Goal: Participate in discussion: Engage in conversation with other users on a specific topic

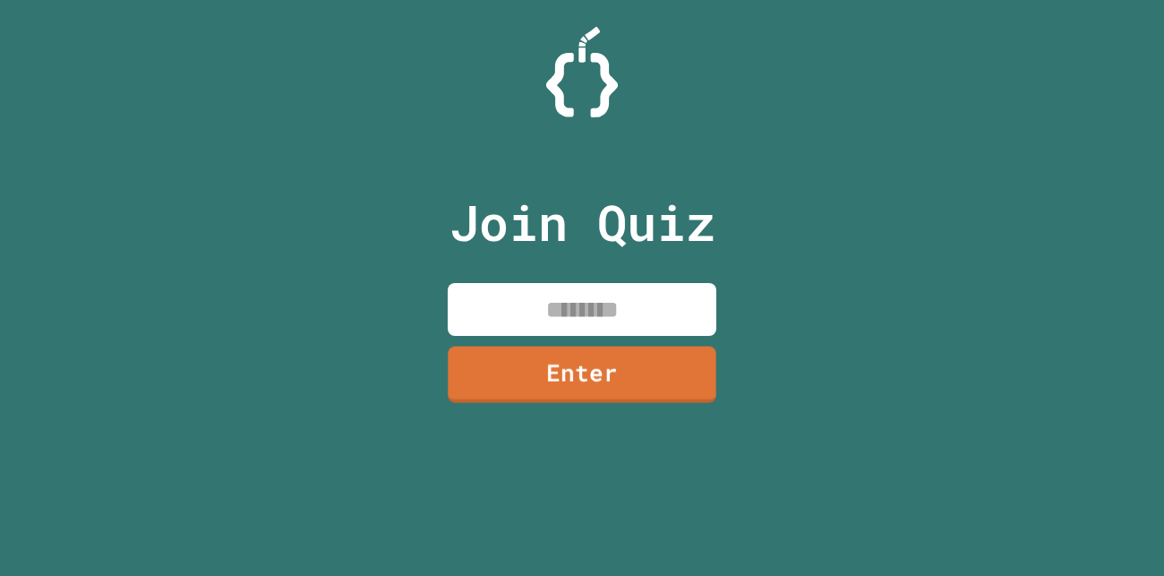
click at [582, 310] on input at bounding box center [582, 309] width 269 height 53
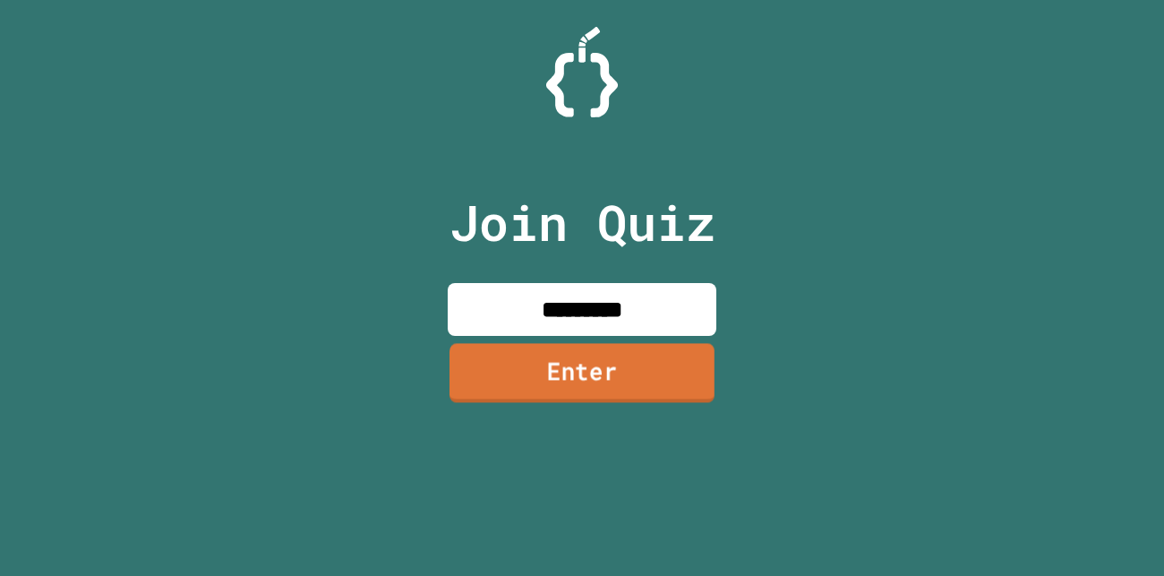
click at [639, 345] on link "Enter" at bounding box center [581, 372] width 265 height 59
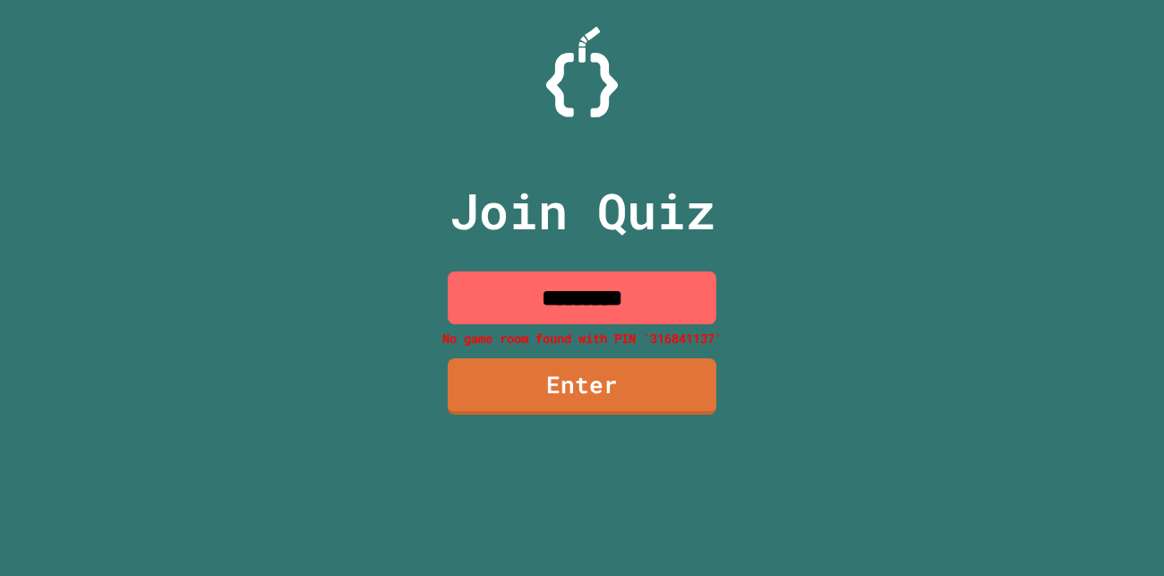
click at [603, 306] on input "*********" at bounding box center [582, 297] width 269 height 53
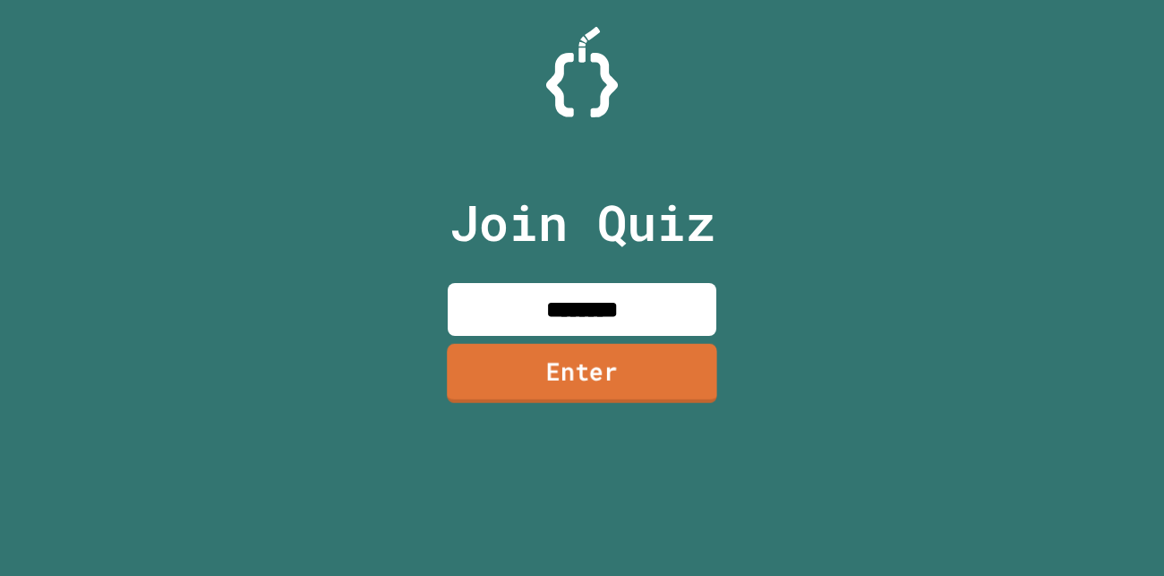
type input "********"
click at [604, 380] on link "Enter" at bounding box center [582, 372] width 270 height 59
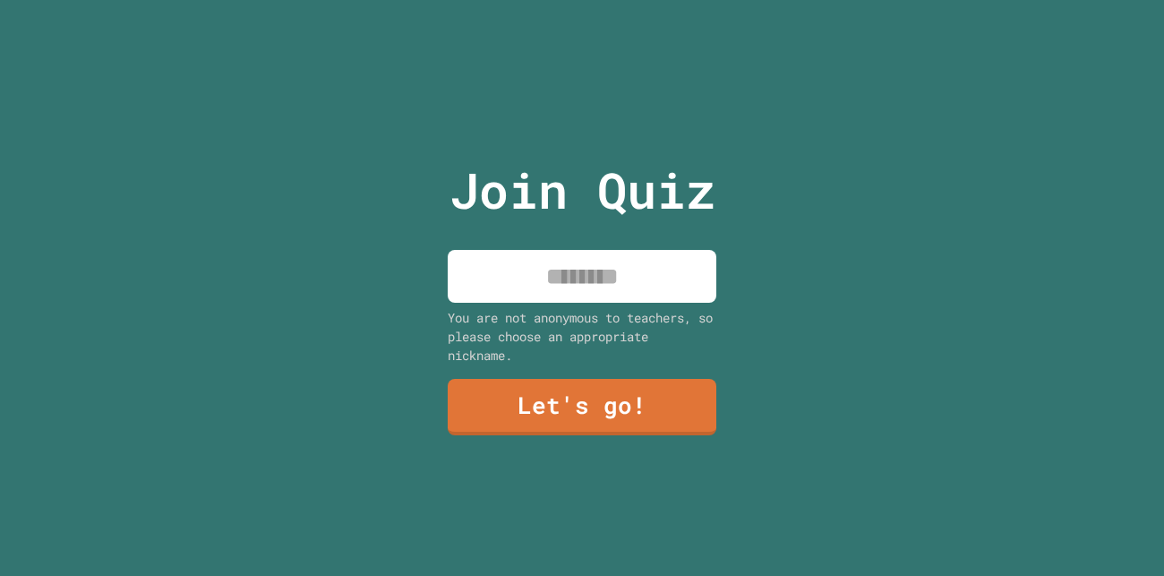
click at [603, 286] on input at bounding box center [582, 276] width 269 height 53
type input "*****"
click at [652, 388] on link "Let's go!" at bounding box center [582, 405] width 268 height 59
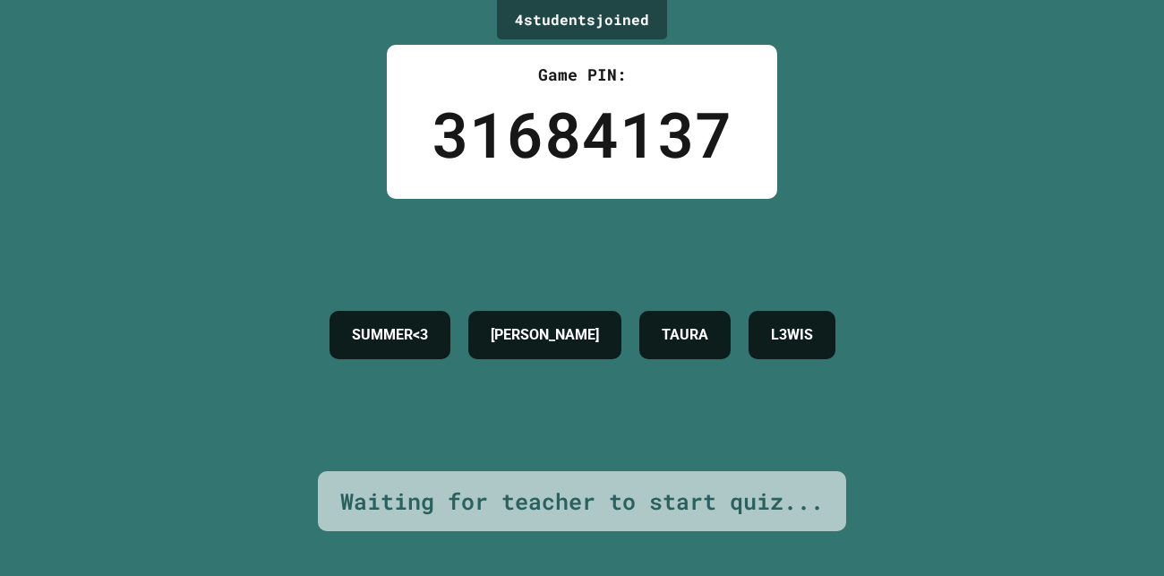
click at [409, 525] on div "Waiting for teacher to start quiz..." at bounding box center [582, 501] width 528 height 61
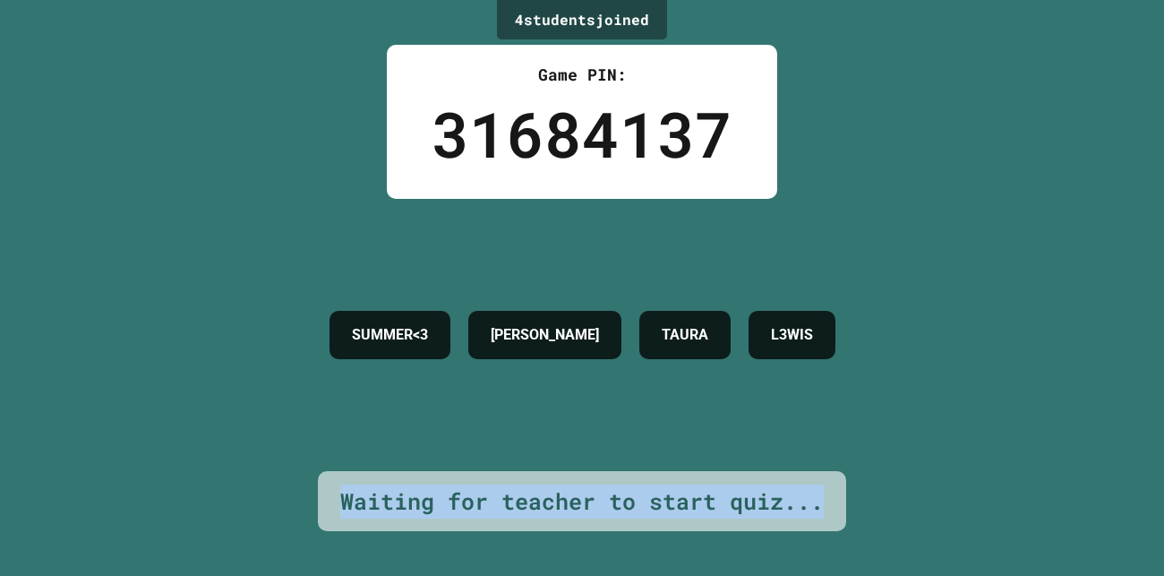
click at [409, 525] on div "Waiting for teacher to start quiz..." at bounding box center [582, 501] width 528 height 61
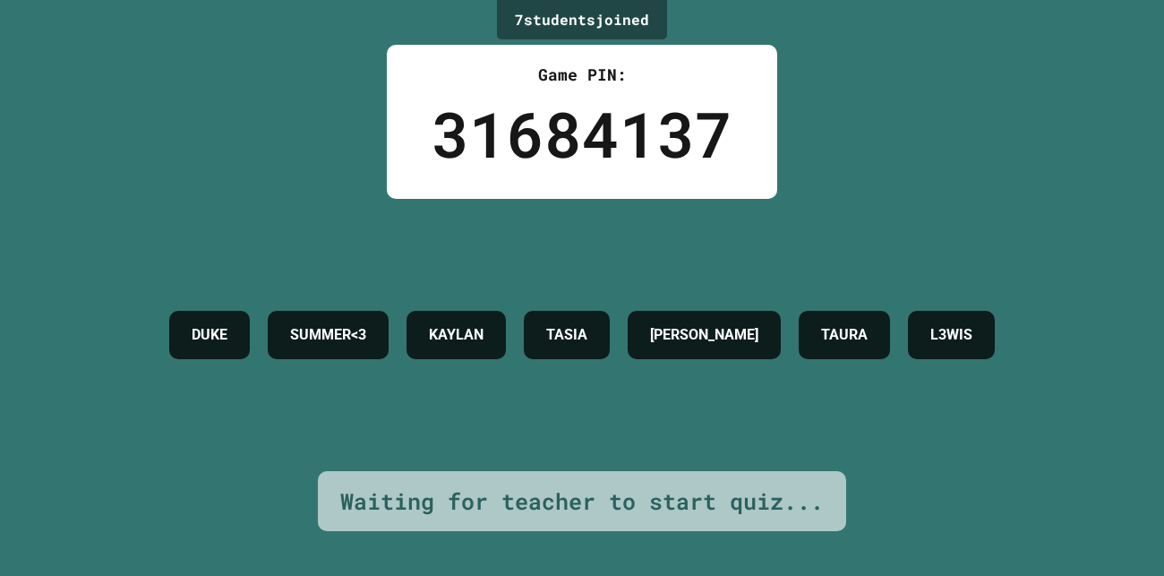
click at [192, 324] on h4 "DUKE" at bounding box center [210, 334] width 36 height 21
click at [290, 324] on h4 "SUMMER<3" at bounding box center [328, 334] width 76 height 21
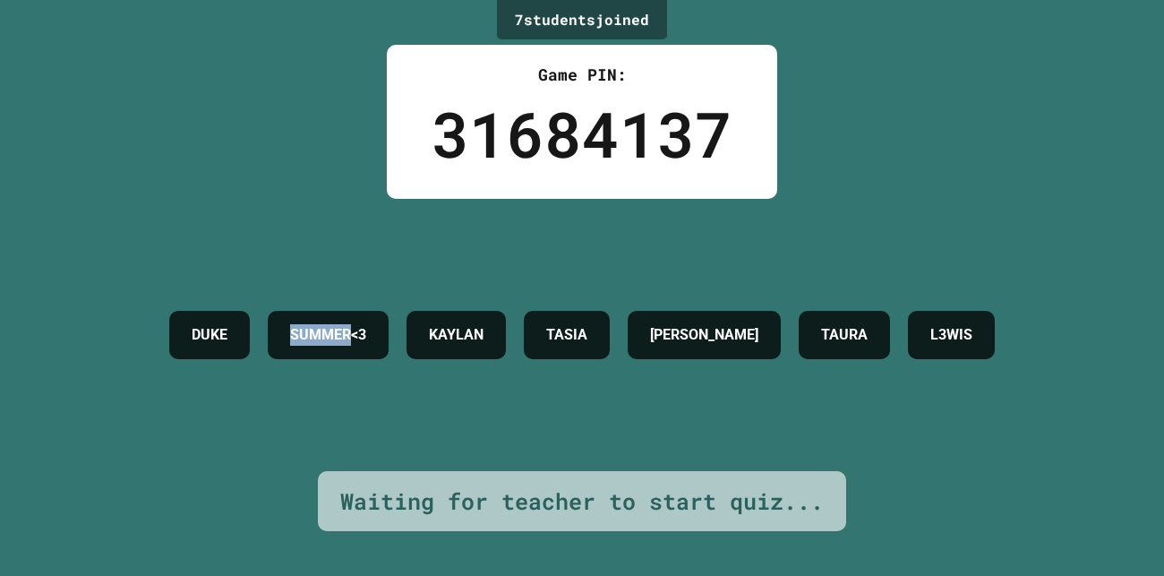
click at [290, 324] on h4 "SUMMER<3" at bounding box center [328, 334] width 76 height 21
click at [506, 311] on div "KAYLAN" at bounding box center [455, 335] width 99 height 48
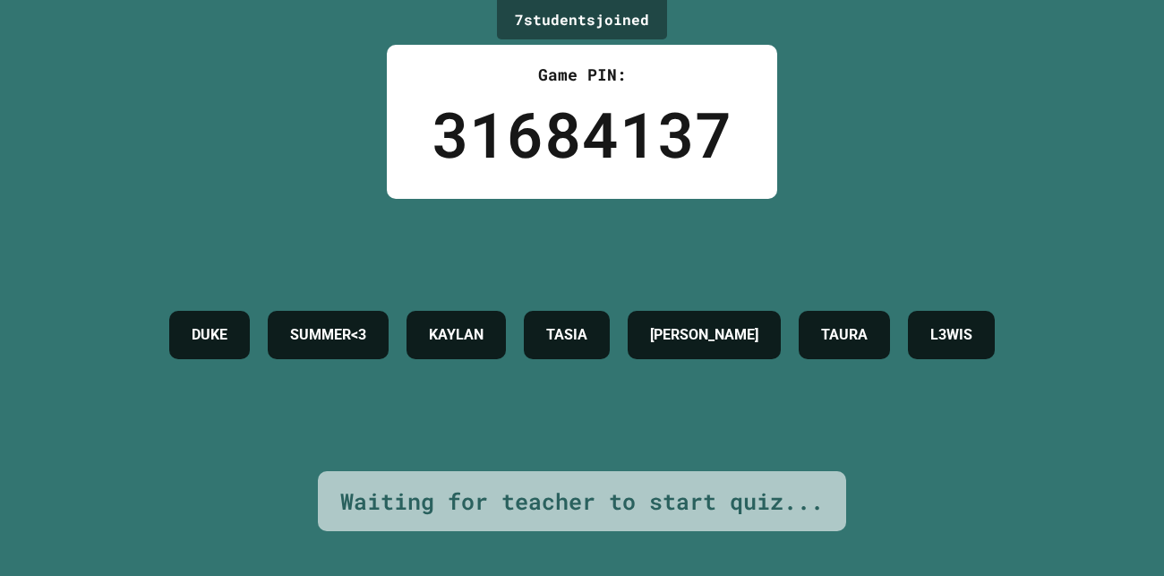
click at [930, 345] on h4 "L3WIS" at bounding box center [951, 334] width 42 height 21
click at [609, 502] on div "Waiting for teacher to start quiz..." at bounding box center [581, 501] width 483 height 34
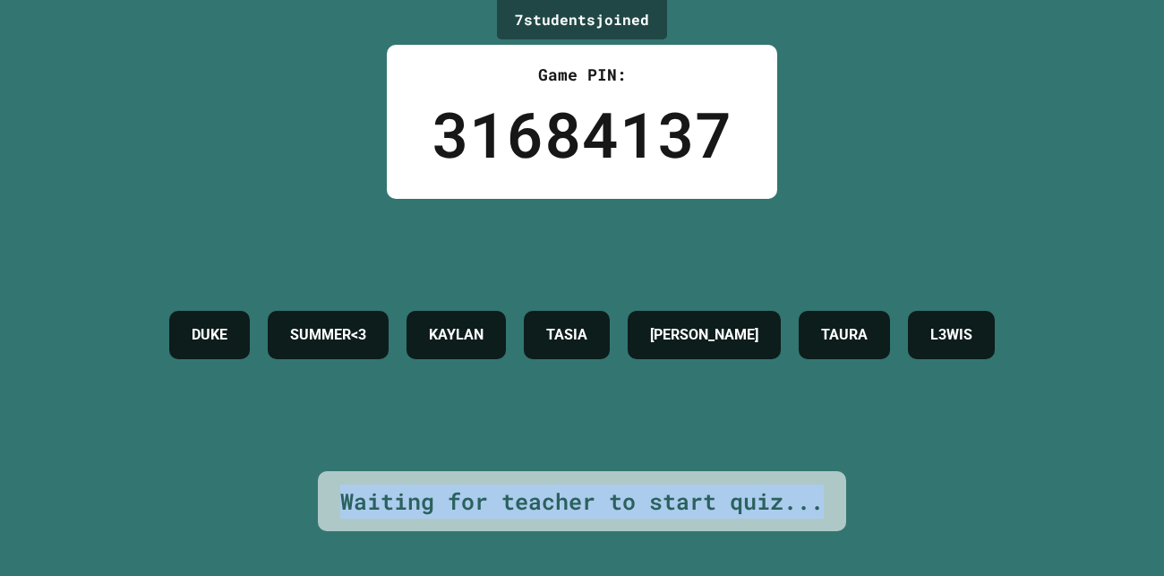
click at [609, 502] on div "Waiting for teacher to start quiz..." at bounding box center [581, 501] width 483 height 34
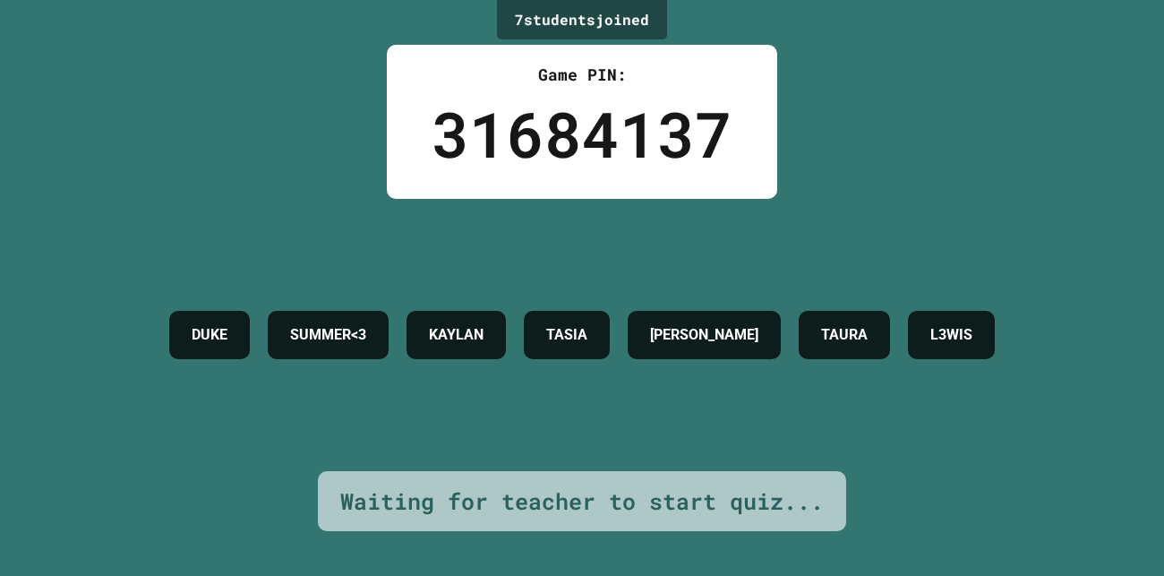
click at [609, 502] on div "Waiting for teacher to start quiz..." at bounding box center [581, 501] width 483 height 34
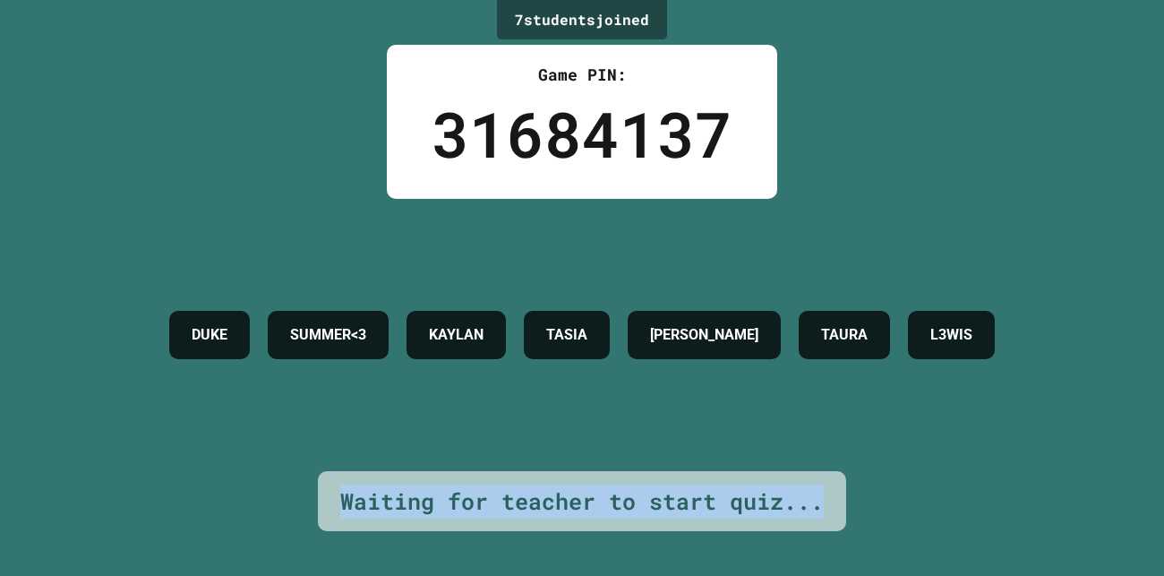
click at [609, 502] on div "Waiting for teacher to start quiz..." at bounding box center [581, 501] width 483 height 34
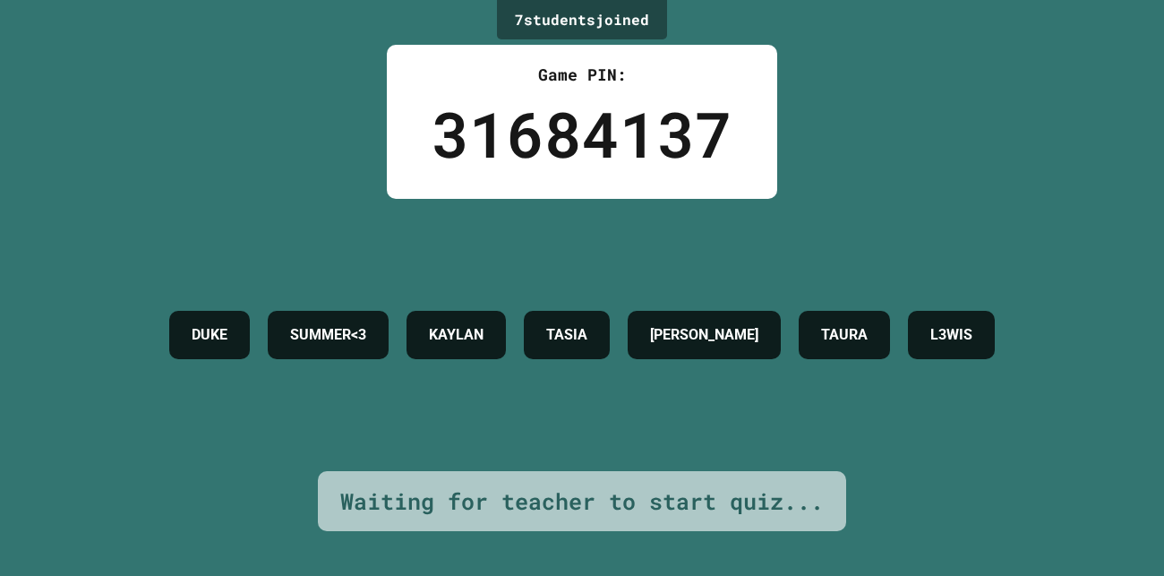
click at [609, 502] on div "Waiting for teacher to start quiz..." at bounding box center [581, 501] width 483 height 34
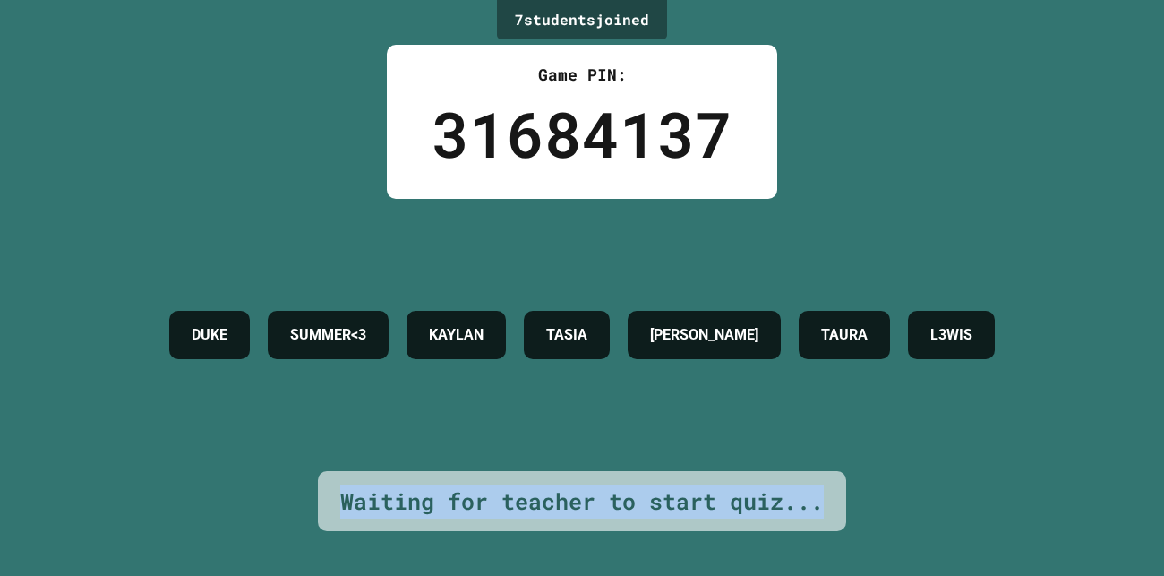
click at [609, 502] on div "Waiting for teacher to start quiz..." at bounding box center [581, 501] width 483 height 34
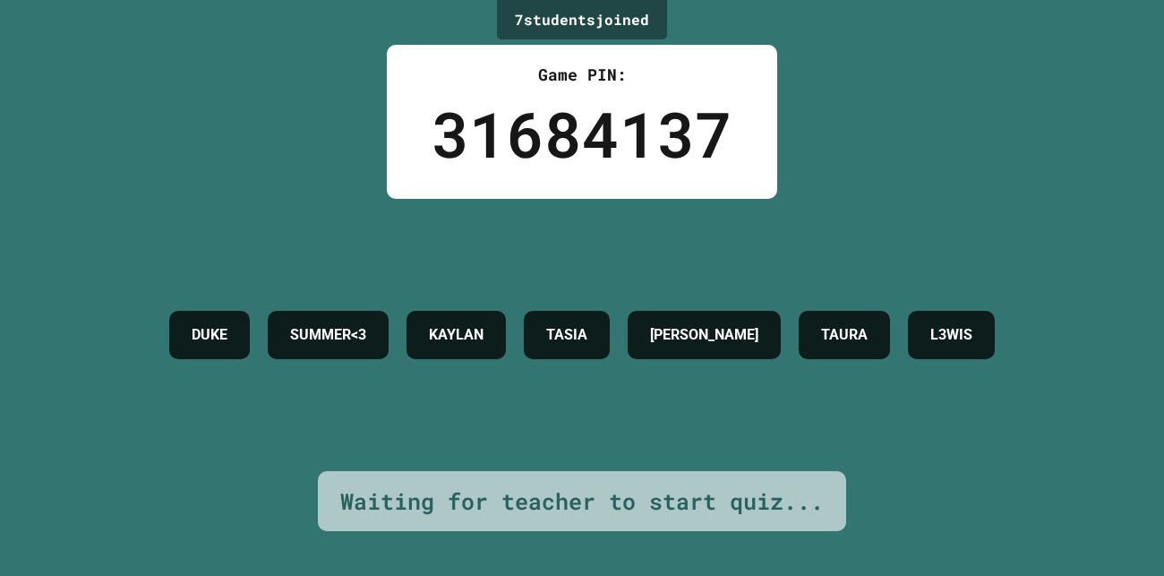
click at [609, 502] on div "Waiting for teacher to start quiz..." at bounding box center [581, 501] width 483 height 34
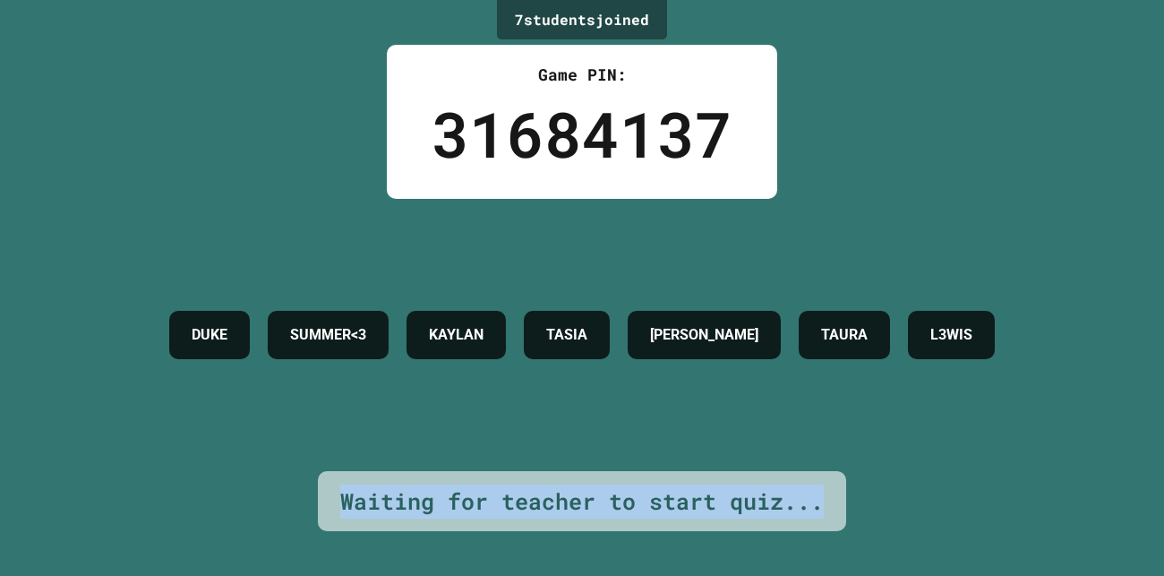
click at [609, 502] on div "Waiting for teacher to start quiz..." at bounding box center [581, 501] width 483 height 34
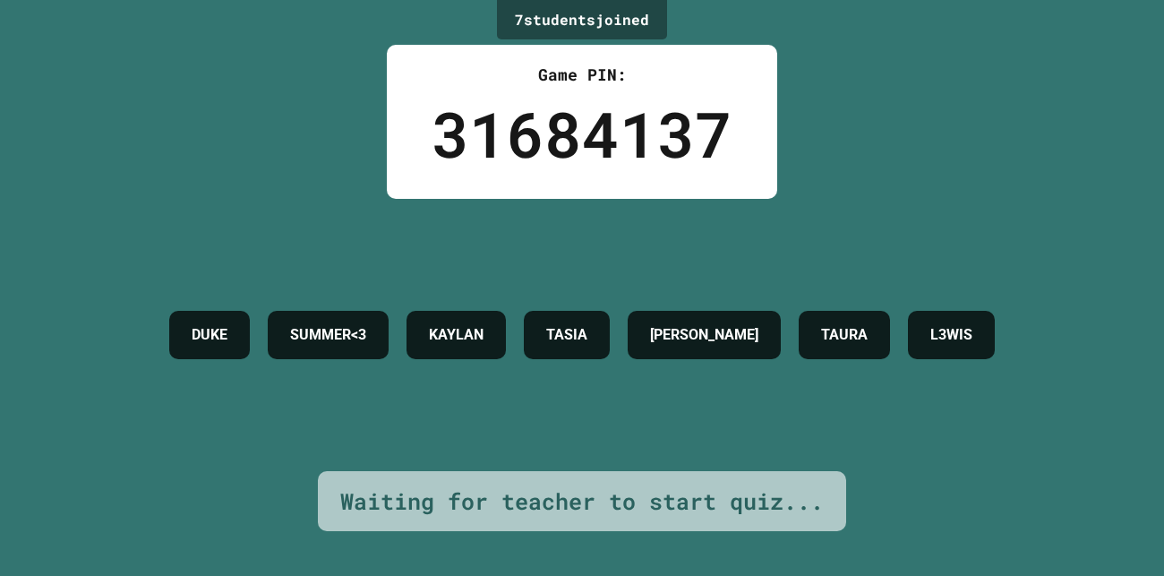
click at [609, 502] on div "Waiting for teacher to start quiz..." at bounding box center [581, 501] width 483 height 34
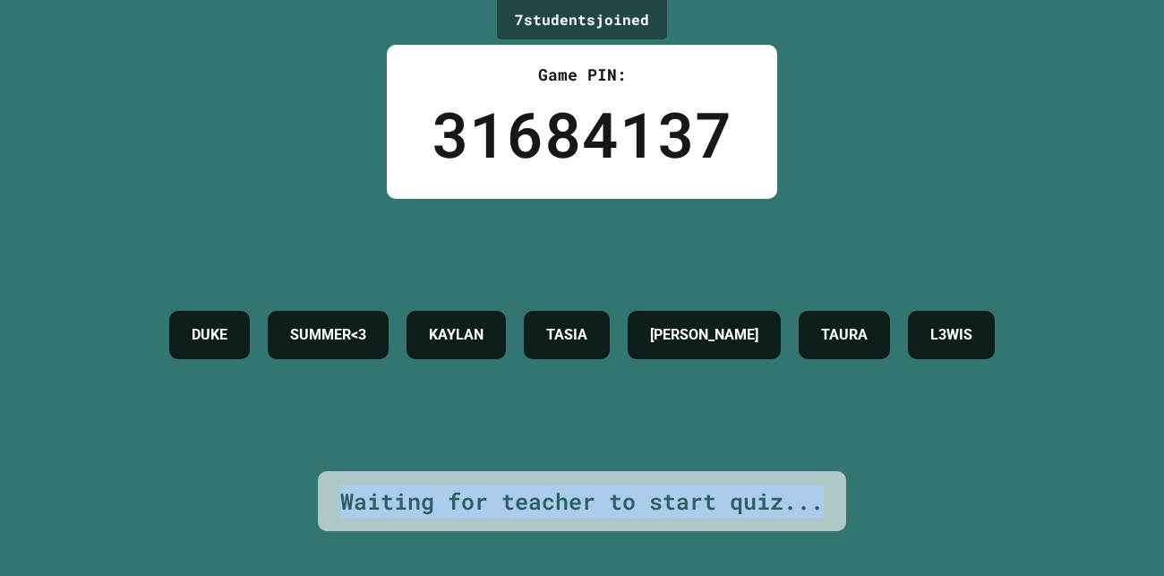
click at [609, 502] on div "Waiting for teacher to start quiz..." at bounding box center [581, 501] width 483 height 34
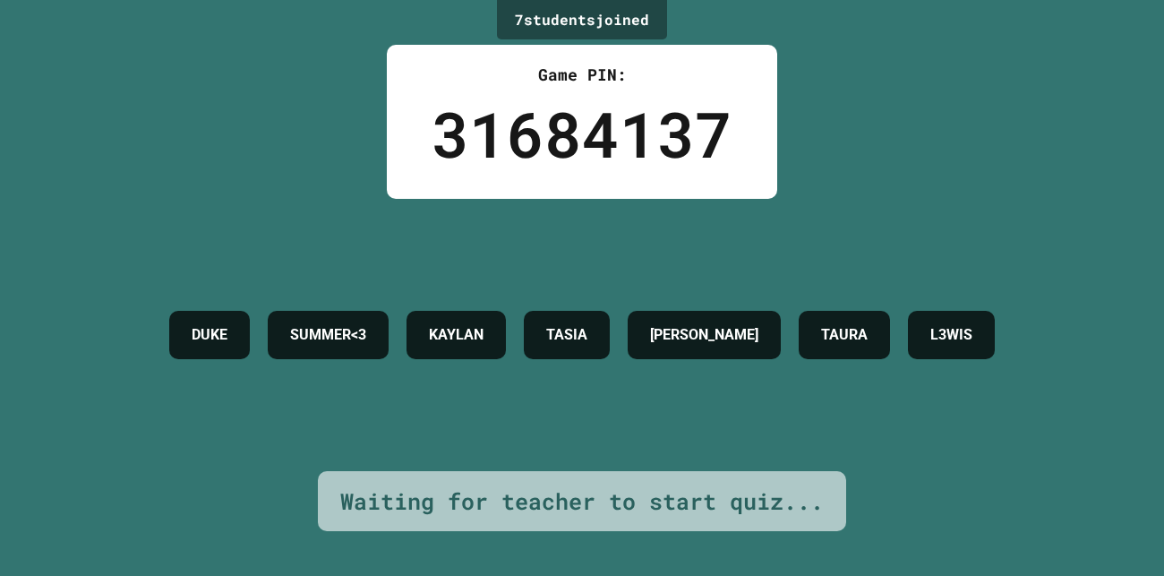
click at [609, 502] on div "Waiting for teacher to start quiz..." at bounding box center [581, 501] width 483 height 34
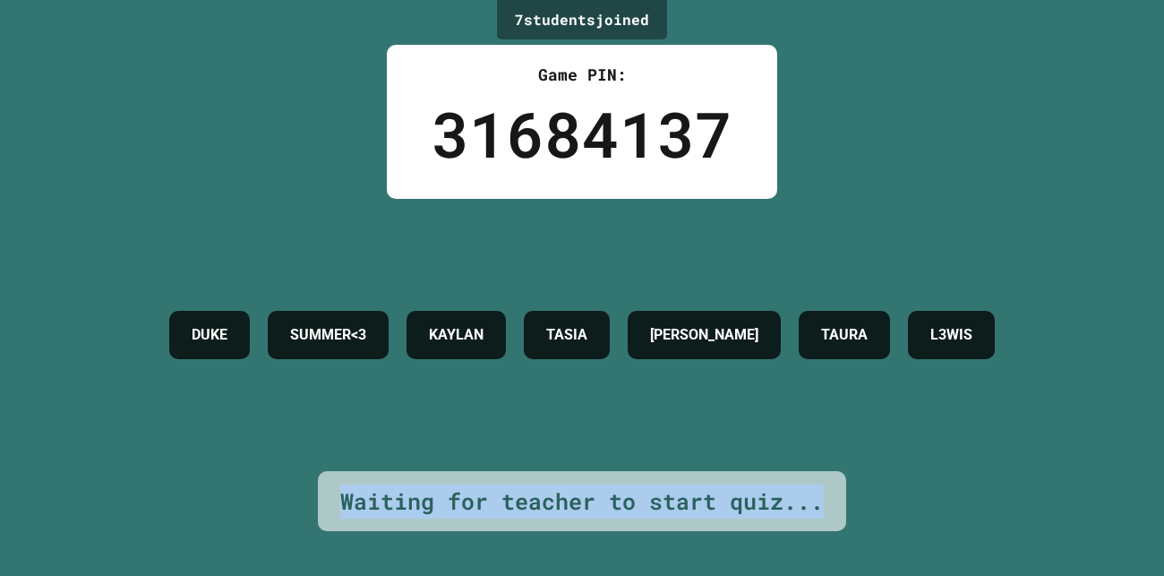
click at [609, 502] on div "Waiting for teacher to start quiz..." at bounding box center [581, 501] width 483 height 34
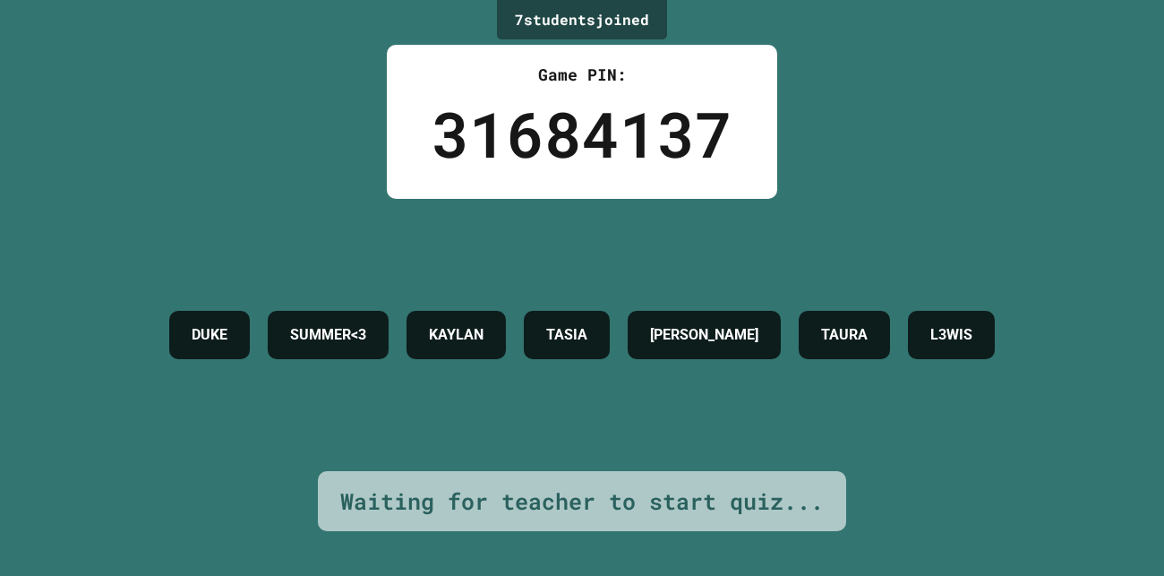
click at [609, 502] on div "Waiting for teacher to start quiz..." at bounding box center [581, 501] width 483 height 34
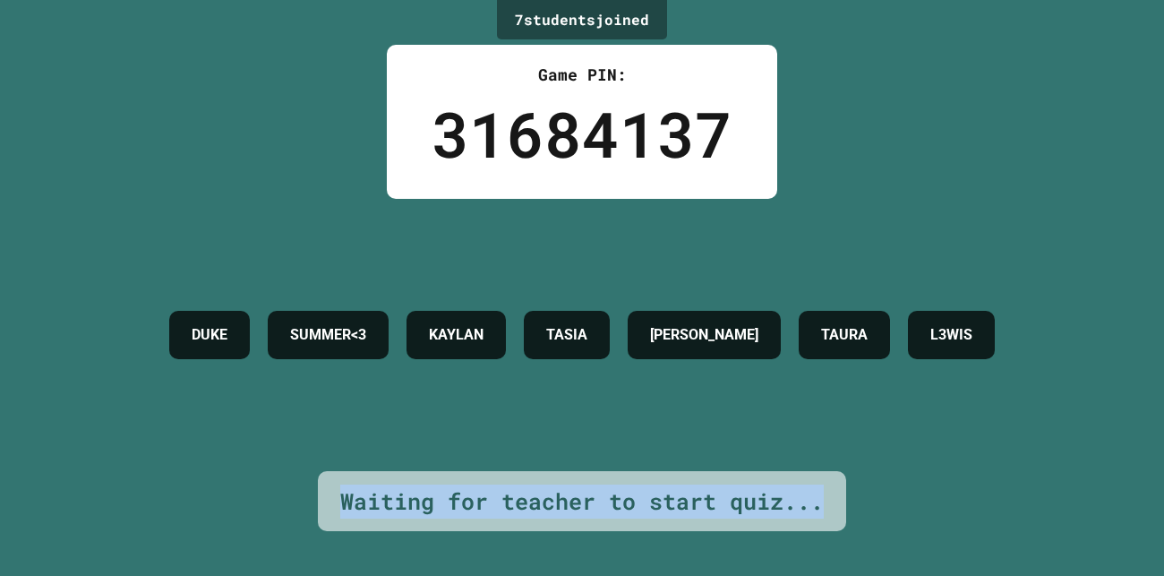
click at [609, 502] on div "Waiting for teacher to start quiz..." at bounding box center [581, 501] width 483 height 34
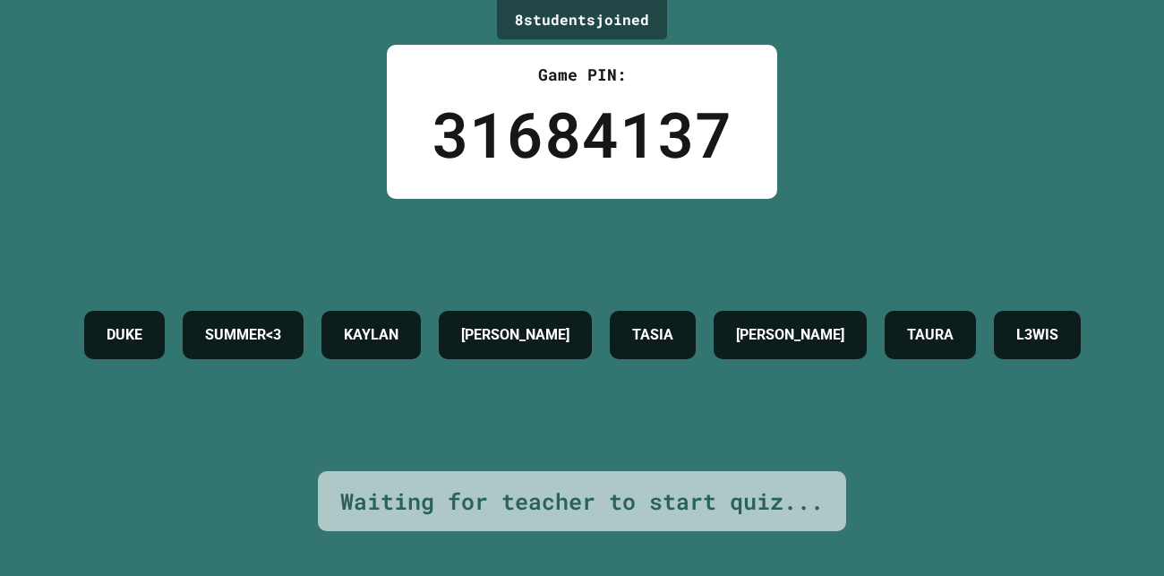
click at [609, 502] on div "Waiting for teacher to start quiz..." at bounding box center [581, 501] width 483 height 34
click at [608, 503] on div "Waiting for teacher to start quiz..." at bounding box center [581, 501] width 483 height 34
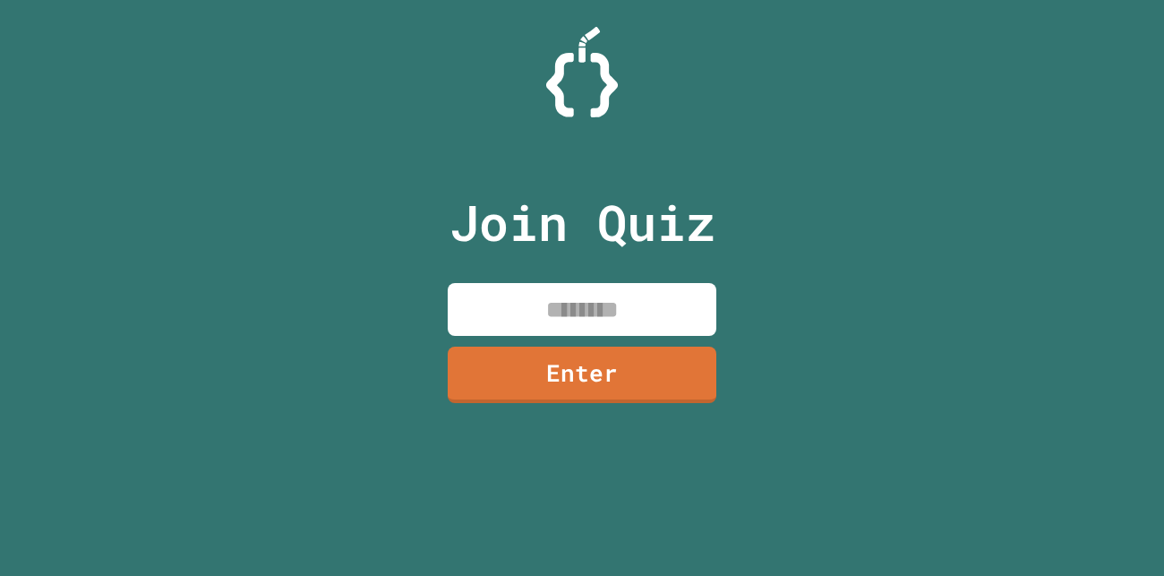
click at [532, 311] on input at bounding box center [582, 309] width 269 height 53
type input "********"
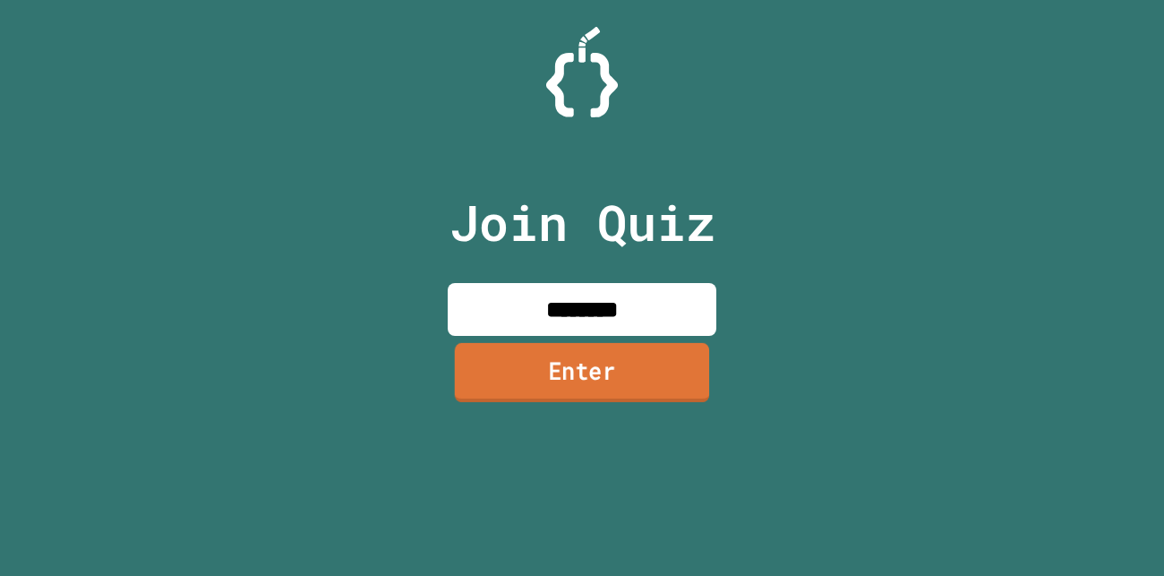
click at [566, 366] on link "Enter" at bounding box center [582, 372] width 255 height 59
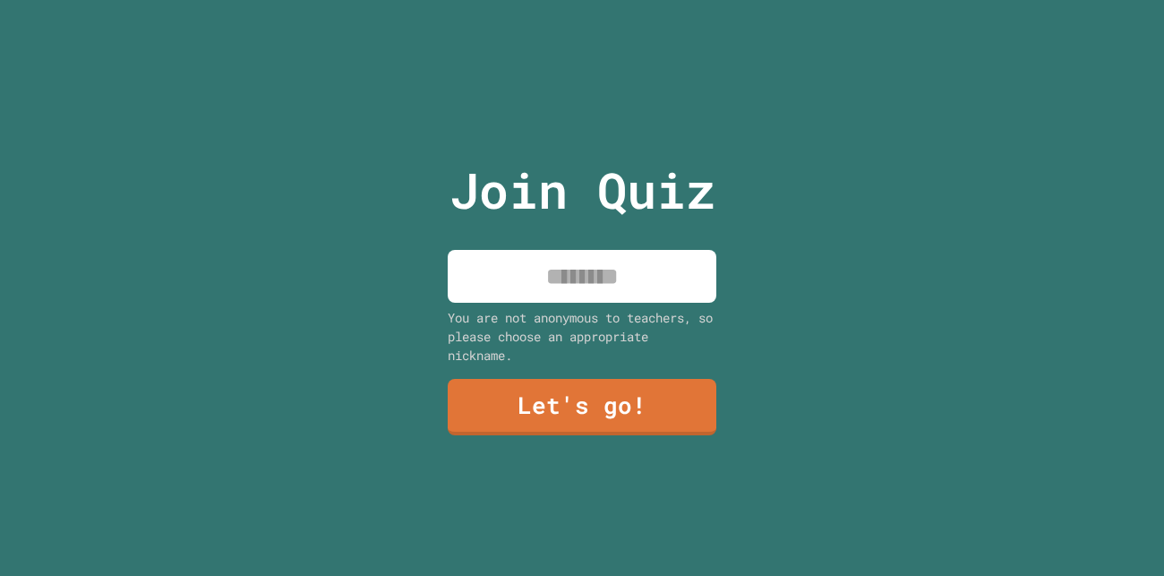
click at [574, 268] on input at bounding box center [582, 276] width 269 height 53
type input "*****"
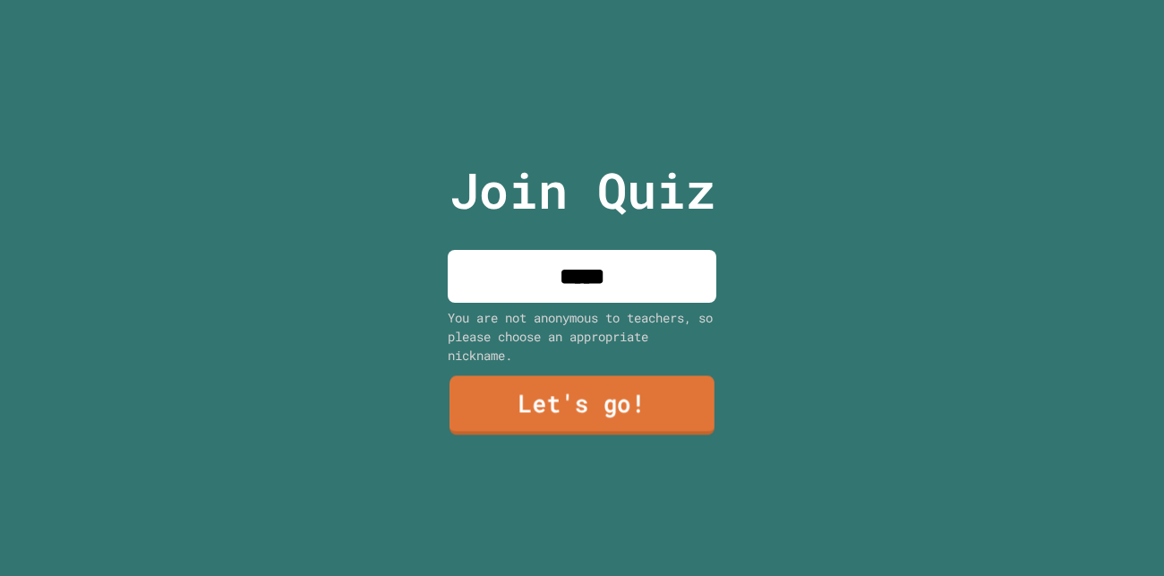
click at [635, 397] on link "Let's go!" at bounding box center [581, 405] width 265 height 59
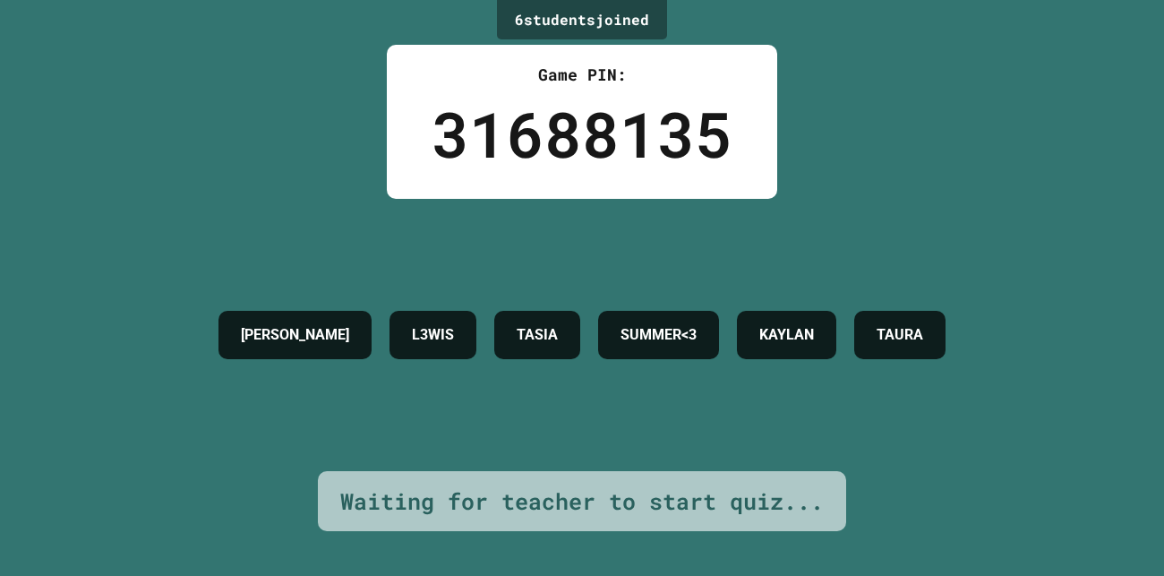
click at [665, 345] on h4 "SUMMER<3" at bounding box center [658, 334] width 76 height 21
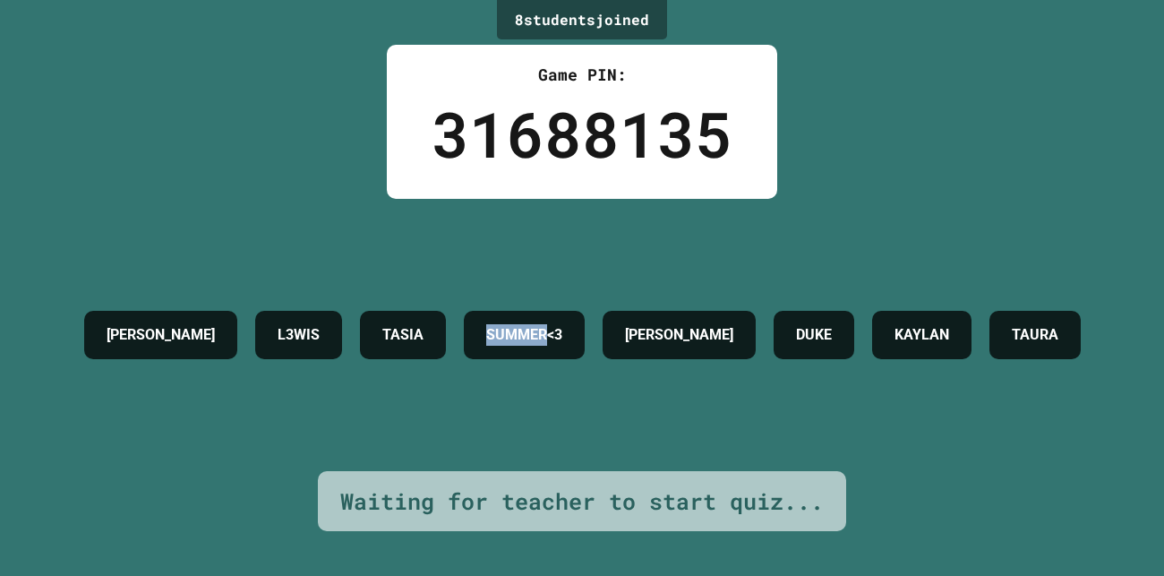
click at [562, 324] on h4 "SUMMER<3" at bounding box center [524, 334] width 76 height 21
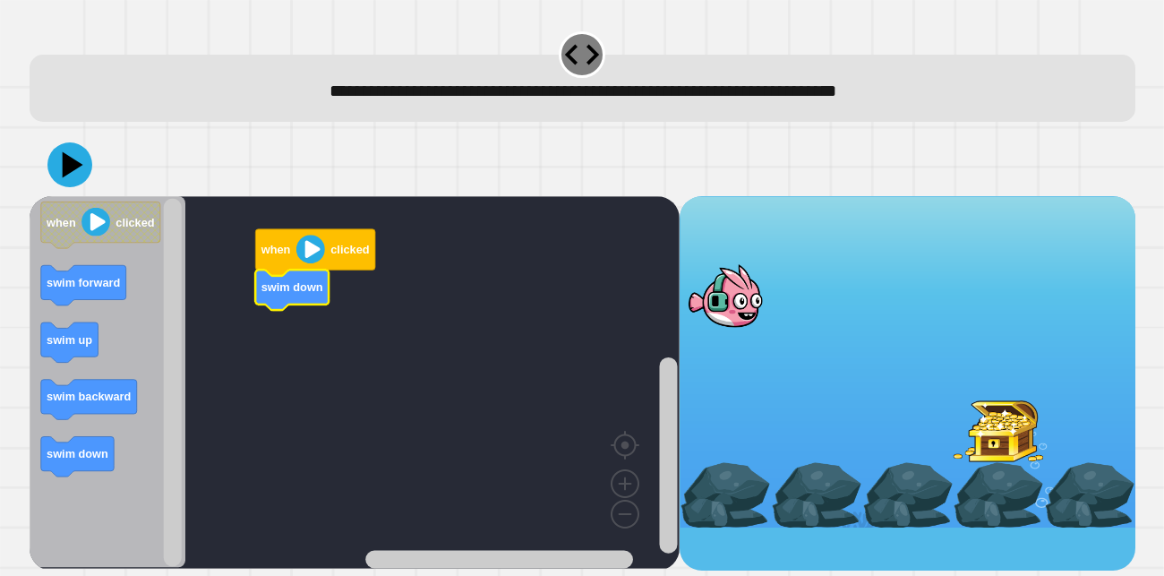
click at [39, 452] on icon "Blockly Workspace" at bounding box center [108, 382] width 157 height 372
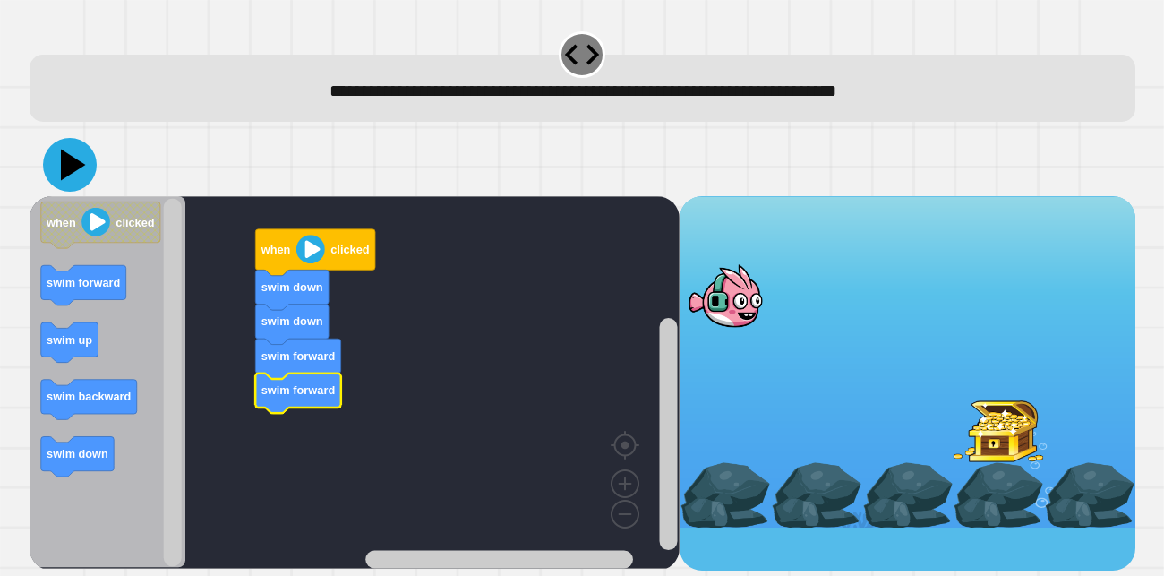
click at [87, 174] on icon at bounding box center [70, 165] width 54 height 54
click at [70, 158] on icon at bounding box center [73, 164] width 25 height 31
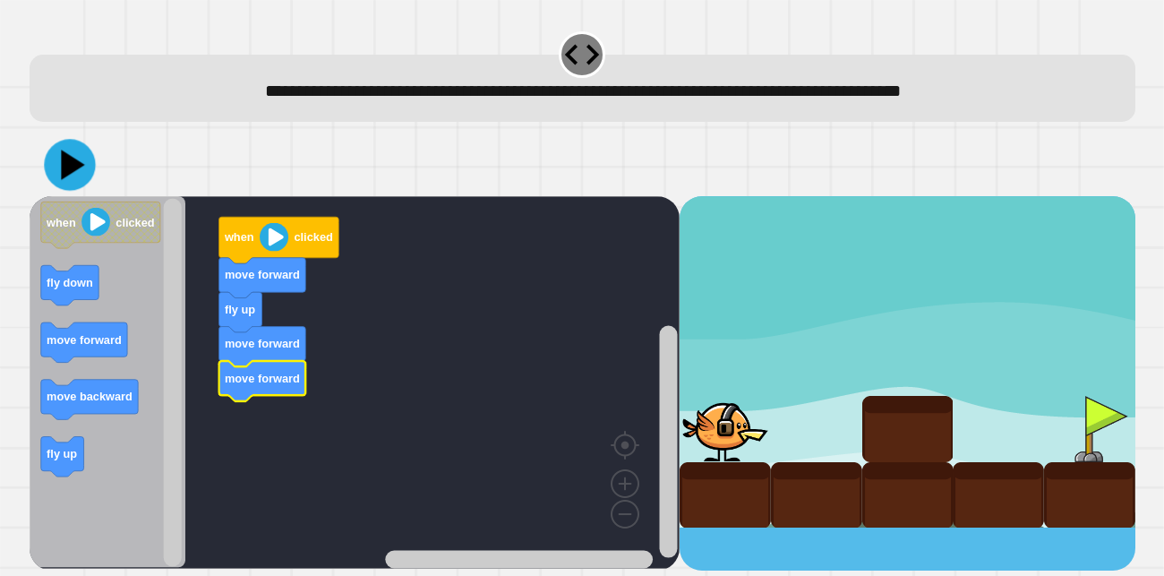
click at [66, 168] on icon at bounding box center [72, 165] width 23 height 30
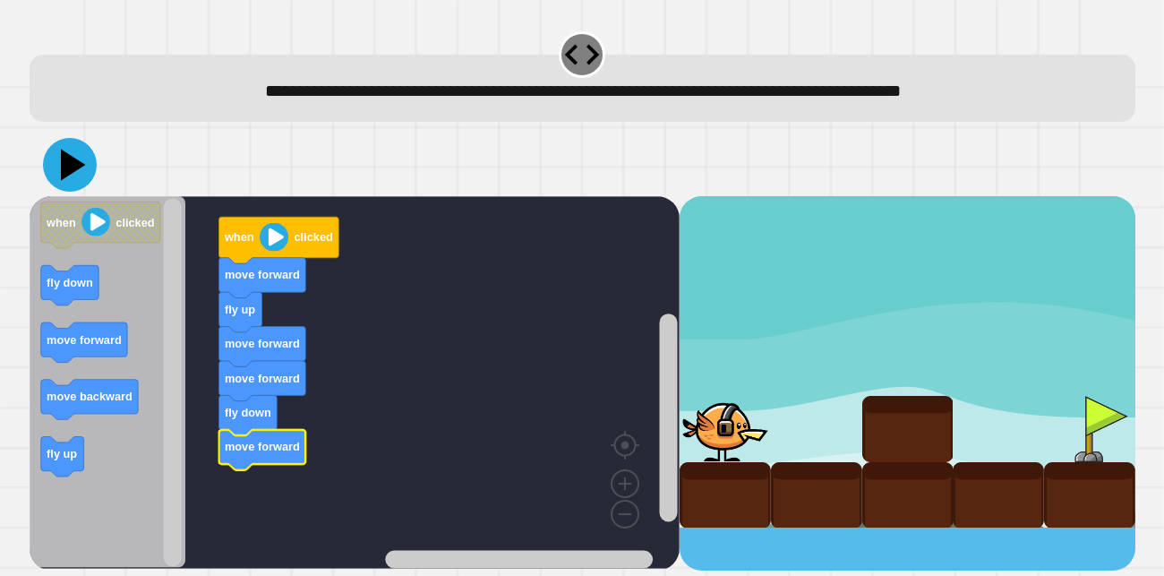
click at [64, 165] on icon at bounding box center [73, 164] width 25 height 31
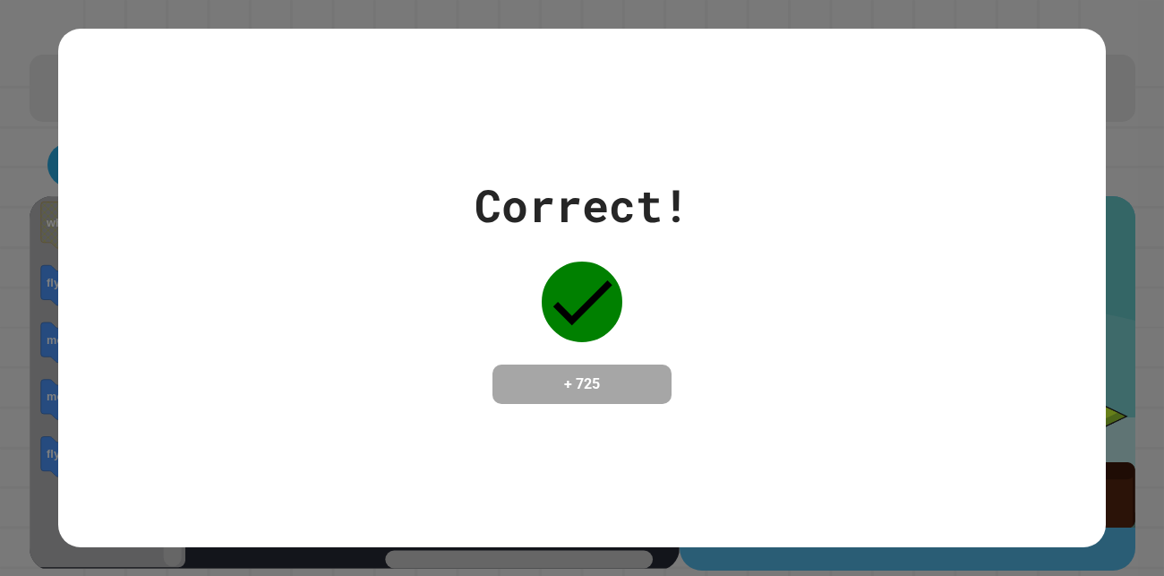
click at [671, 117] on div "Correct! + 725" at bounding box center [581, 288] width 1047 height 518
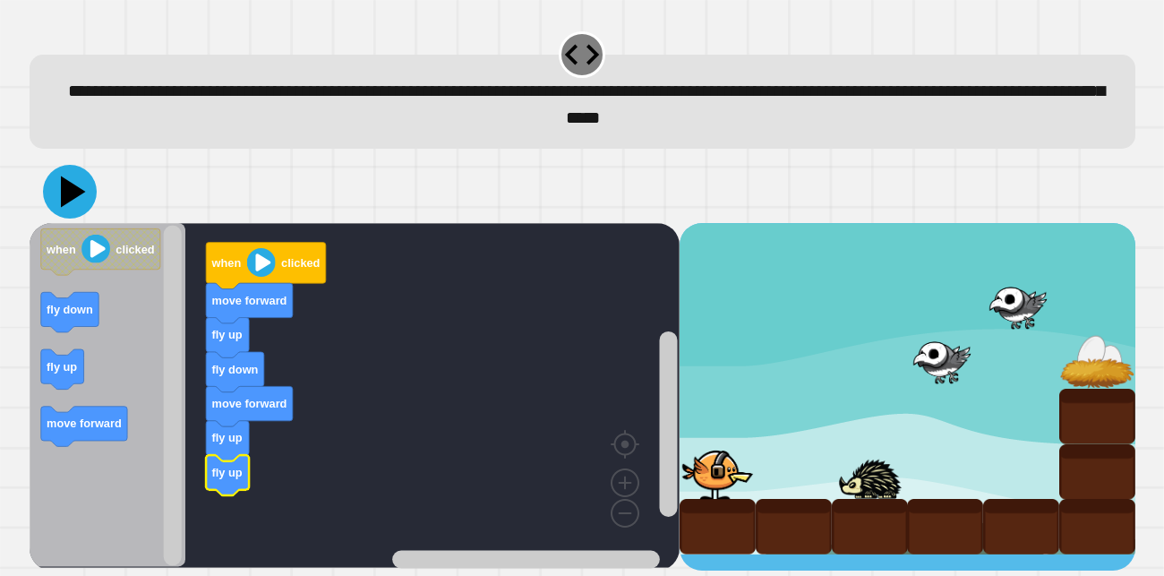
click at [62, 205] on icon at bounding box center [70, 192] width 54 height 54
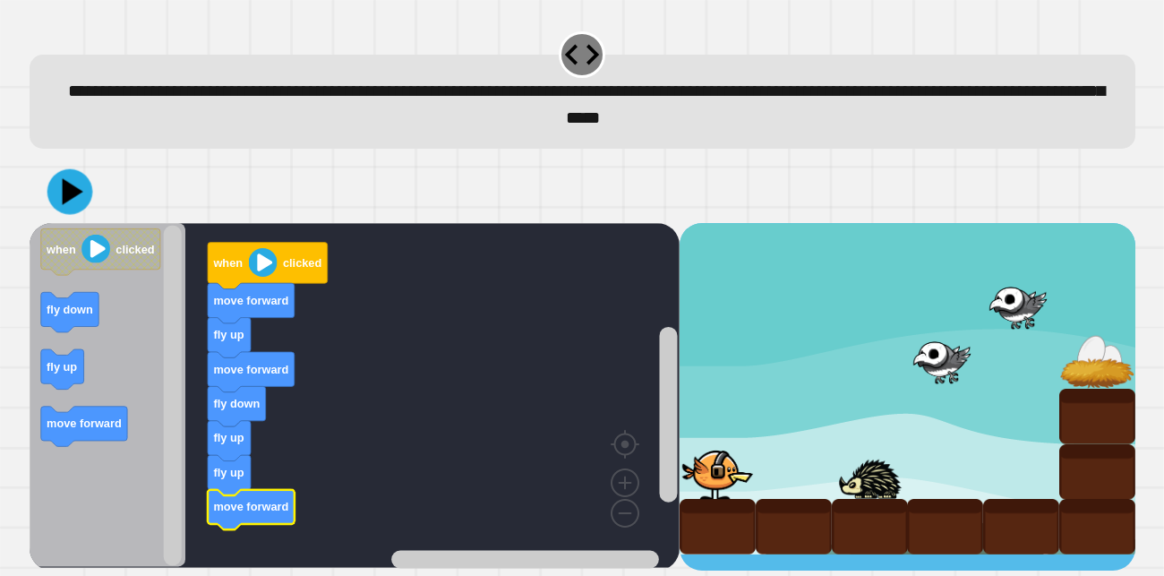
click at [57, 185] on icon at bounding box center [70, 192] width 46 height 46
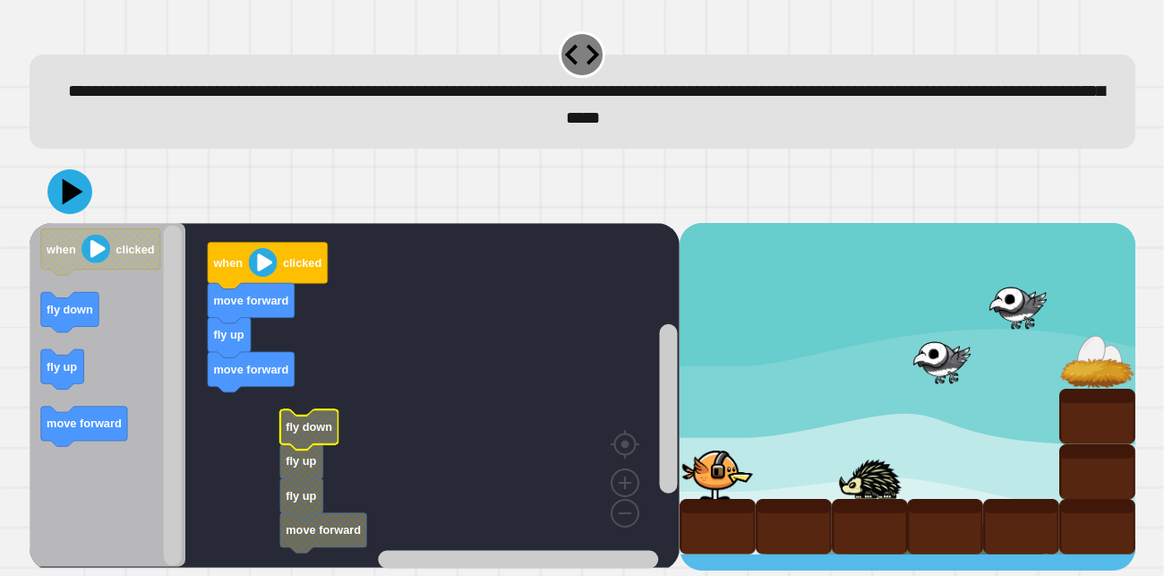
click at [128, 431] on icon "Blockly Workspace" at bounding box center [108, 395] width 157 height 345
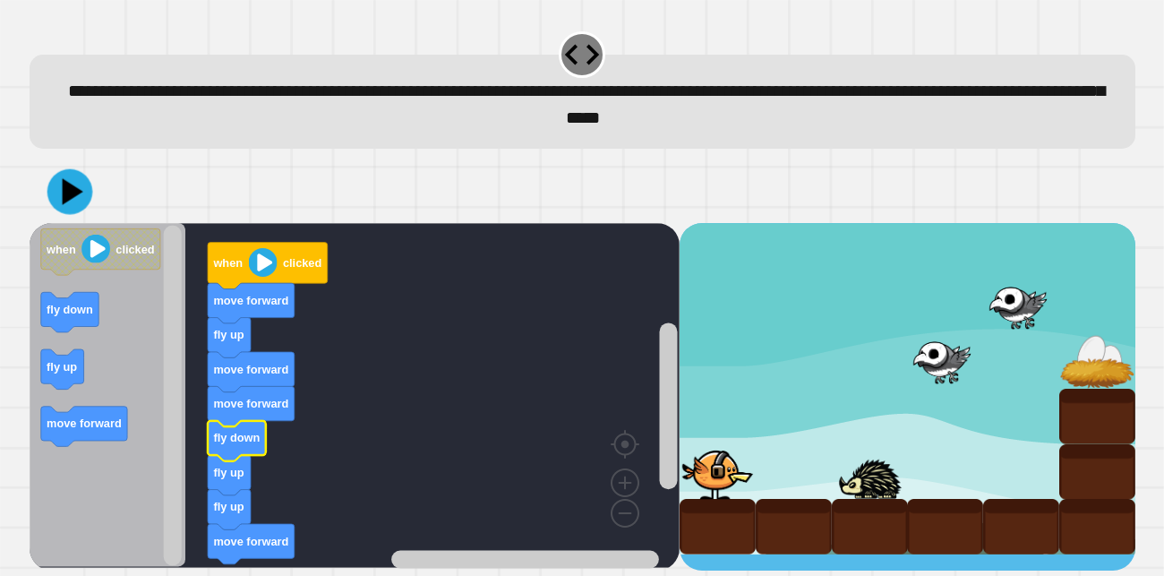
click at [65, 194] on icon at bounding box center [72, 191] width 21 height 27
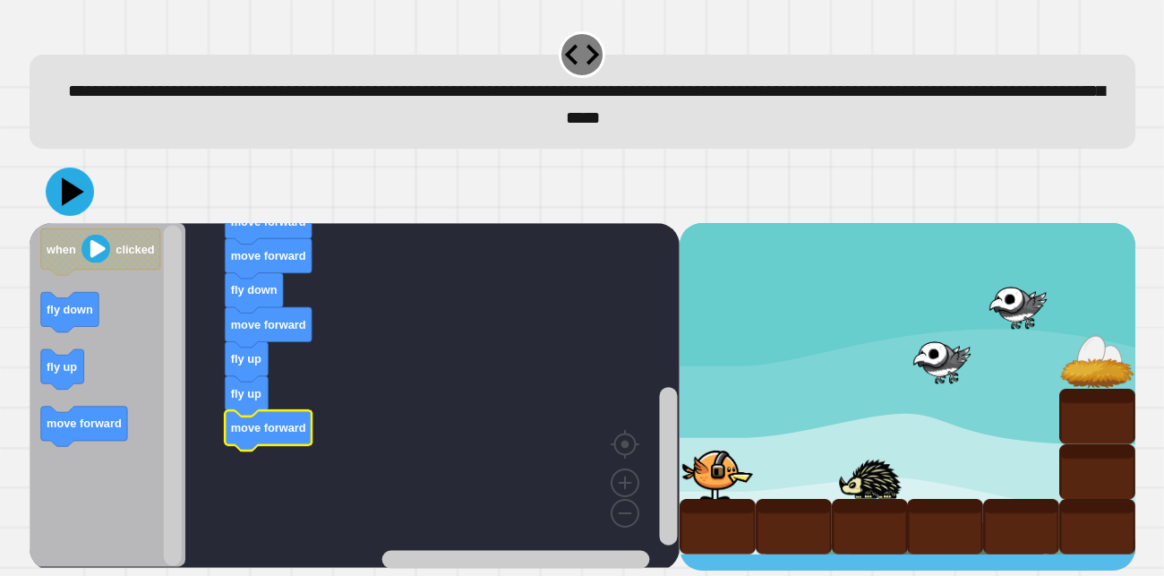
click at [72, 185] on icon at bounding box center [70, 191] width 48 height 48
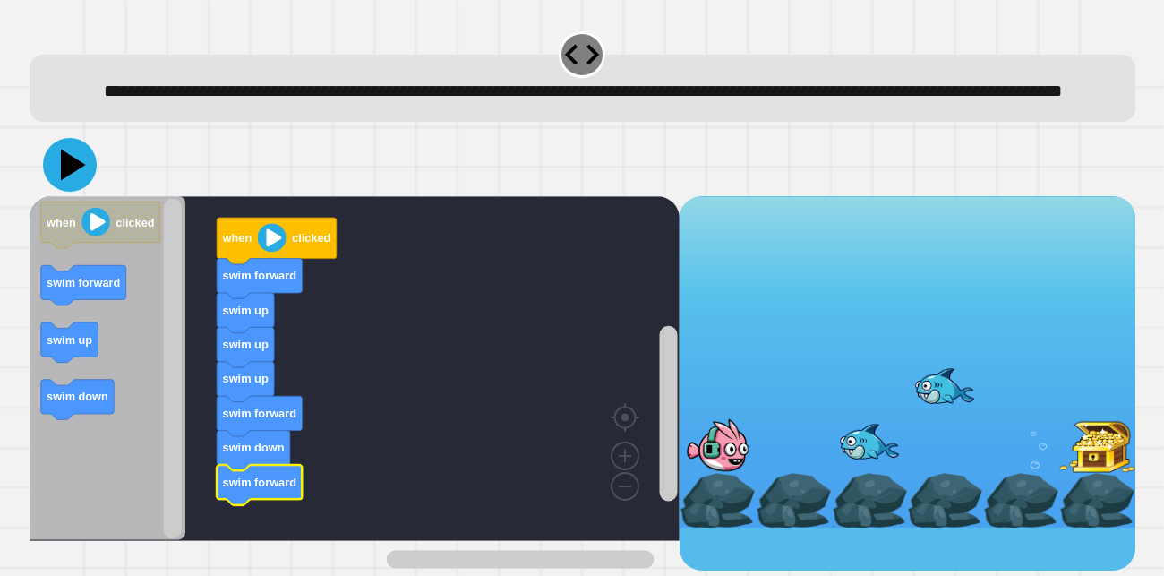
click at [77, 192] on icon at bounding box center [70, 165] width 54 height 54
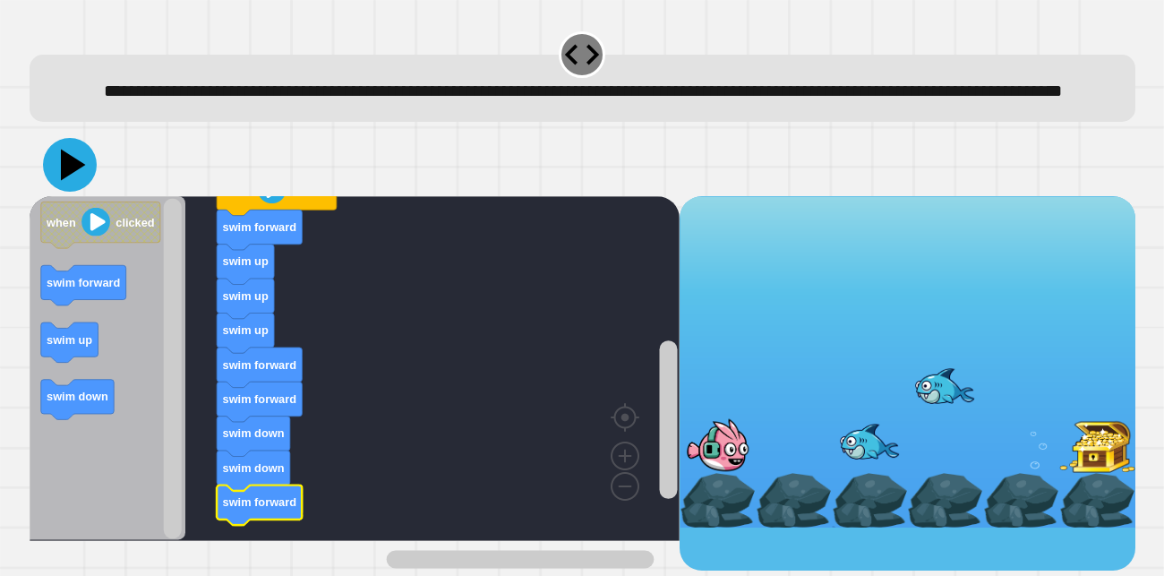
click at [74, 192] on icon at bounding box center [70, 165] width 54 height 54
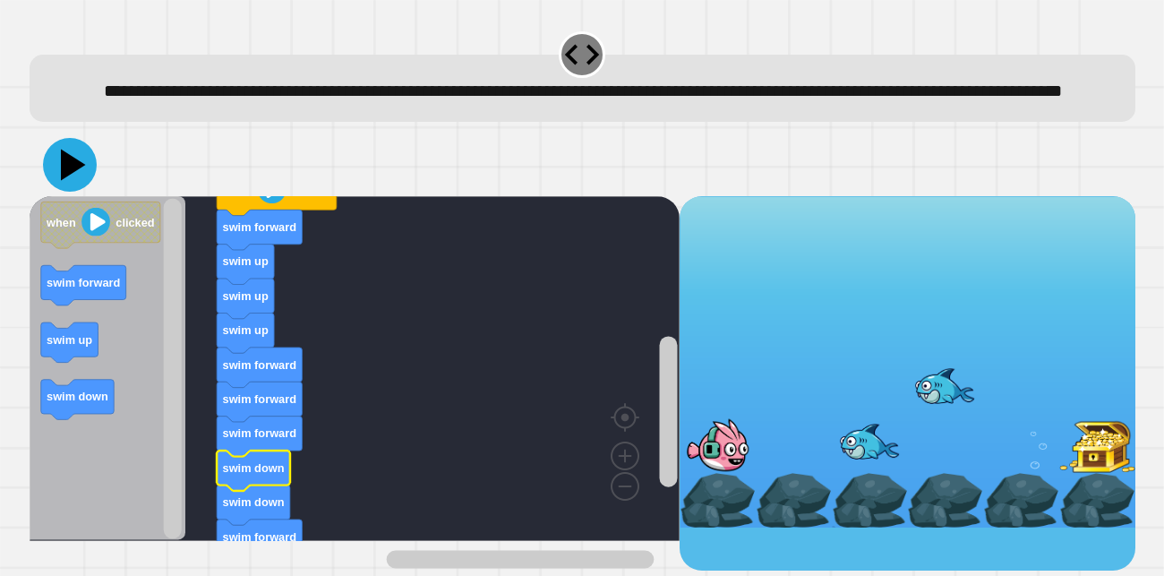
click at [51, 177] on icon at bounding box center [70, 165] width 54 height 54
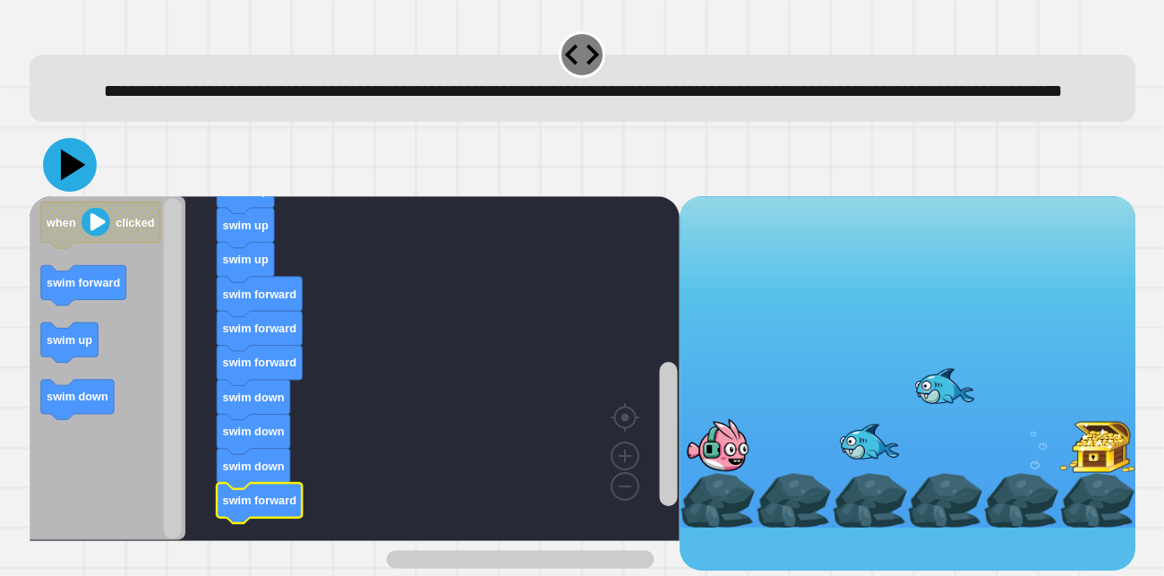
click at [50, 188] on icon at bounding box center [70, 165] width 54 height 54
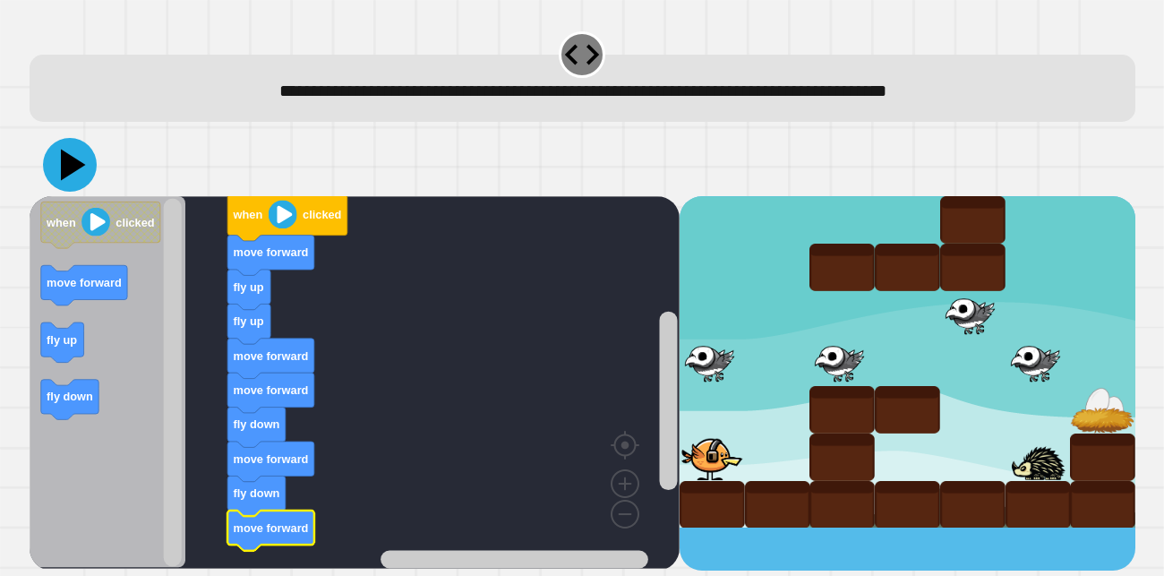
click at [73, 170] on icon at bounding box center [73, 164] width 25 height 31
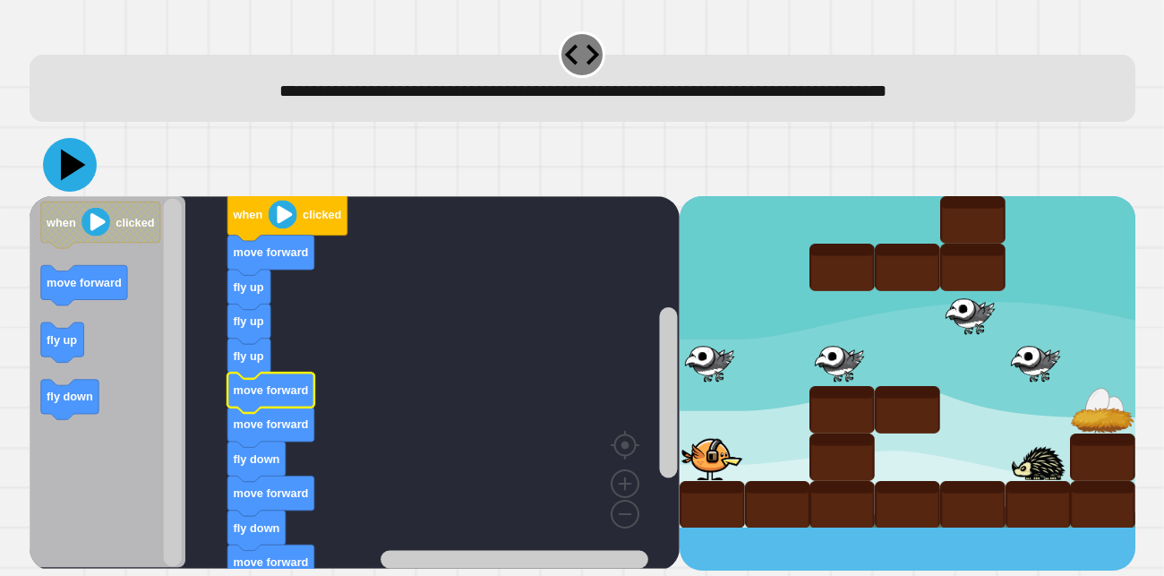
click at [64, 149] on icon at bounding box center [70, 165] width 54 height 54
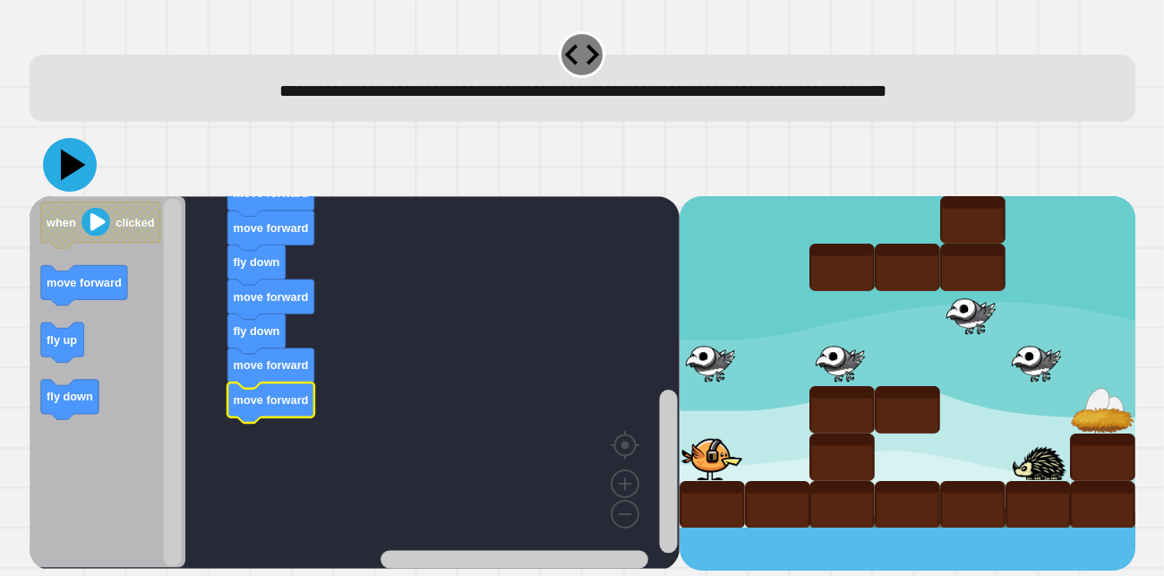
click at [79, 160] on icon at bounding box center [70, 165] width 54 height 54
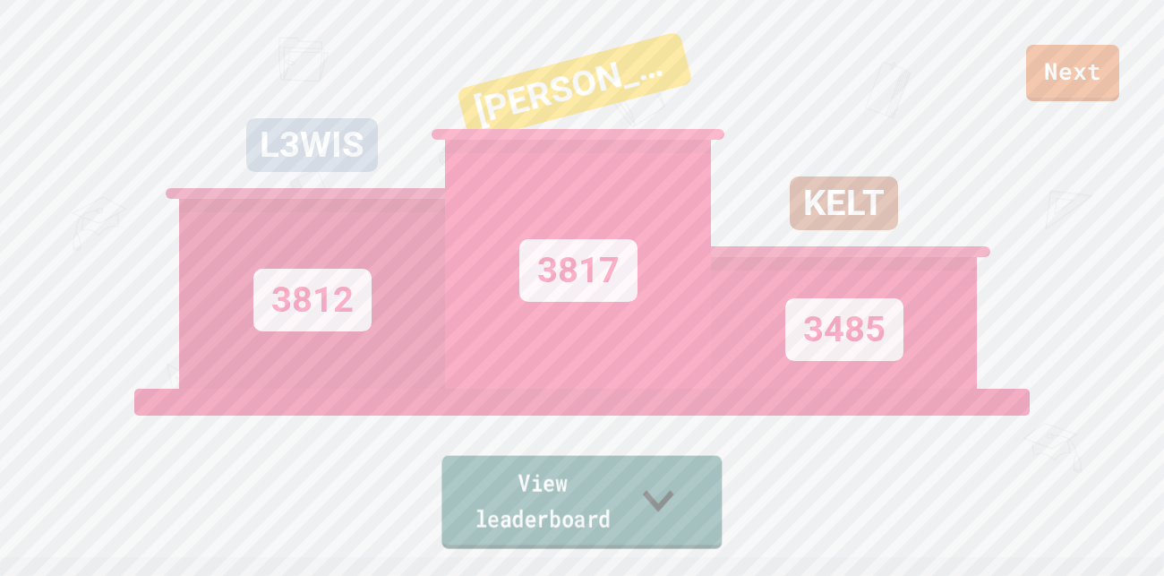
click at [567, 533] on link "View leaderboard" at bounding box center [581, 502] width 280 height 93
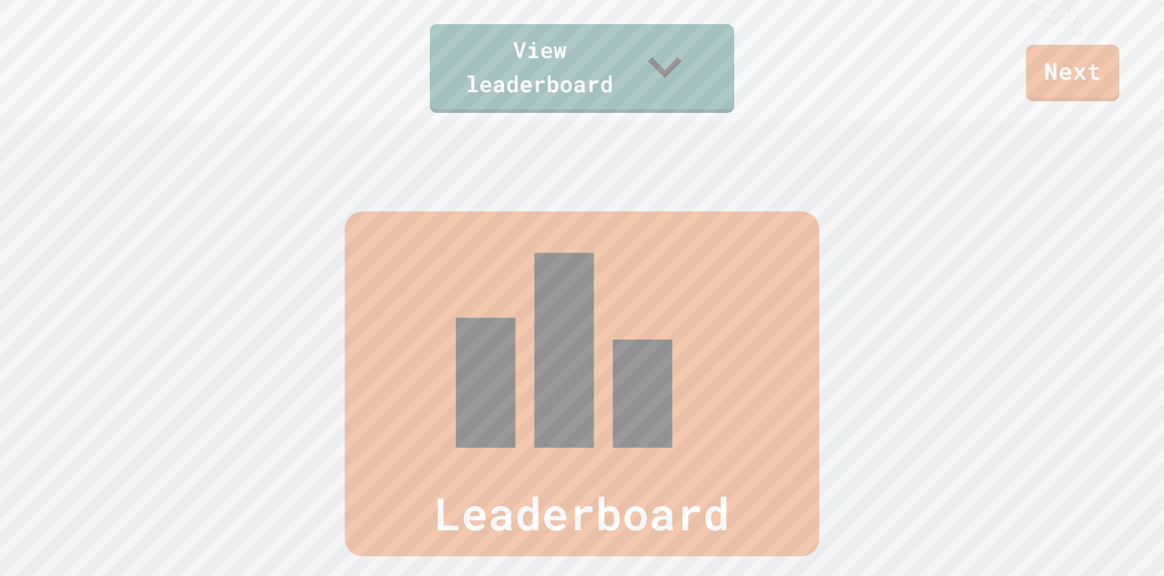
scroll to position [738, 0]
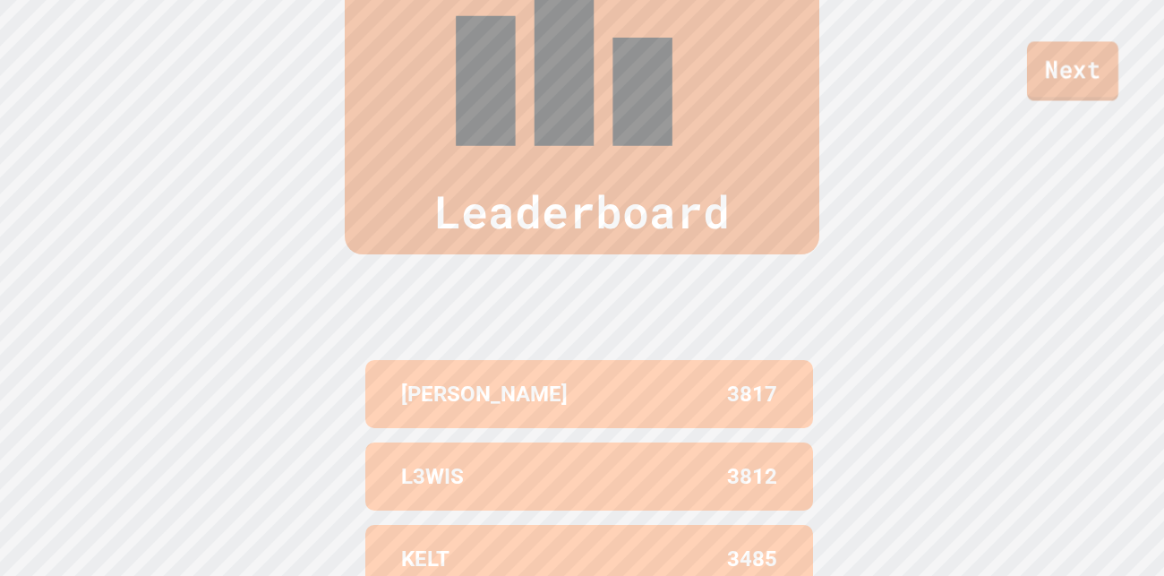
click at [1029, 81] on link "Next" at bounding box center [1072, 70] width 91 height 59
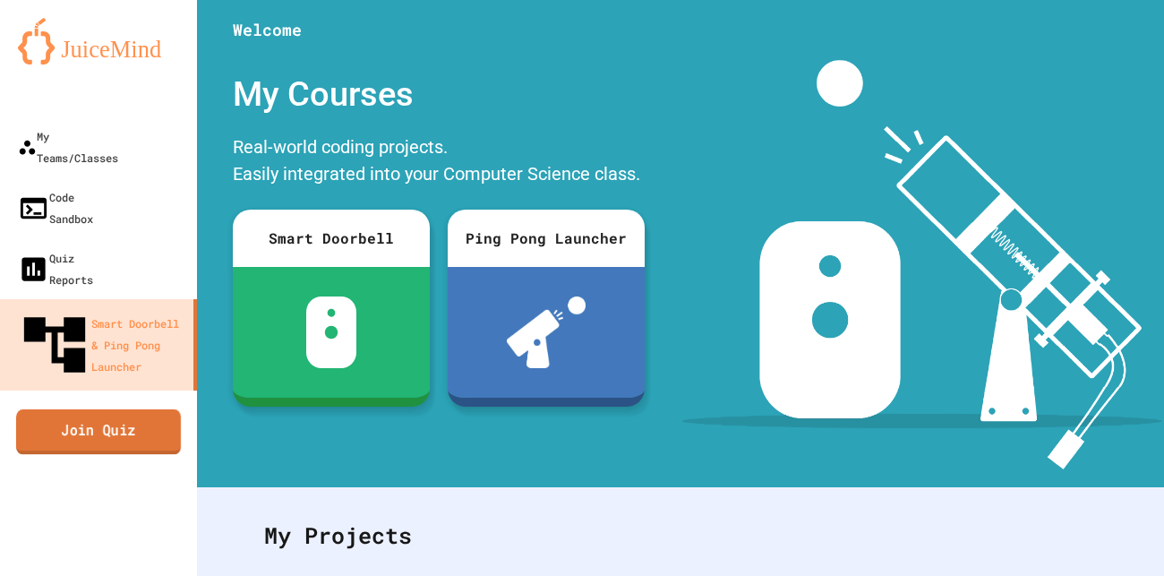
click at [102, 409] on link "Join Quiz" at bounding box center [98, 431] width 165 height 45
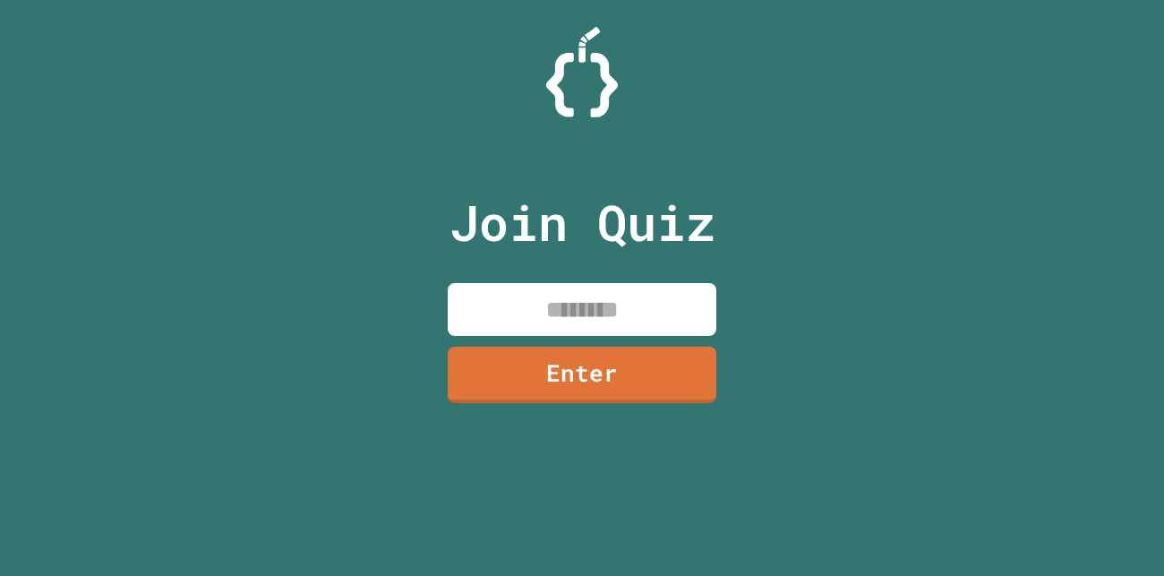
click at [524, 299] on input at bounding box center [582, 309] width 269 height 53
type input "********"
click at [537, 348] on link "Enter" at bounding box center [582, 373] width 270 height 59
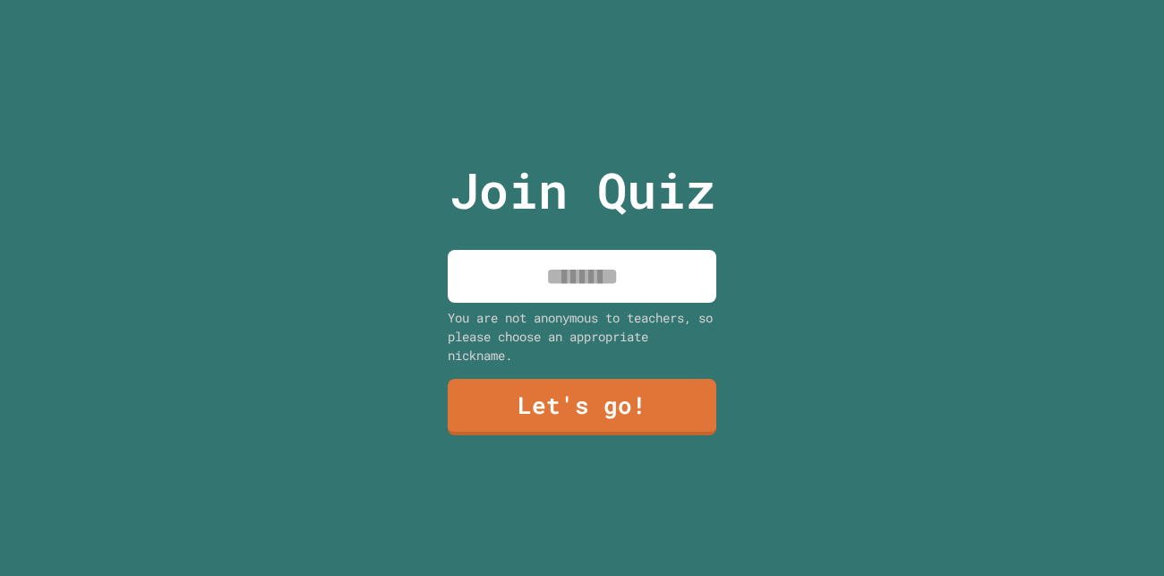
click at [542, 280] on input at bounding box center [582, 276] width 269 height 53
type input "*****"
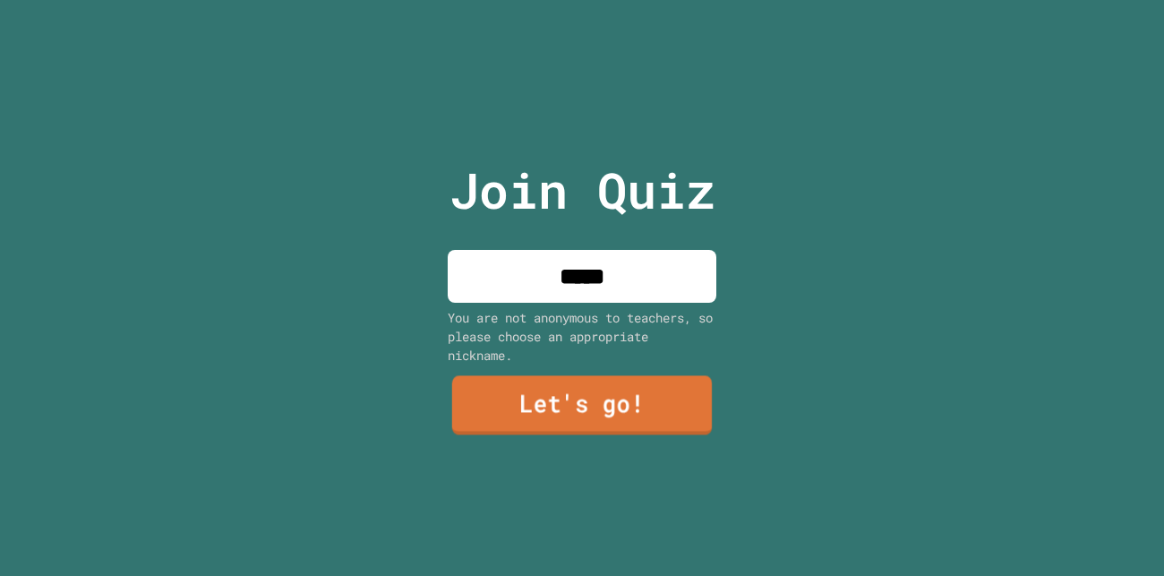
click at [630, 399] on link "Let's go!" at bounding box center [582, 405] width 260 height 59
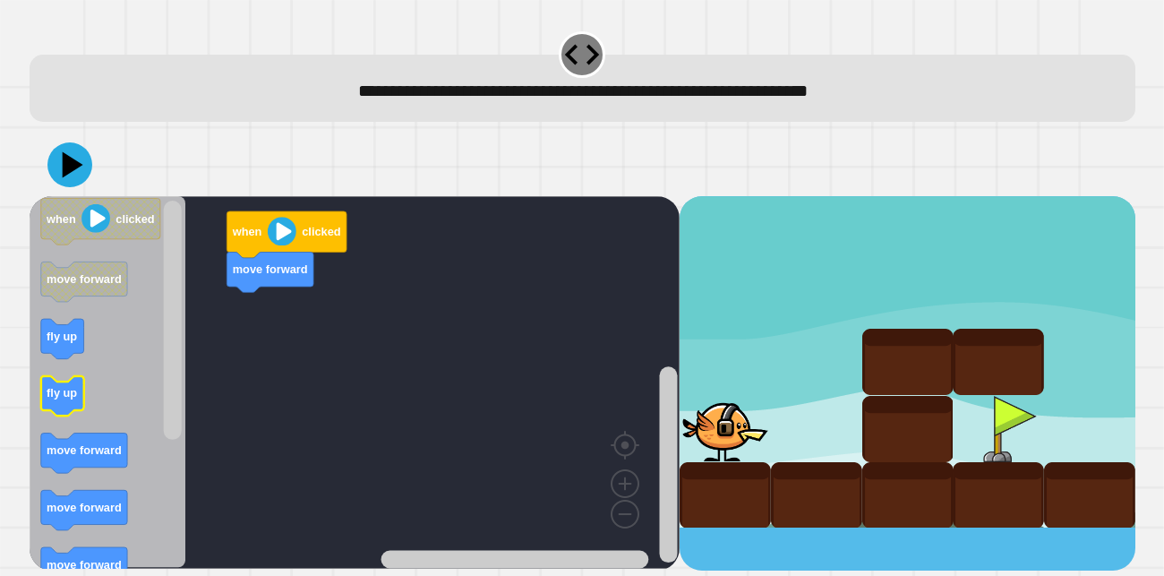
click at [48, 396] on icon "when clicked move forward fly up fly up move forward move forward move forward …" at bounding box center [108, 382] width 157 height 372
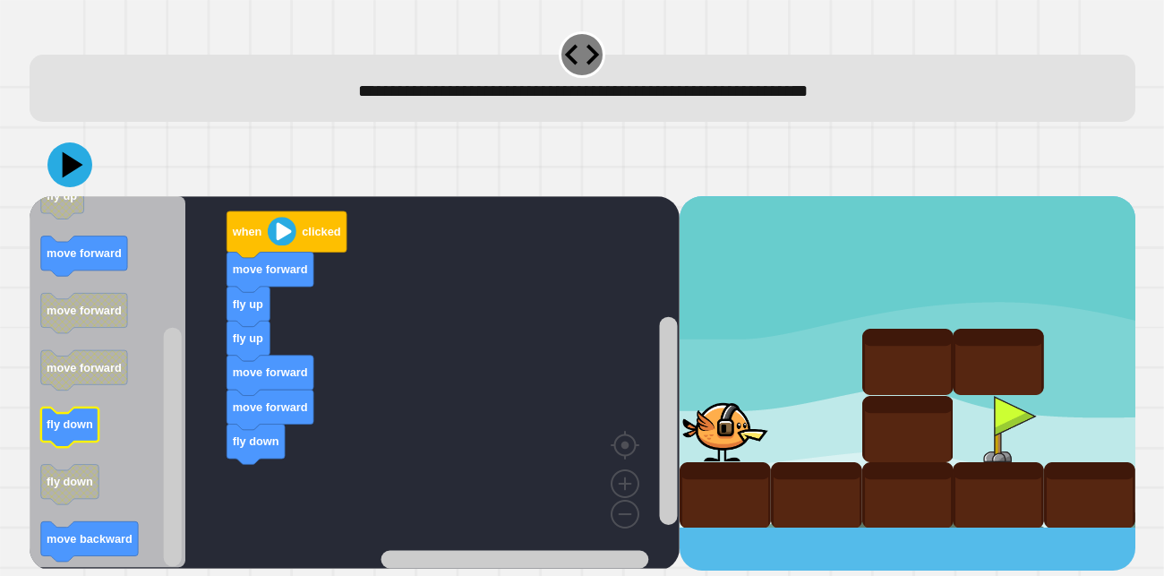
click at [88, 445] on rect "Blockly Workspace" at bounding box center [69, 428] width 58 height 40
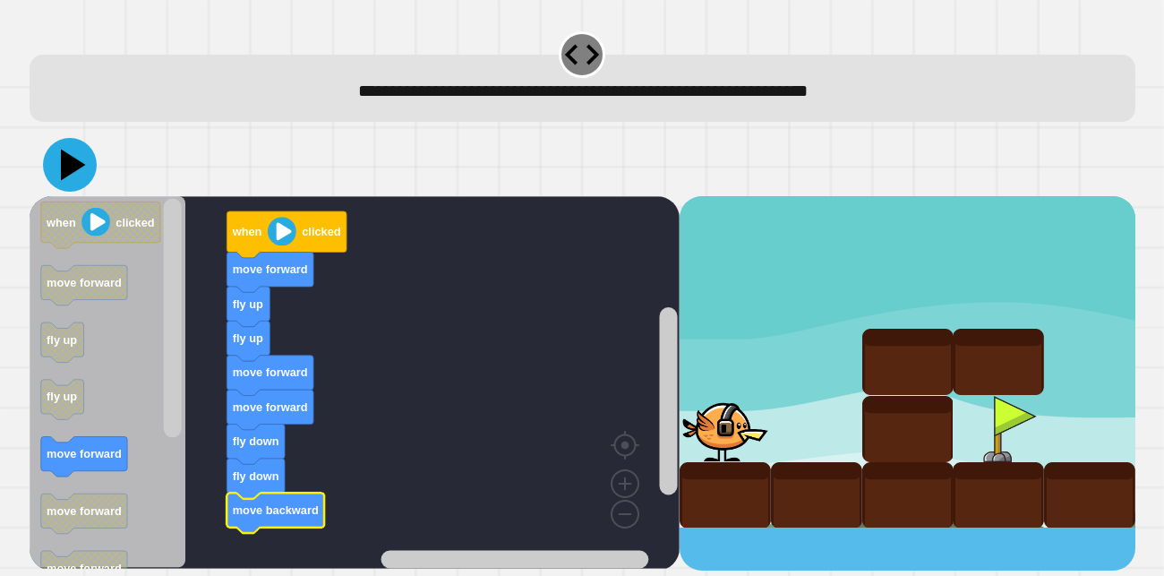
click at [78, 179] on icon at bounding box center [70, 165] width 54 height 54
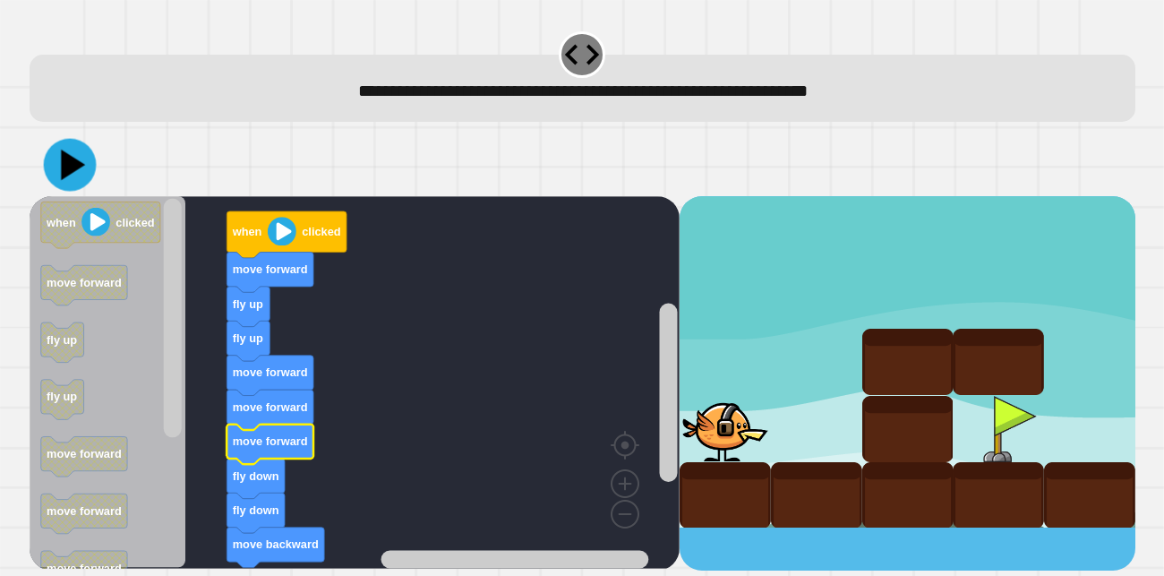
click at [76, 162] on icon at bounding box center [69, 165] width 53 height 53
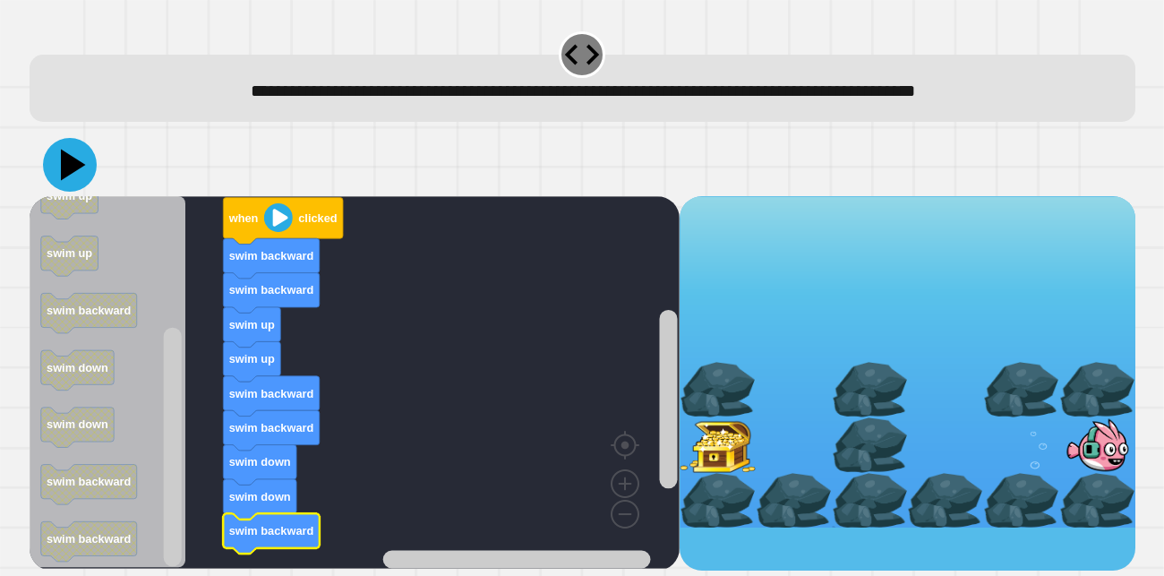
click at [80, 159] on icon at bounding box center [70, 165] width 54 height 54
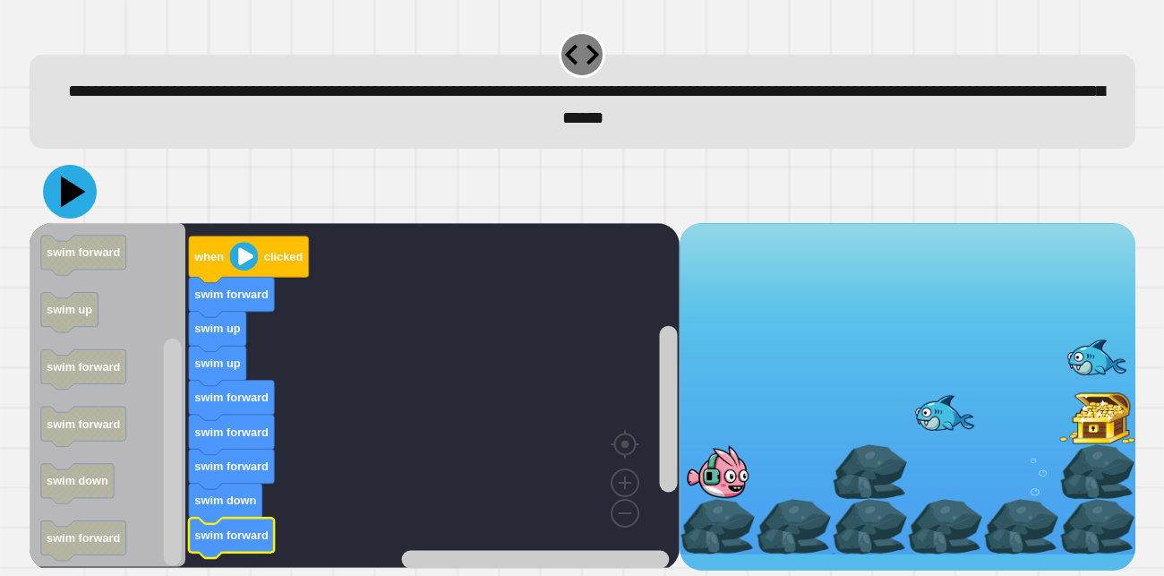
click at [66, 215] on icon at bounding box center [70, 192] width 54 height 54
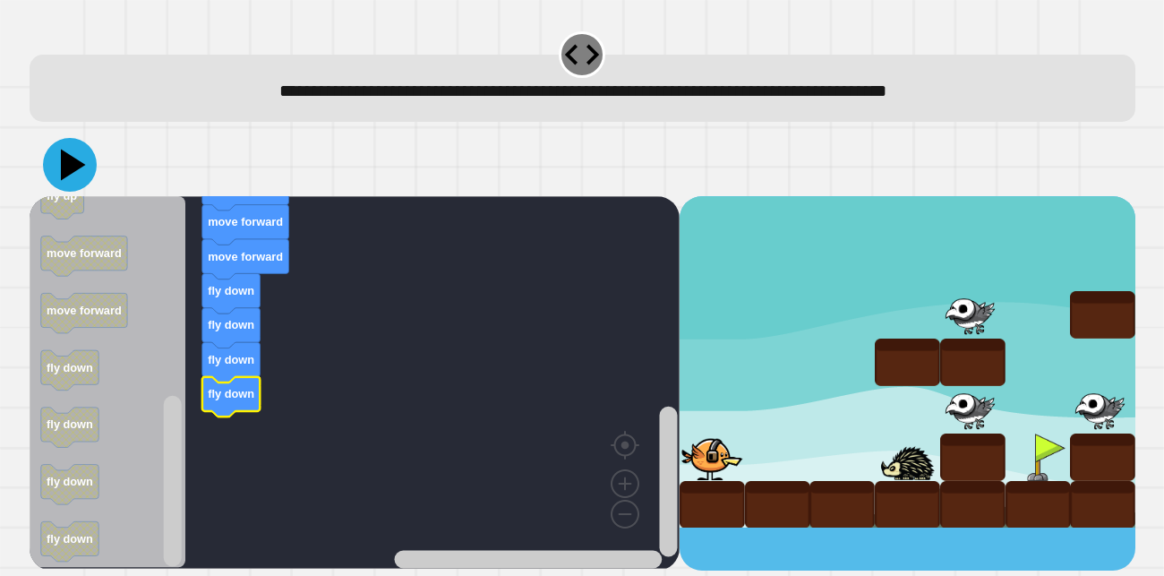
click at [61, 169] on icon at bounding box center [70, 165] width 54 height 54
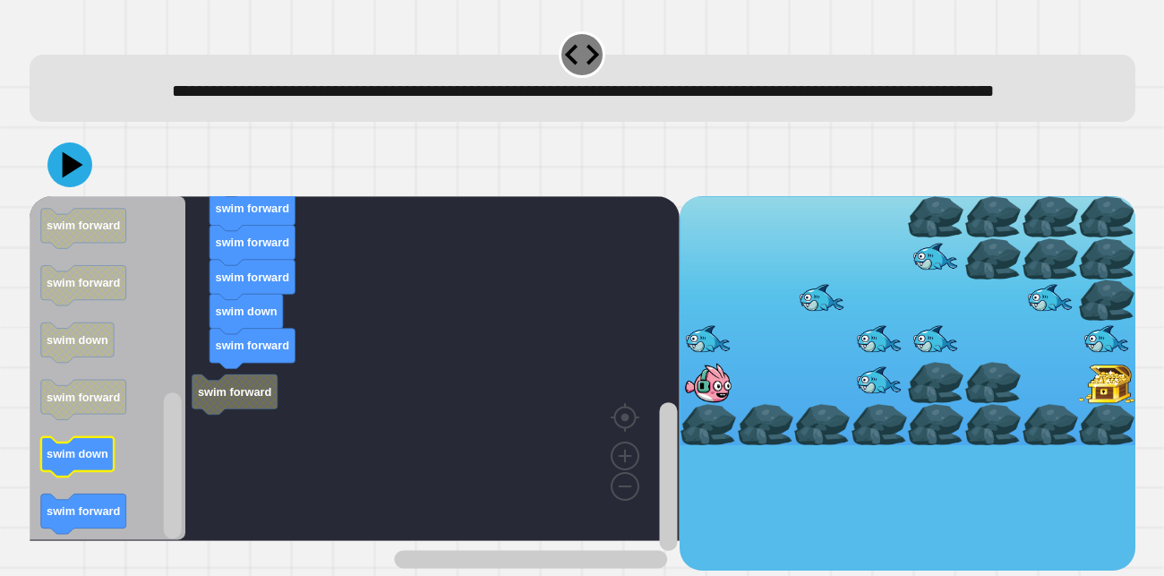
click at [99, 462] on text "swim down" at bounding box center [78, 454] width 62 height 13
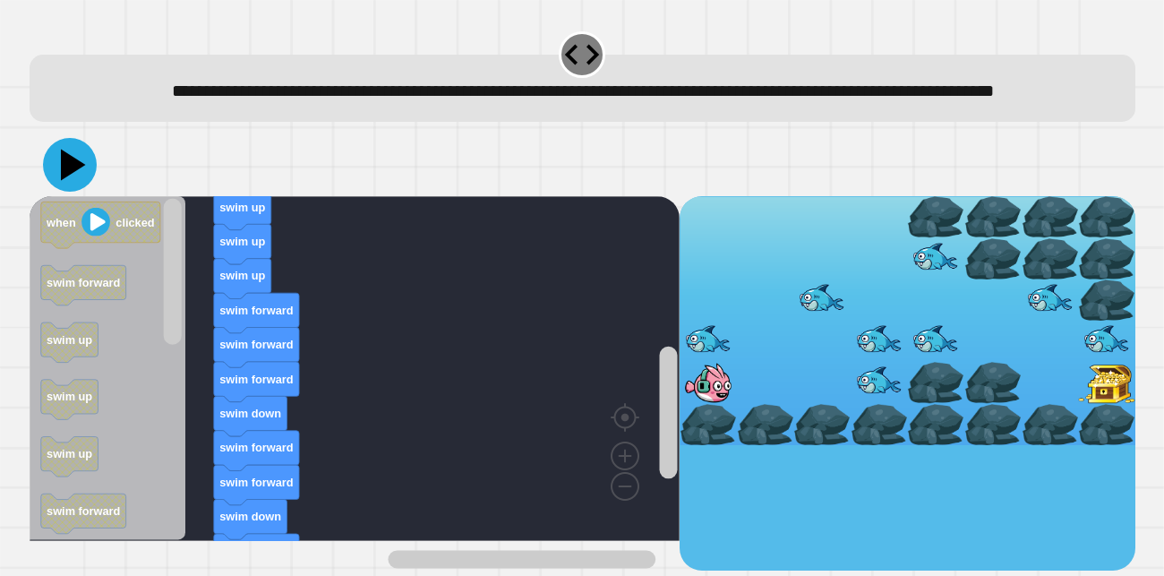
click at [81, 184] on icon at bounding box center [70, 165] width 54 height 54
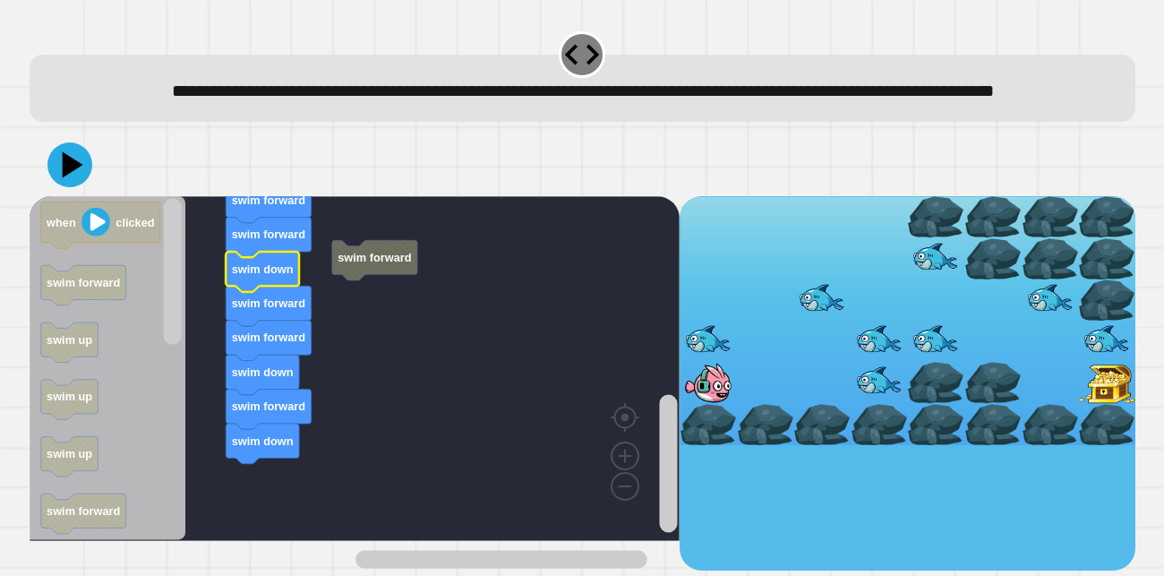
click at [367, 305] on rect "Blockly Workspace" at bounding box center [355, 368] width 650 height 345
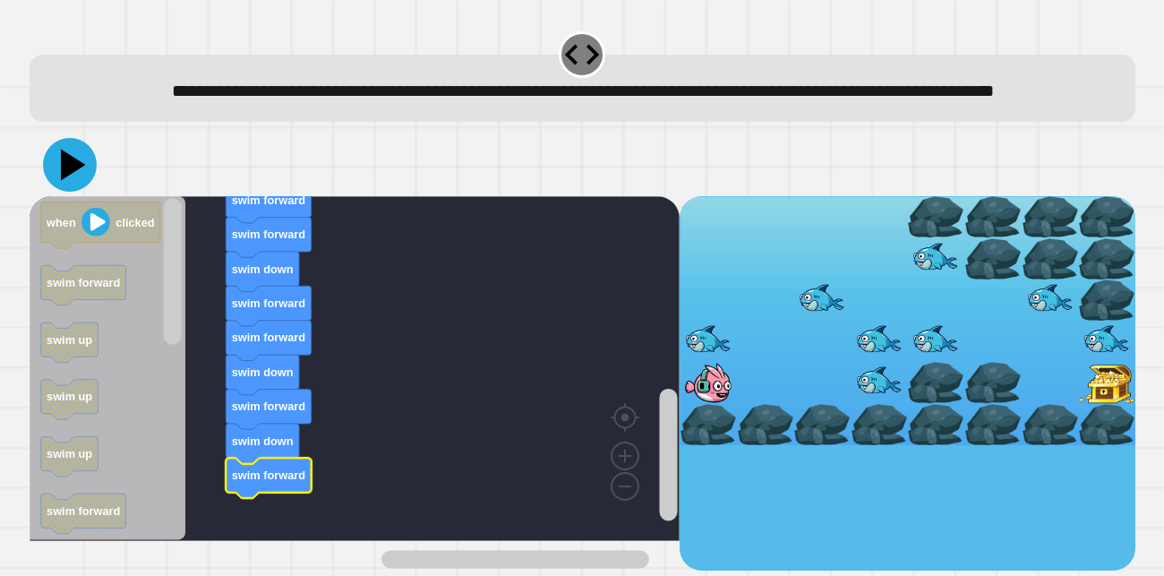
click at [74, 183] on icon at bounding box center [70, 165] width 54 height 54
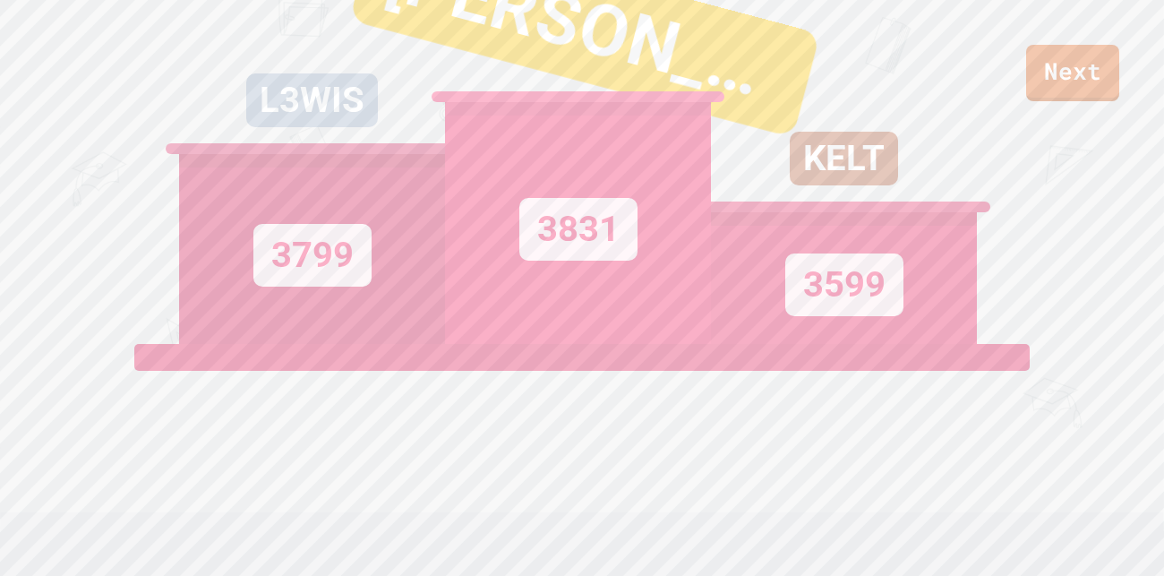
scroll to position [61, 0]
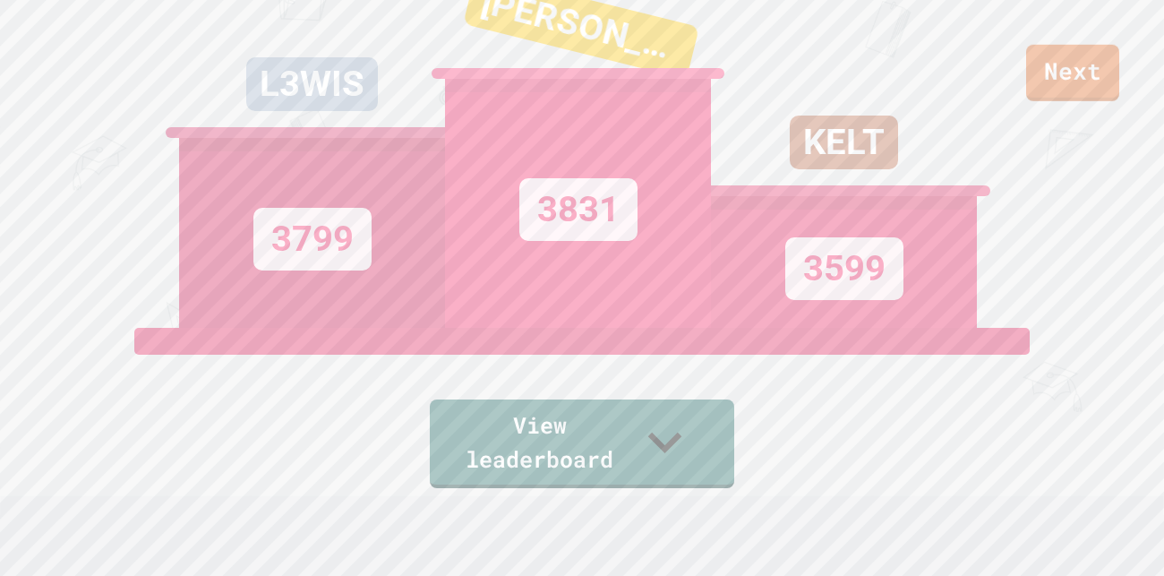
click at [943, 39] on div "KELT 3599" at bounding box center [844, 133] width 266 height 388
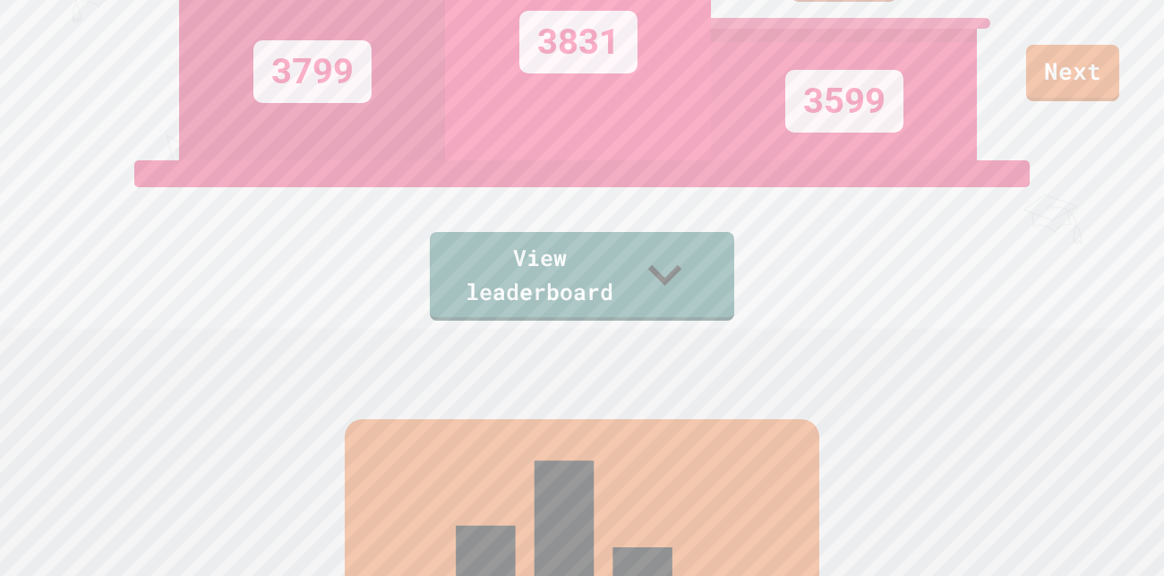
scroll to position [227, 0]
click at [1084, 100] on div "Next" at bounding box center [582, 50] width 1164 height 101
click at [1084, 100] on link "Next" at bounding box center [1072, 73] width 93 height 56
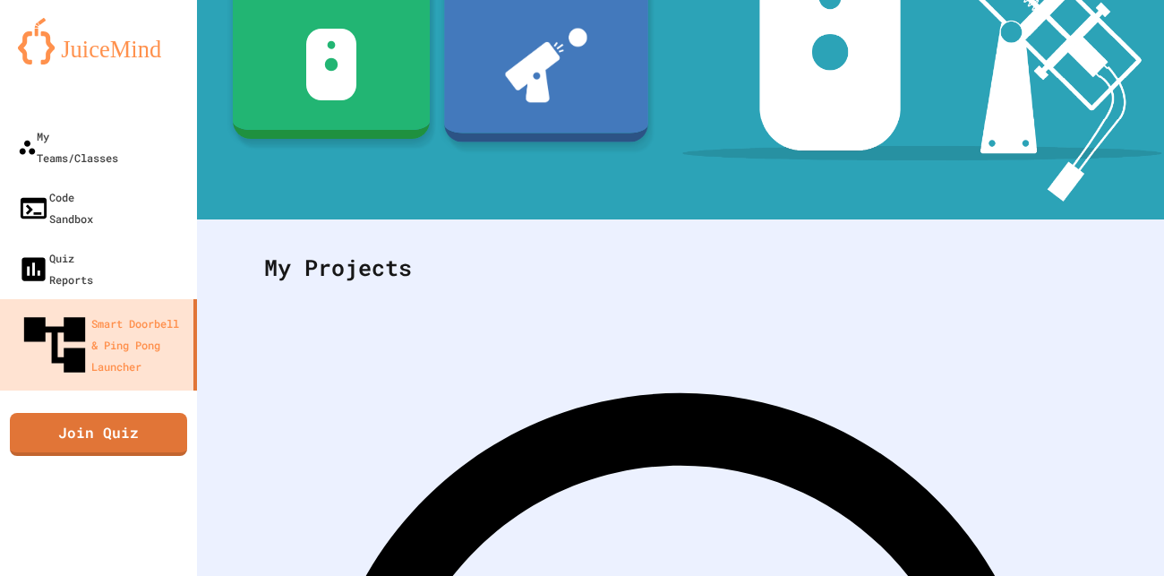
scroll to position [273, 0]
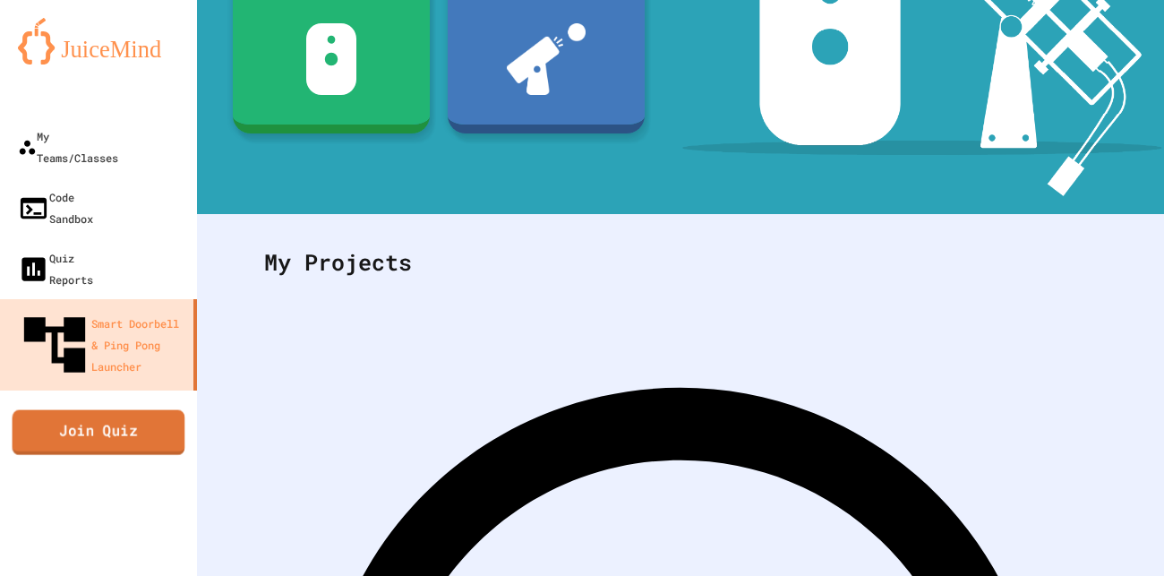
click at [89, 409] on link "Join Quiz" at bounding box center [99, 431] width 173 height 45
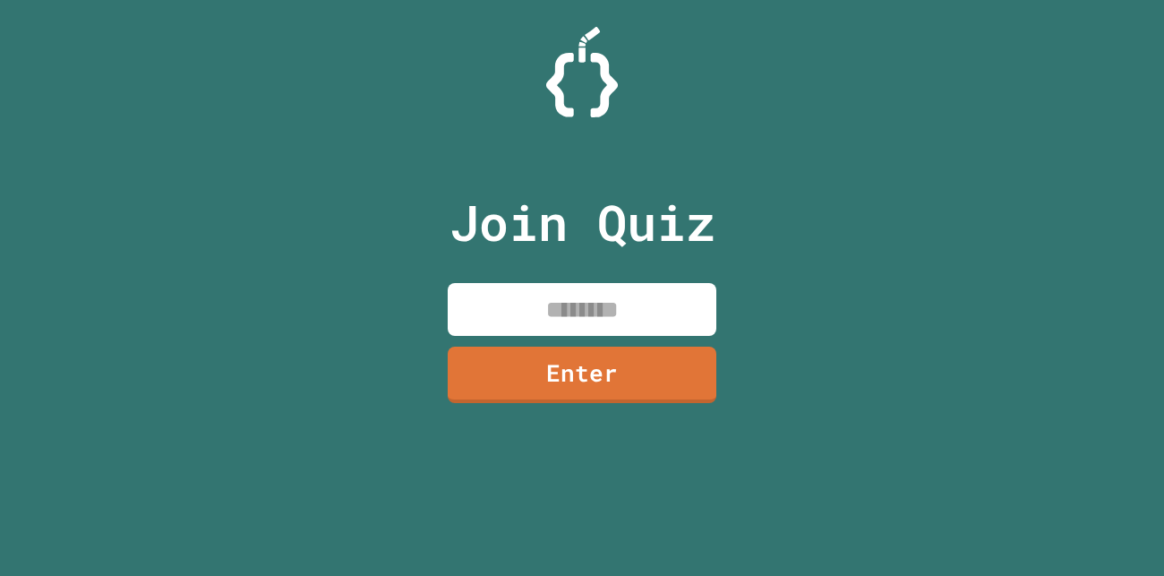
click at [568, 303] on input at bounding box center [582, 309] width 269 height 53
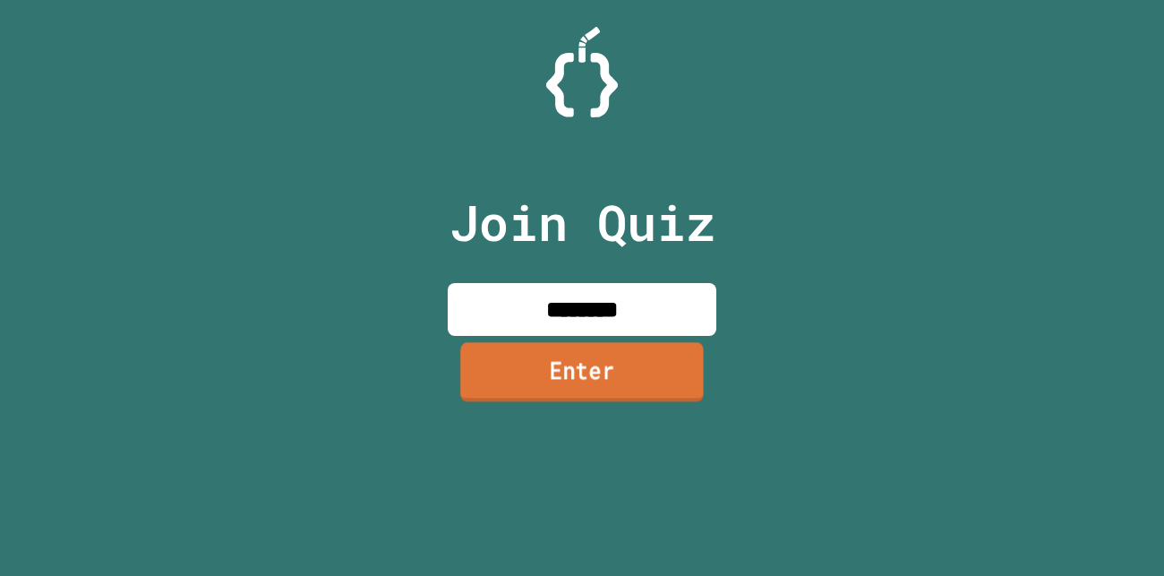
type input "********"
click at [492, 367] on link "Enter" at bounding box center [581, 371] width 243 height 59
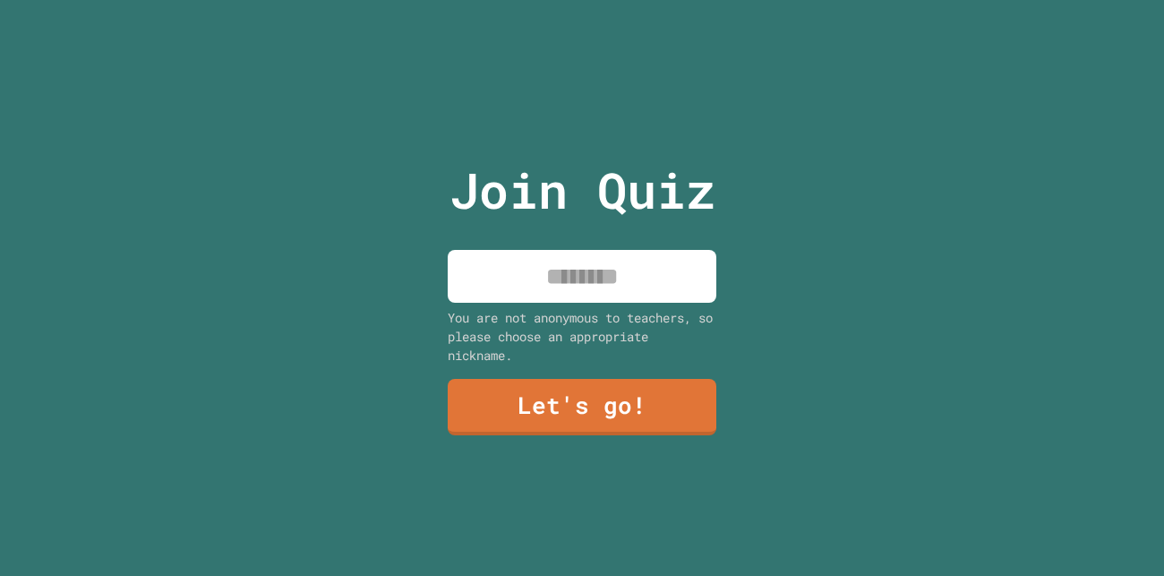
click at [617, 256] on input at bounding box center [582, 276] width 269 height 53
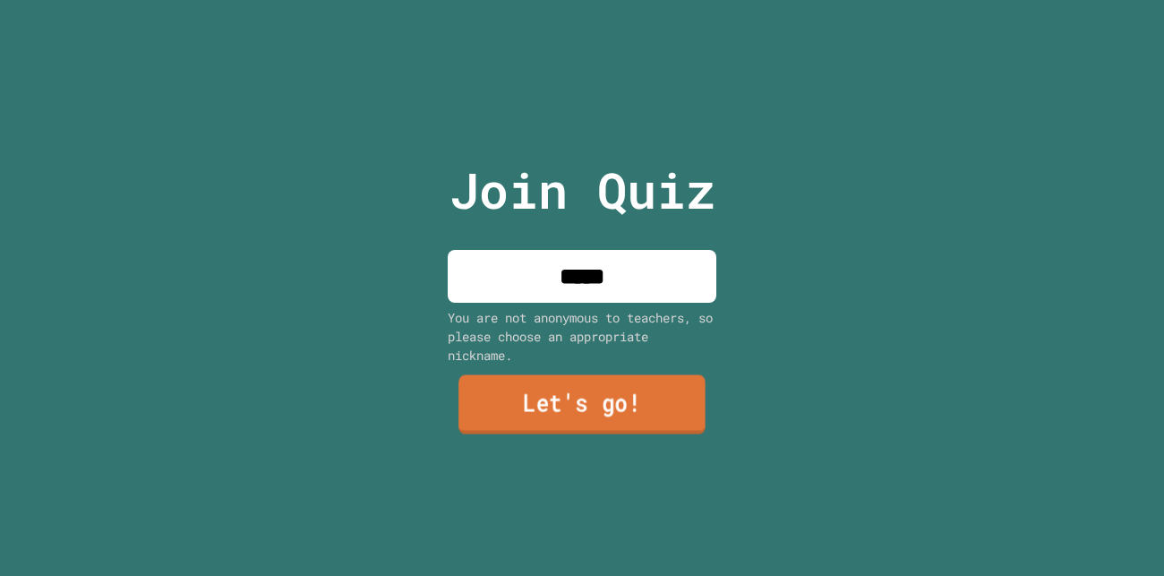
type input "*****"
click at [647, 403] on link "Let's go!" at bounding box center [581, 404] width 247 height 59
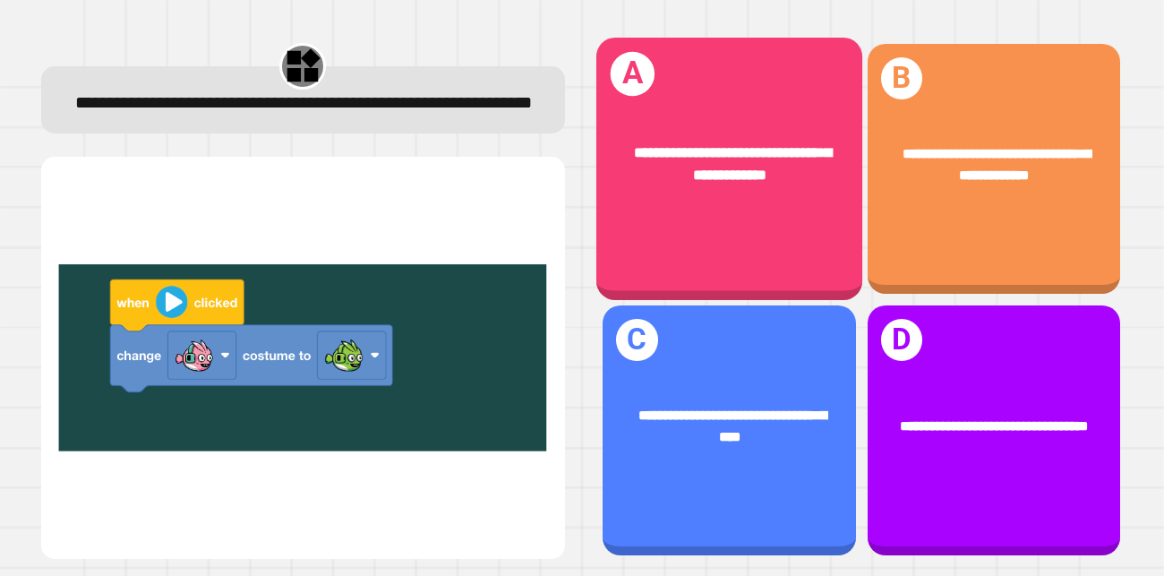
click at [812, 115] on div "**********" at bounding box center [729, 164] width 266 height 104
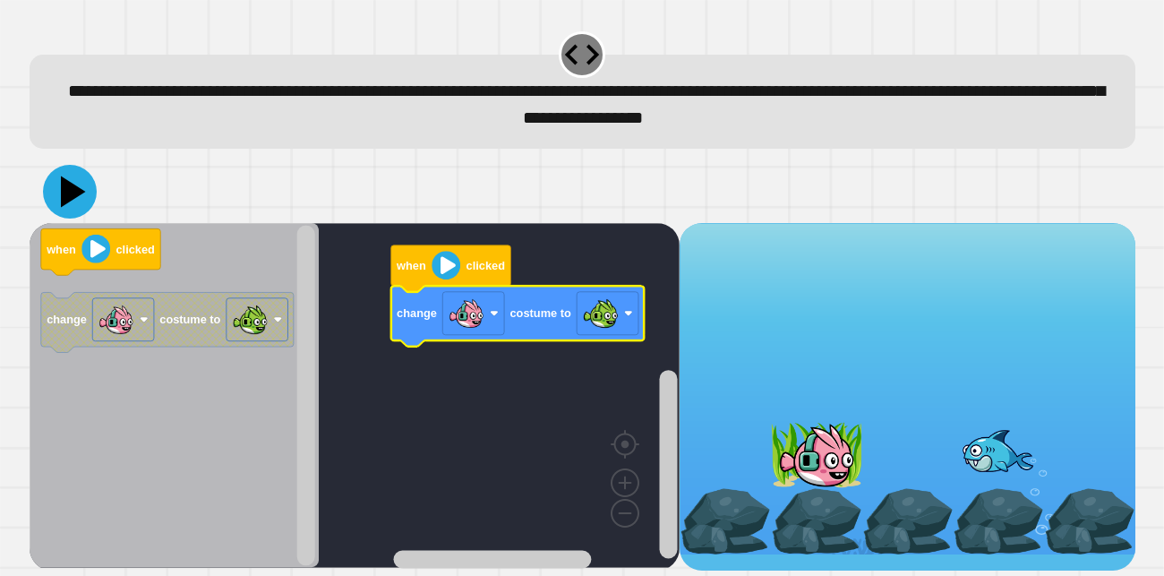
click at [50, 195] on icon at bounding box center [70, 192] width 54 height 54
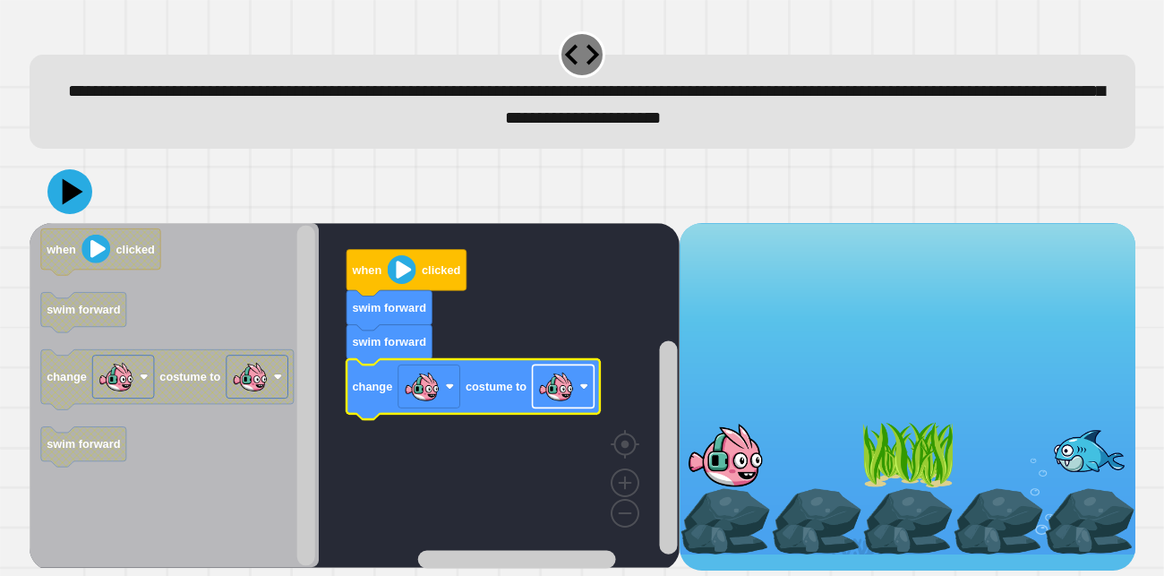
click at [541, 390] on image "Blockly Workspace" at bounding box center [555, 386] width 36 height 36
click at [69, 200] on icon at bounding box center [73, 191] width 24 height 30
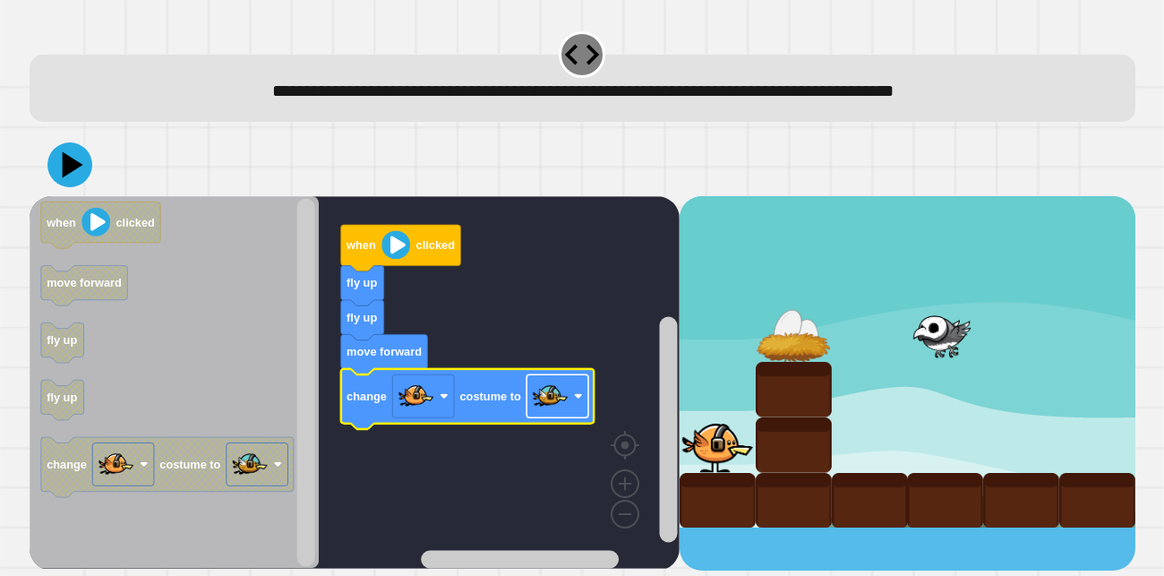
click at [576, 394] on image "Blockly Workspace" at bounding box center [577, 396] width 9 height 9
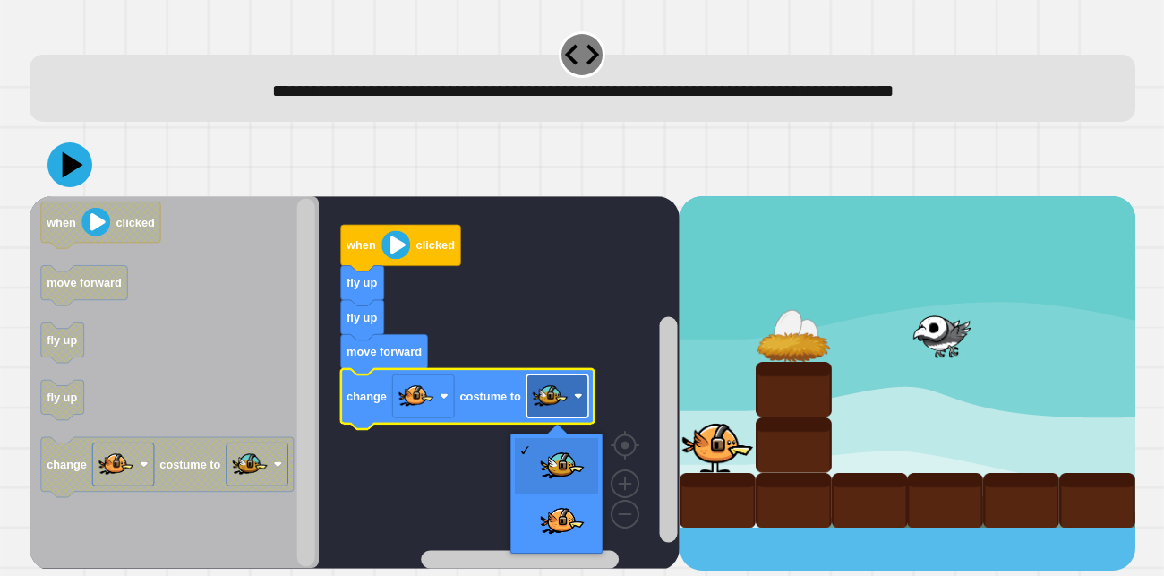
click at [576, 394] on image "Blockly Workspace" at bounding box center [577, 396] width 9 height 9
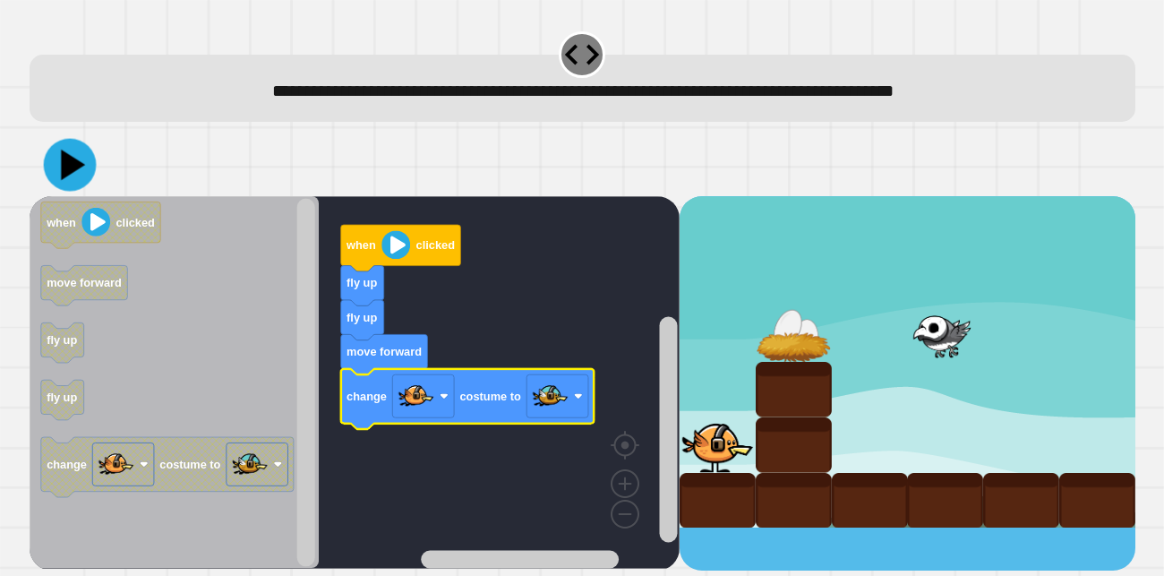
click at [72, 168] on icon at bounding box center [73, 164] width 24 height 30
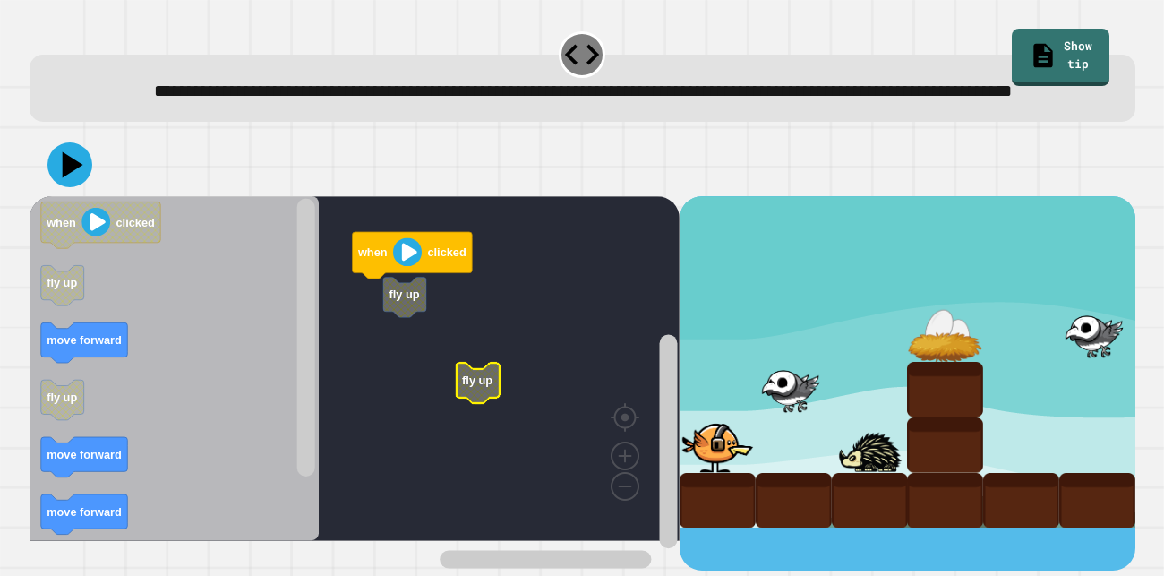
click at [350, 349] on rect "Blockly Workspace" at bounding box center [355, 368] width 650 height 345
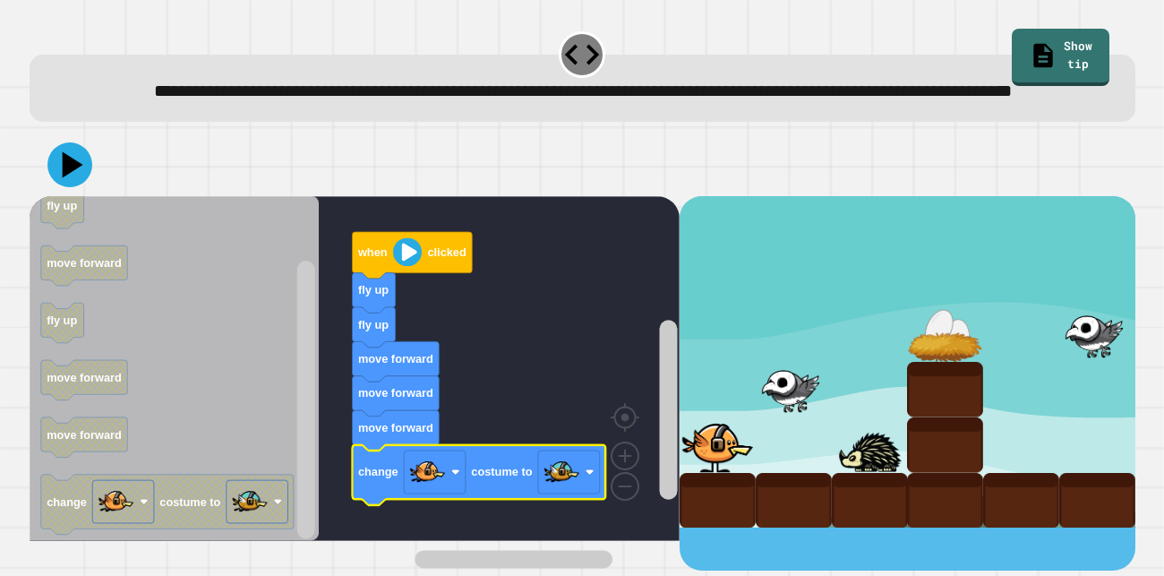
click at [66, 178] on icon at bounding box center [72, 165] width 21 height 26
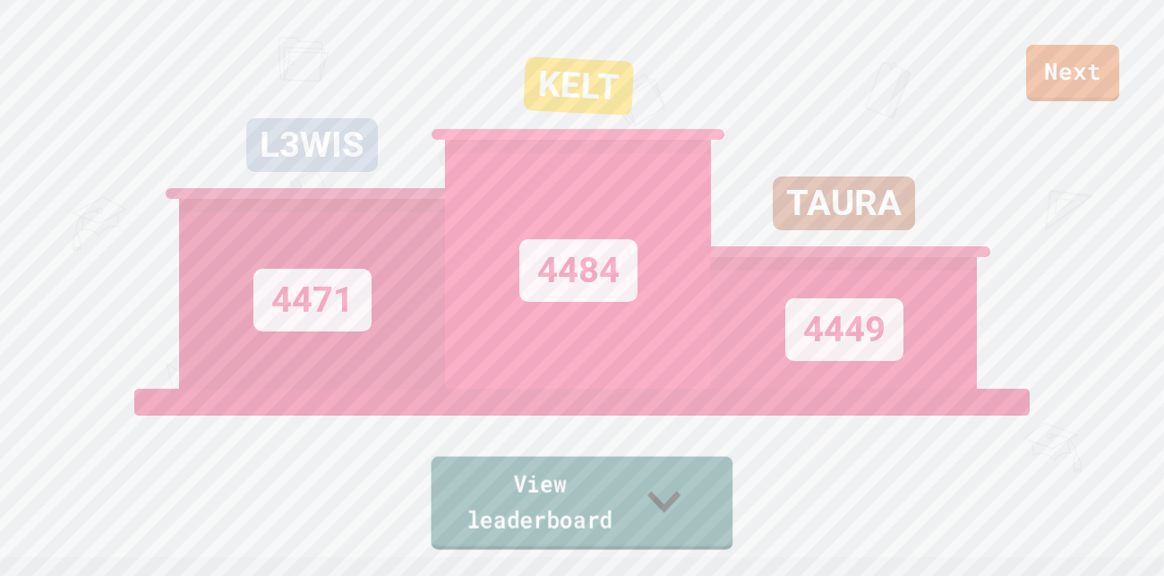
click at [628, 499] on link "View leaderboard" at bounding box center [582, 502] width 302 height 93
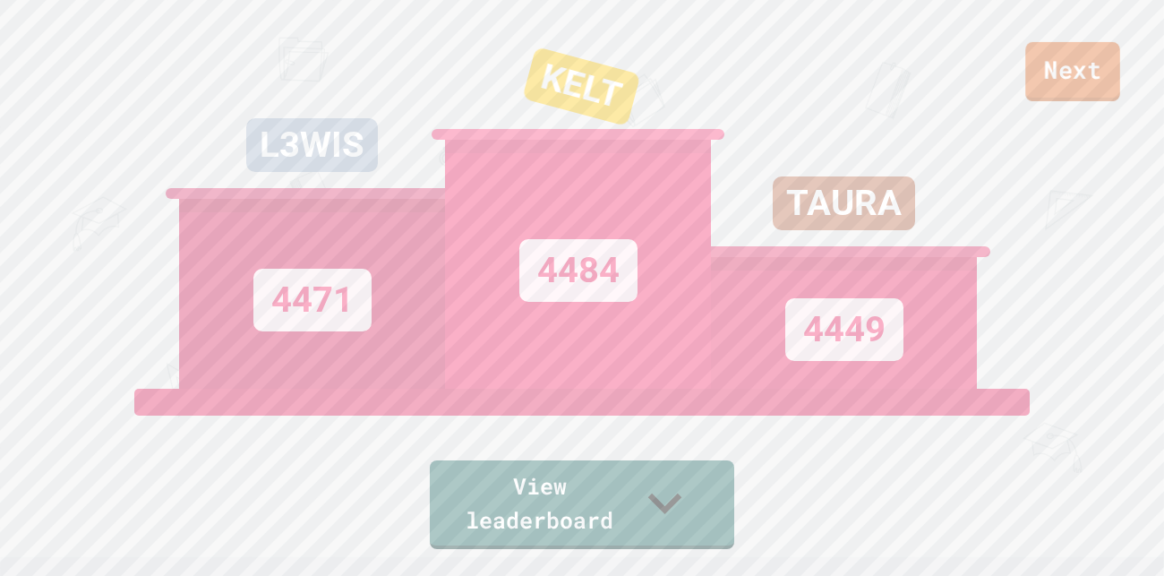
click at [1078, 87] on link "Next" at bounding box center [1072, 71] width 95 height 59
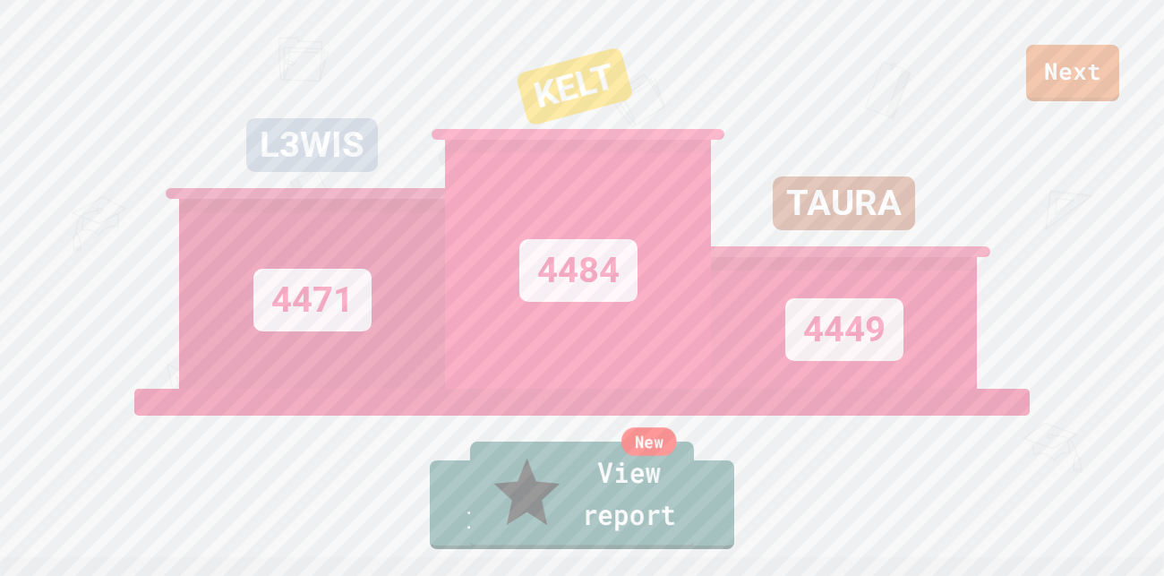
click at [624, 493] on link "New View report" at bounding box center [582, 494] width 224 height 107
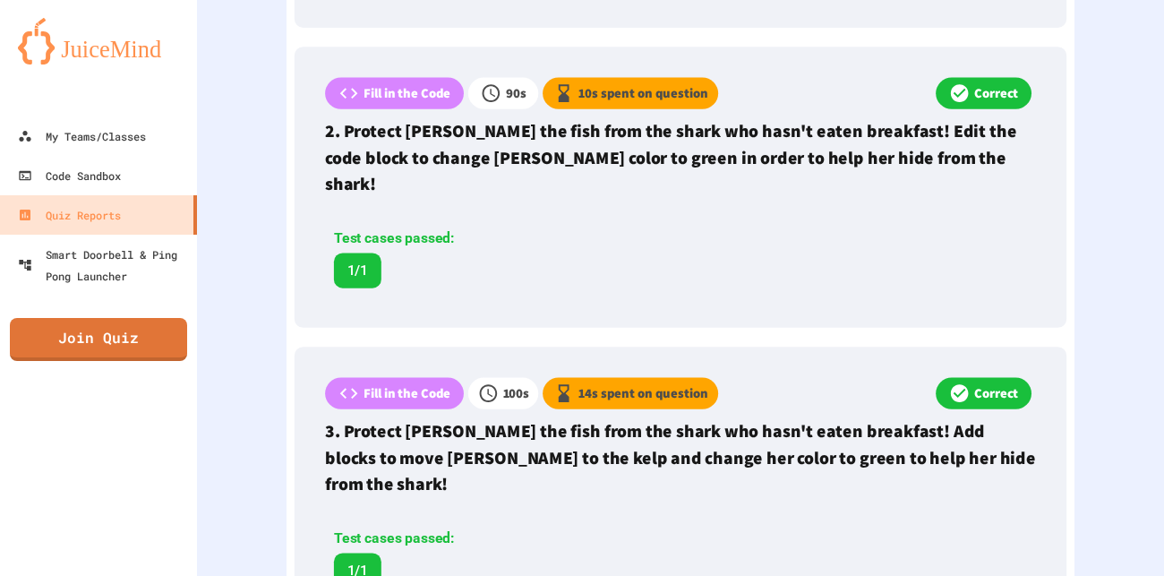
scroll to position [765, 0]
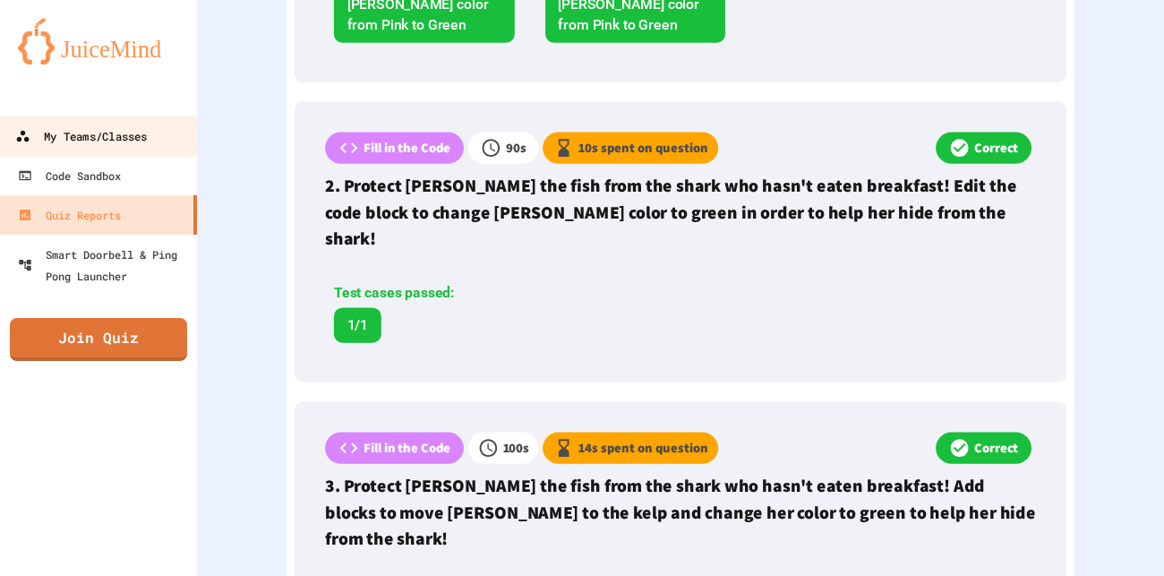
click at [68, 141] on div "My Teams/Classes" at bounding box center [81, 136] width 132 height 22
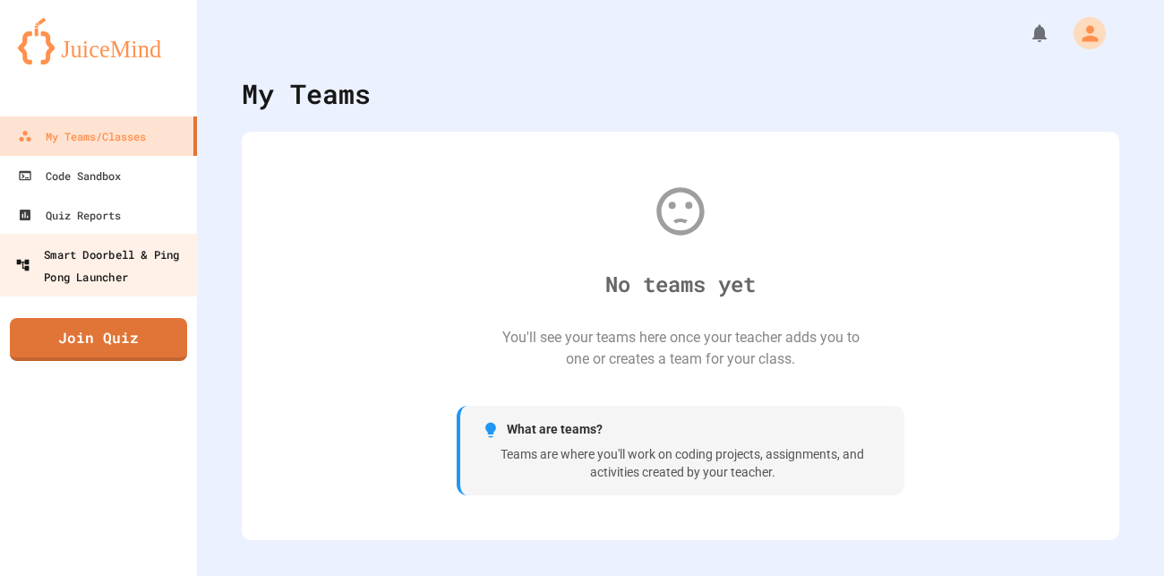
click at [175, 278] on div "Smart Doorbell & Ping Pong Launcher" at bounding box center [103, 265] width 177 height 44
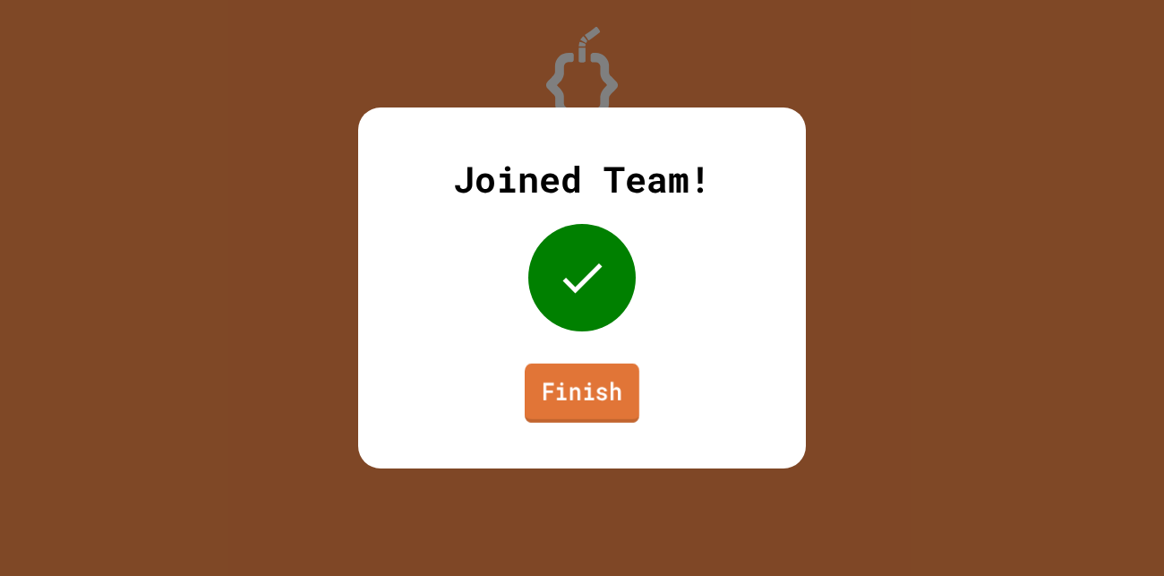
click at [612, 379] on link "Finish" at bounding box center [581, 392] width 115 height 59
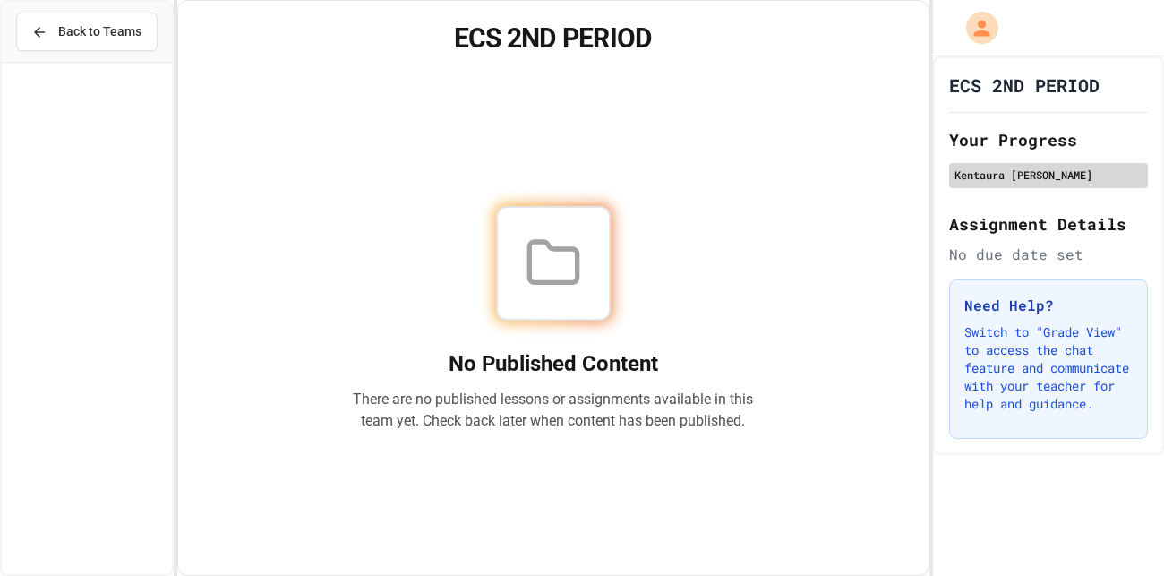
click at [1010, 177] on div "Kentaura McMeans" at bounding box center [1048, 174] width 188 height 16
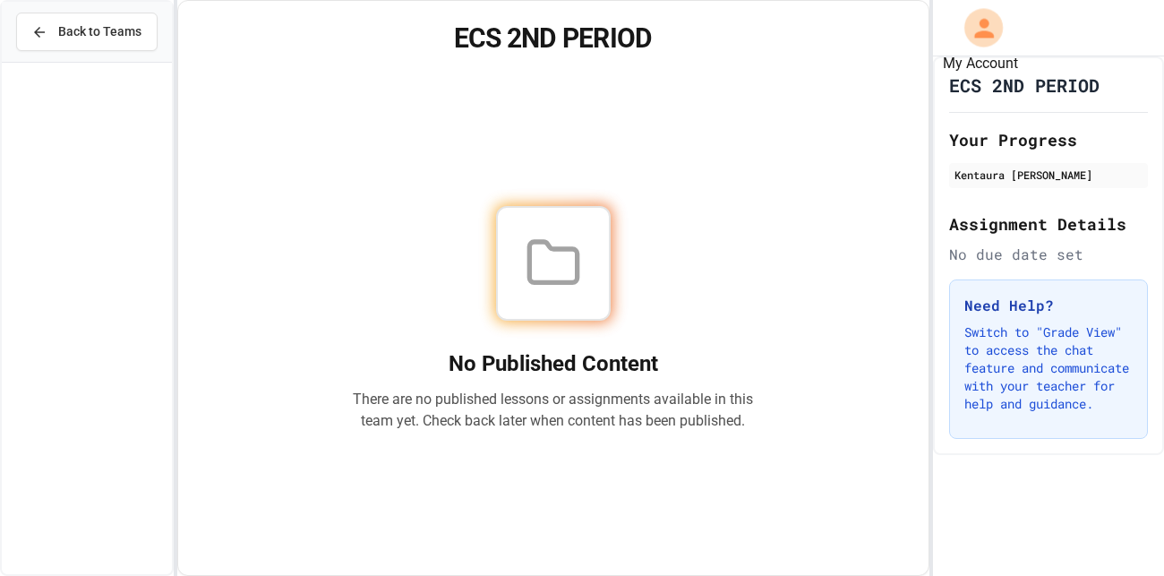
click at [985, 23] on icon "My Account" at bounding box center [983, 28] width 20 height 20
click at [985, 575] on div at bounding box center [582, 576] width 1164 height 0
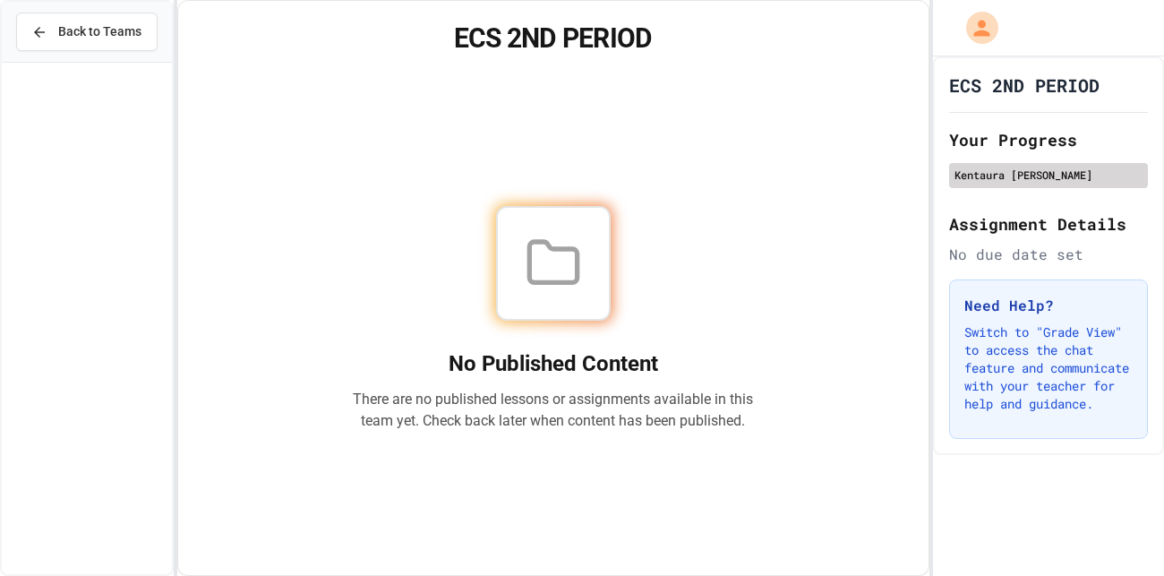
click at [990, 163] on div "Kentaura McMeans" at bounding box center [1048, 175] width 199 height 25
click at [64, 44] on button "Back to Teams" at bounding box center [86, 32] width 141 height 38
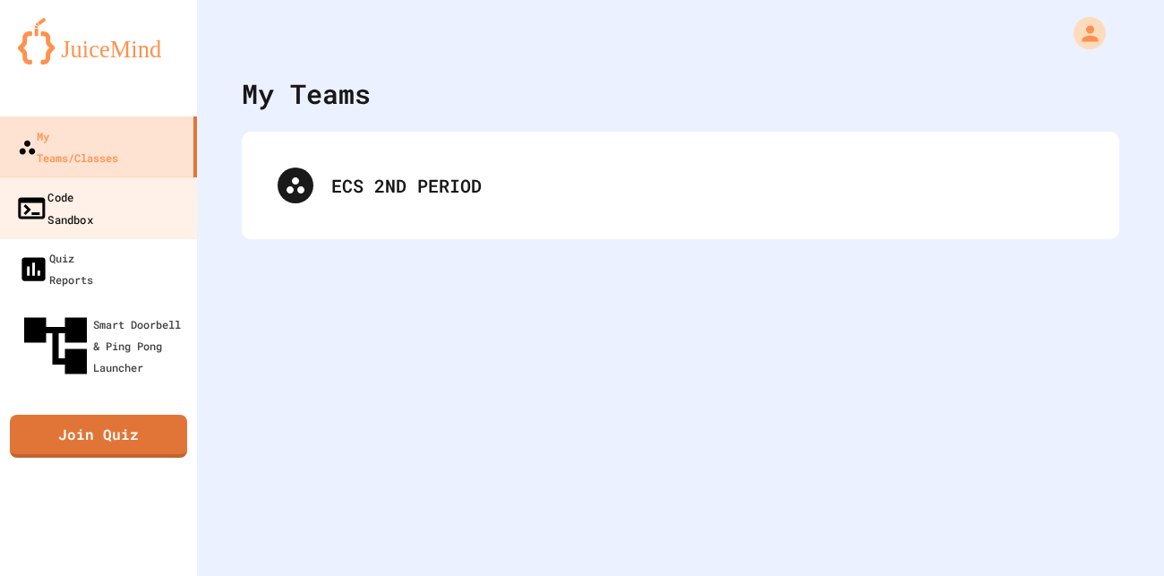
click at [155, 176] on link "Code Sandbox" at bounding box center [98, 207] width 203 height 63
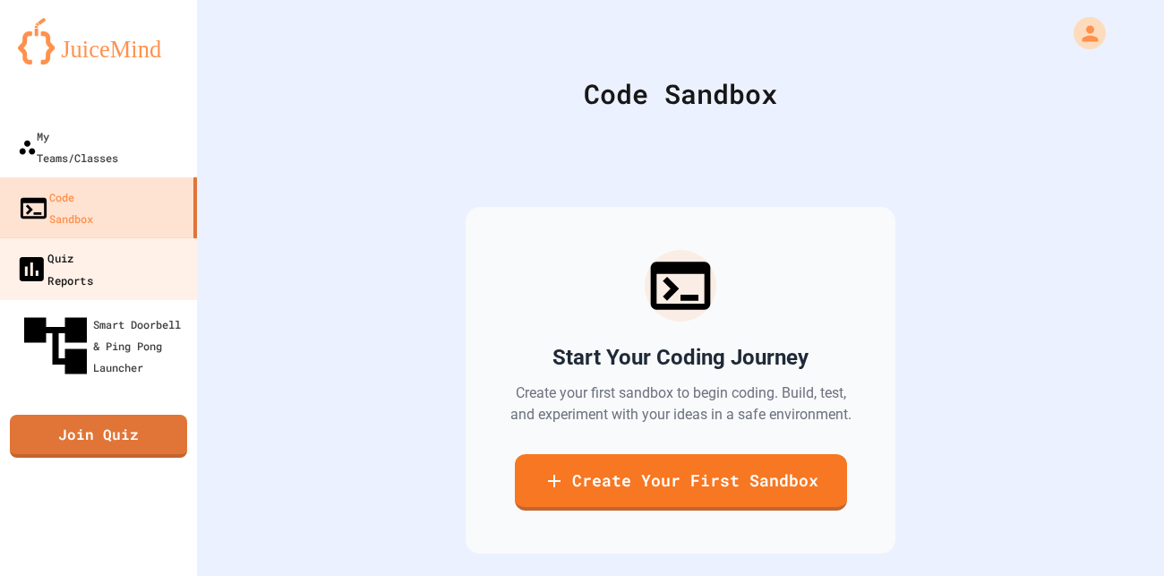
click at [159, 237] on link "Quiz Reports" at bounding box center [98, 268] width 203 height 63
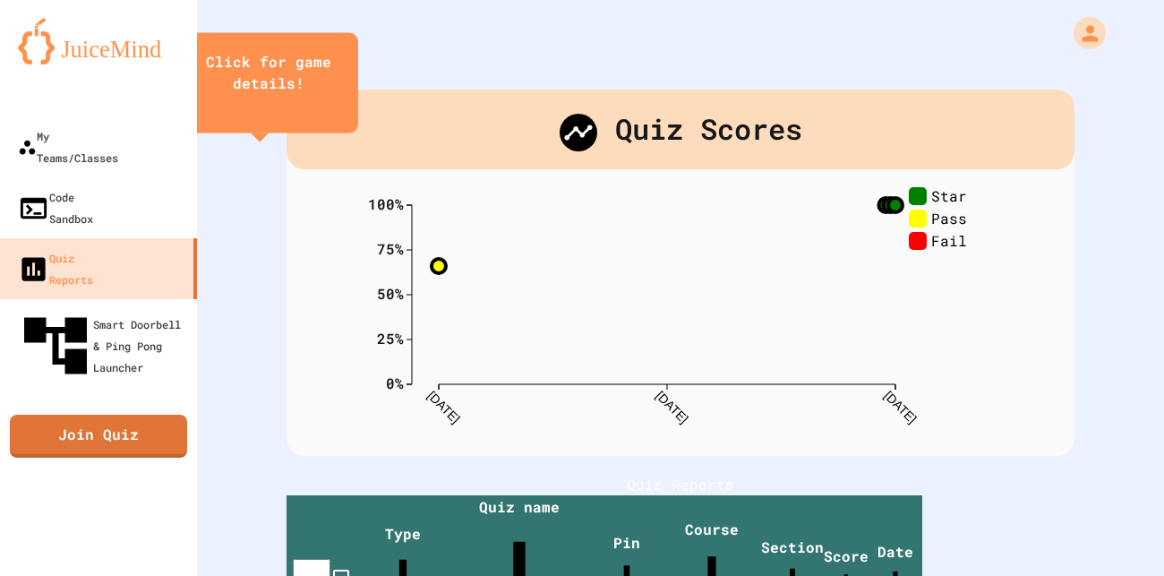
click at [916, 197] on rect at bounding box center [917, 196] width 18 height 18
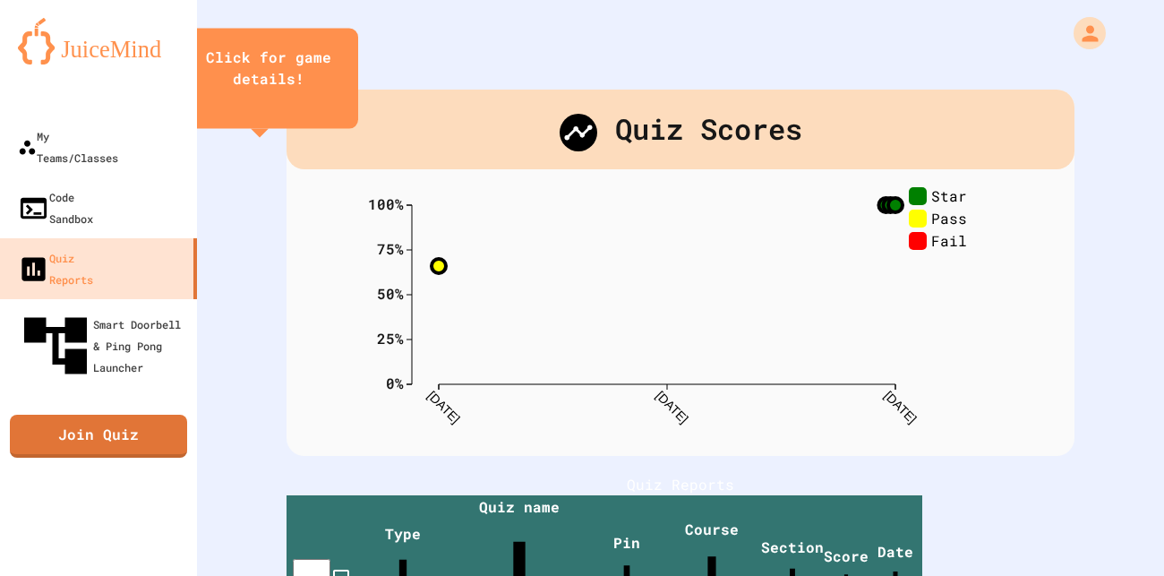
click at [916, 197] on rect at bounding box center [917, 196] width 18 height 18
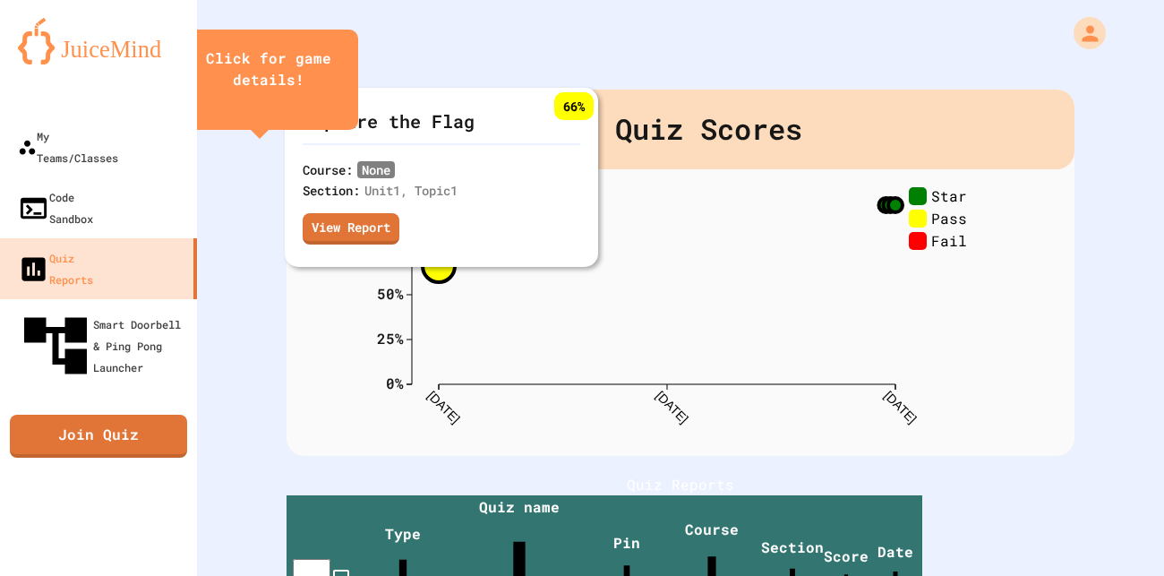
click at [440, 270] on circle at bounding box center [438, 266] width 32 height 32
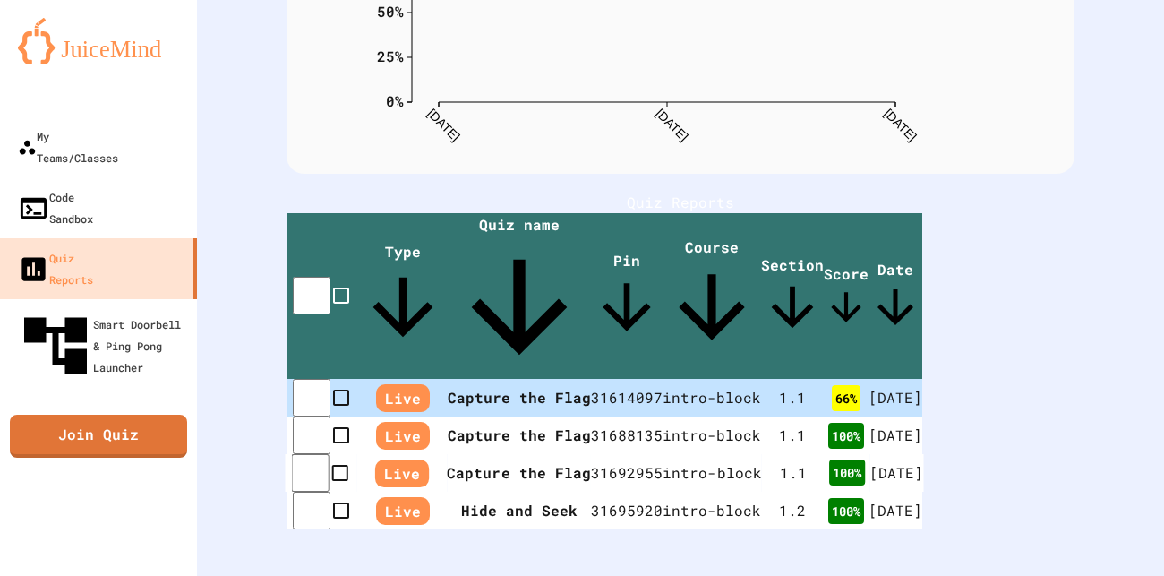
scroll to position [285, 0]
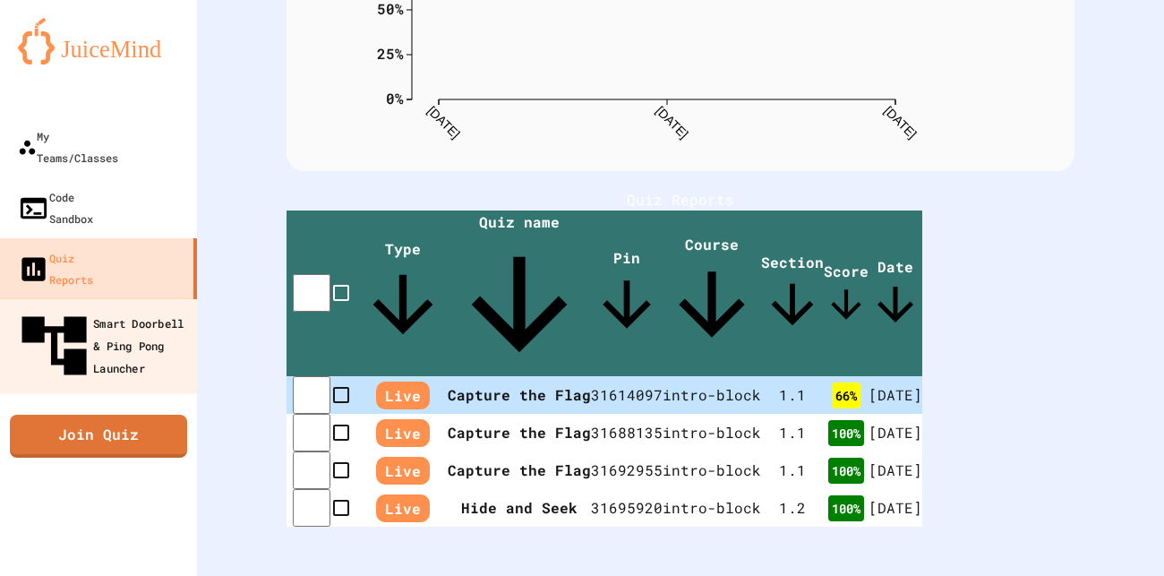
click at [162, 307] on div "Smart Doorbell & Ping Pong Launcher" at bounding box center [103, 346] width 177 height 78
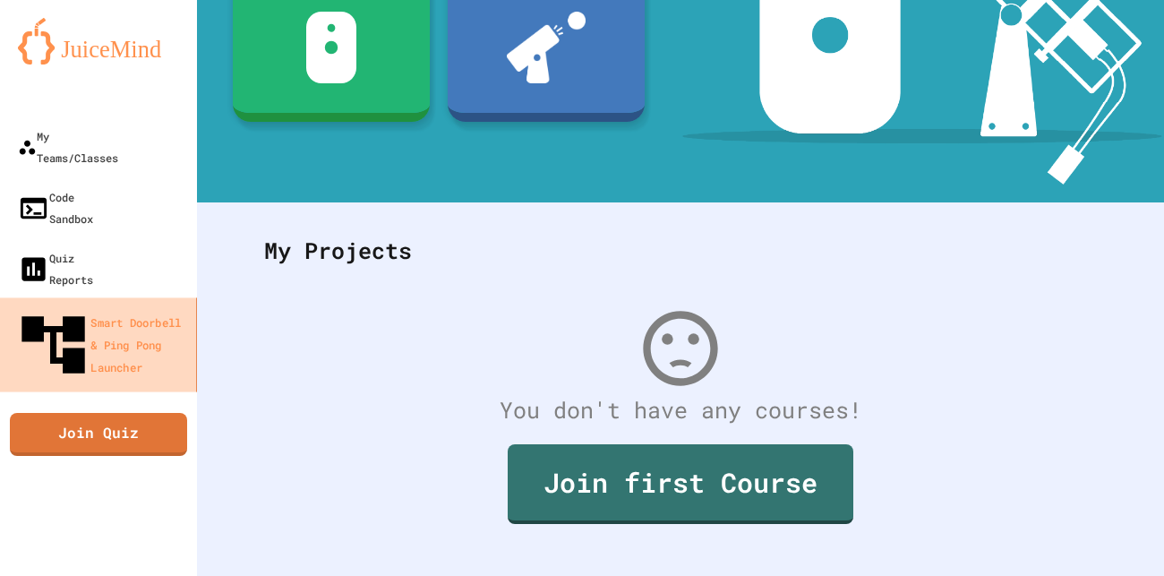
scroll to position [194, 0]
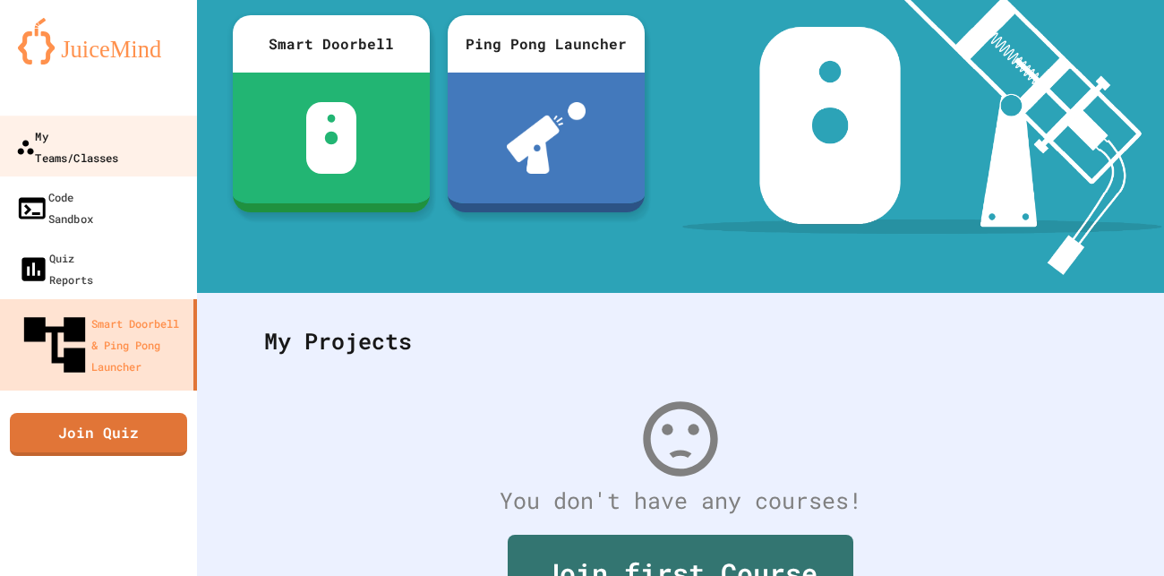
click at [119, 139] on div "My Teams/Classes" at bounding box center [67, 146] width 103 height 44
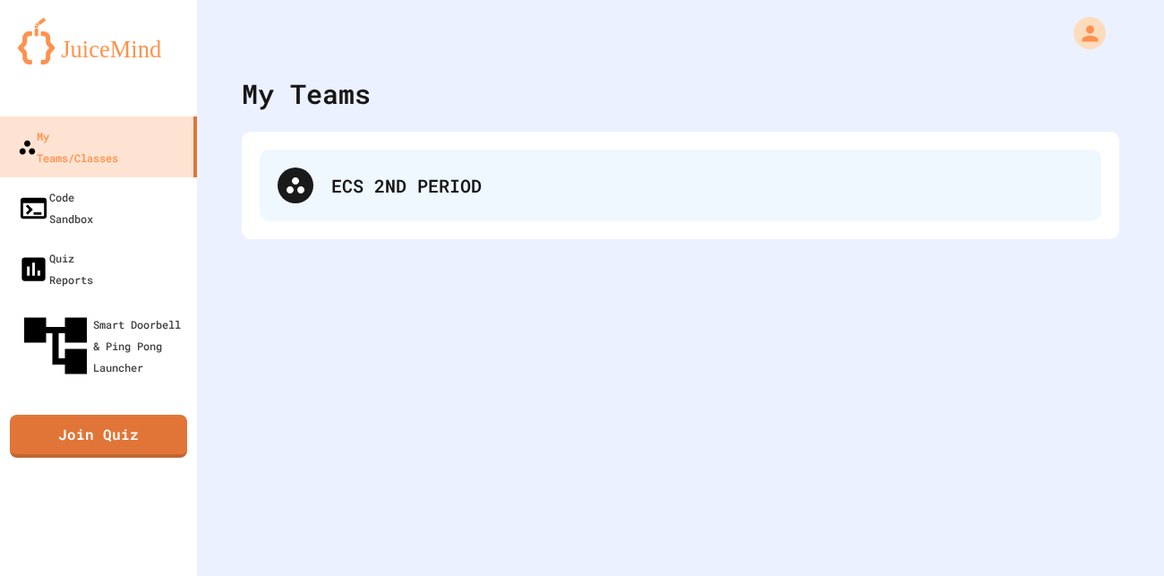
click at [321, 162] on div "ECS 2ND PERIOD" at bounding box center [680, 185] width 841 height 72
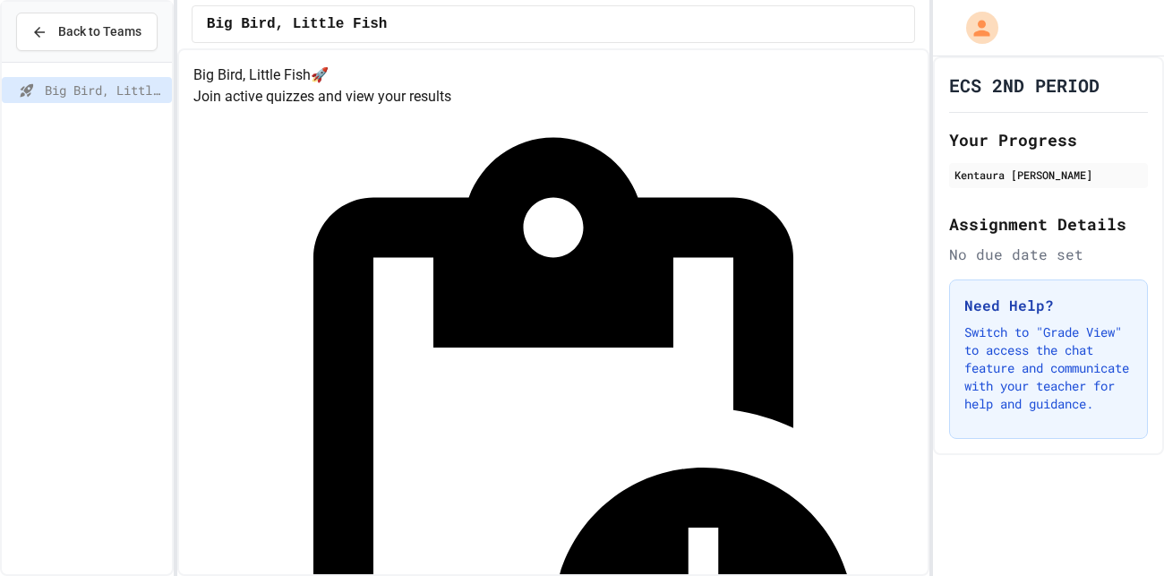
drag, startPoint x: 739, startPoint y: 427, endPoint x: 772, endPoint y: 531, distance: 108.7
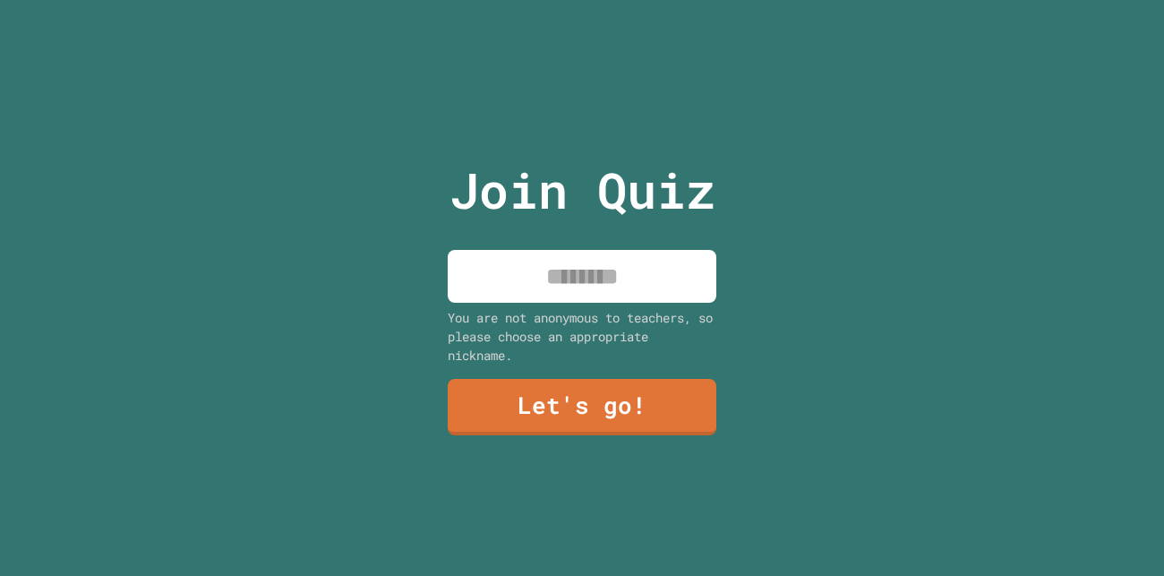
click at [561, 292] on input at bounding box center [582, 276] width 269 height 53
type input "*****"
click at [575, 448] on div "Join Quiz ***** You are not anonymous to teachers, so please choose an appropri…" at bounding box center [582, 288] width 302 height 576
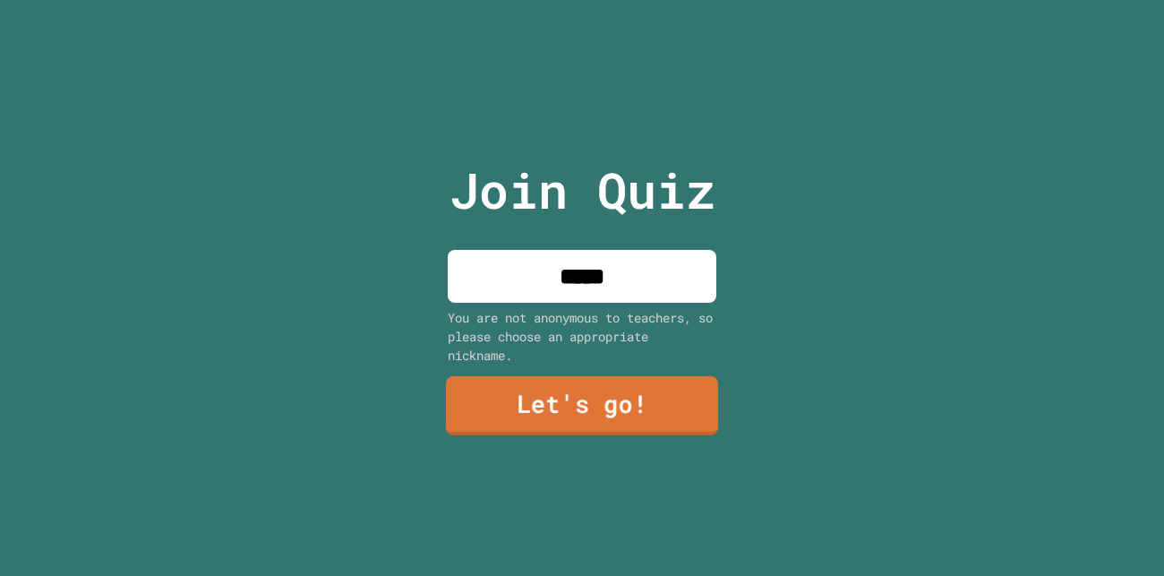
click at [617, 399] on link "Let's go!" at bounding box center [582, 405] width 272 height 59
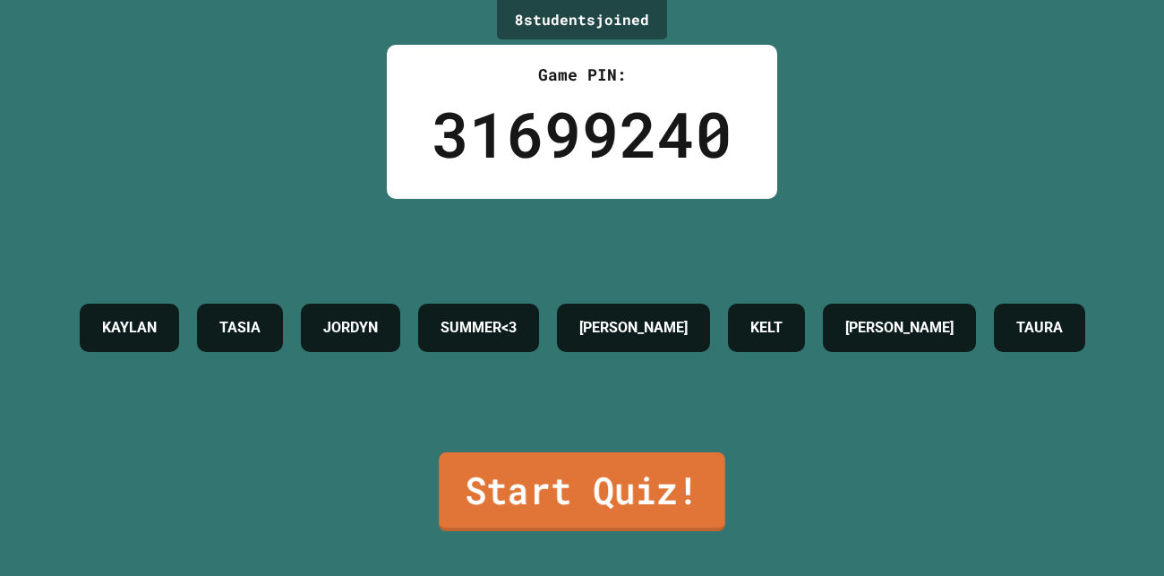
click at [612, 484] on link "Start Quiz!" at bounding box center [582, 491] width 286 height 79
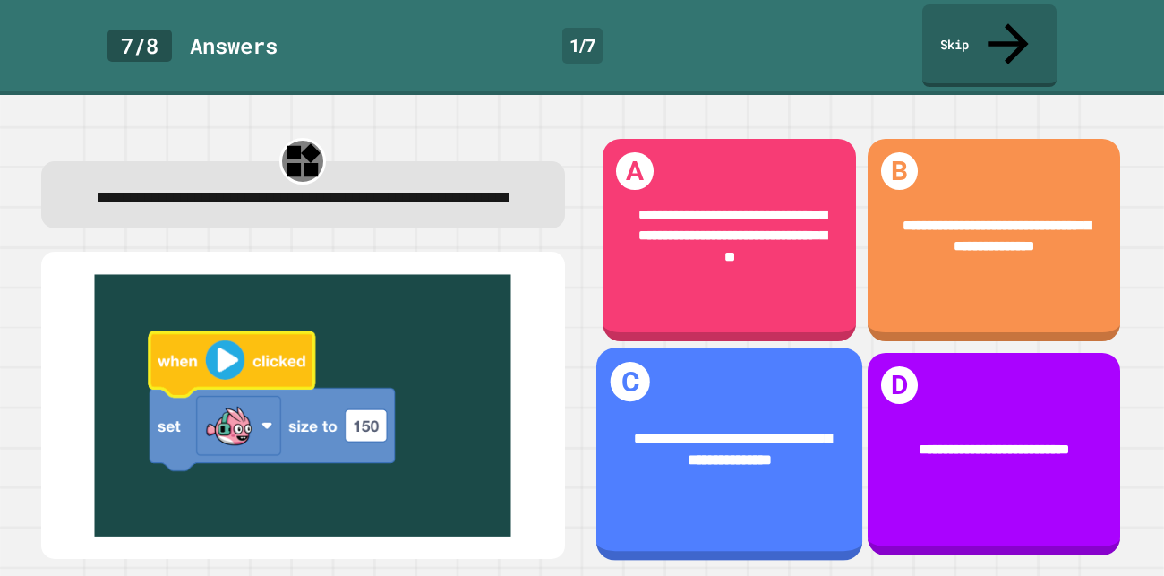
click at [778, 510] on div "**********" at bounding box center [729, 453] width 266 height 212
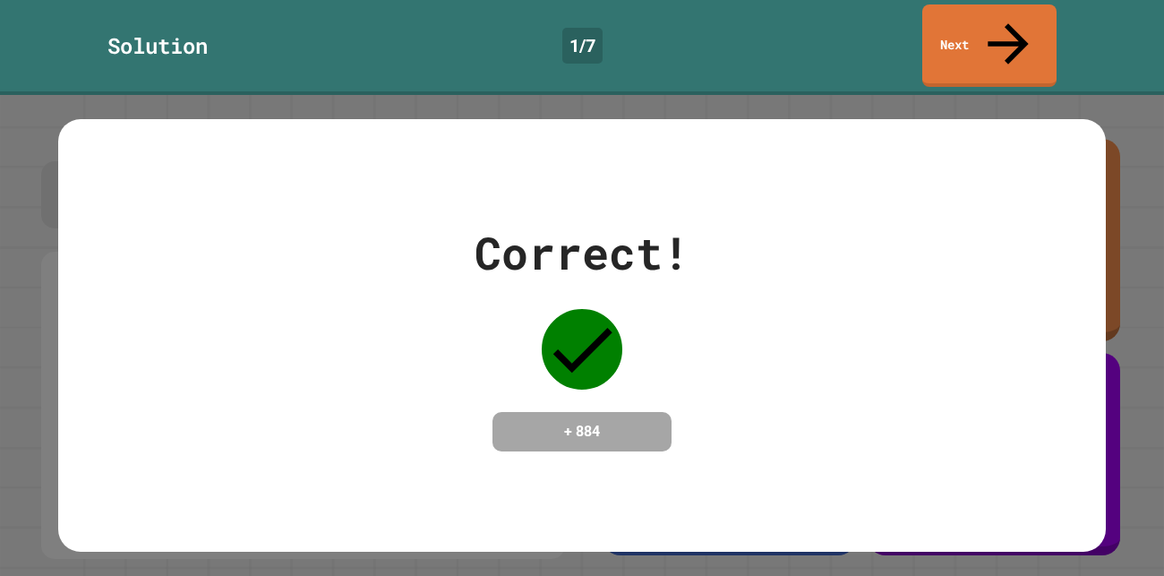
click at [582, 421] on h4 "+ 884" at bounding box center [581, 431] width 143 height 21
click at [939, 39] on link "Next" at bounding box center [988, 43] width 123 height 87
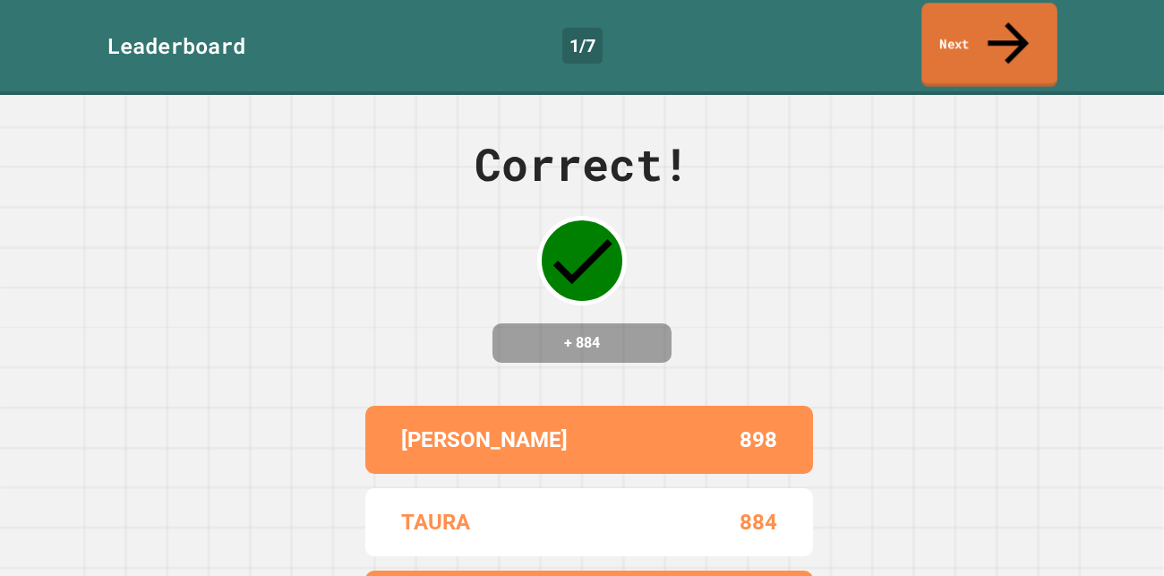
click at [975, 24] on link "Next" at bounding box center [989, 45] width 136 height 84
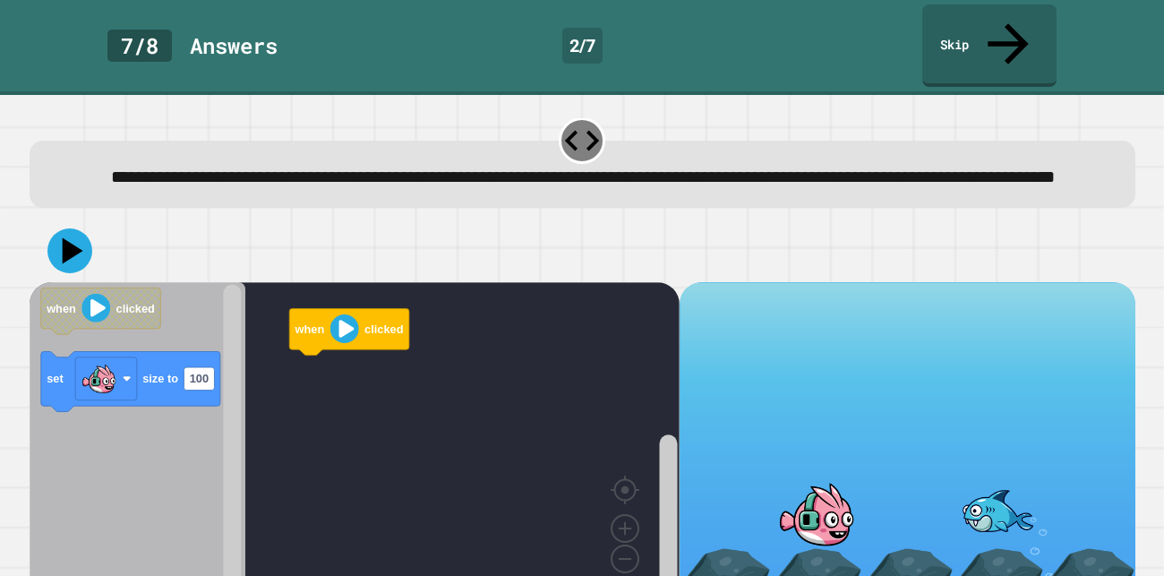
scroll to position [13, 0]
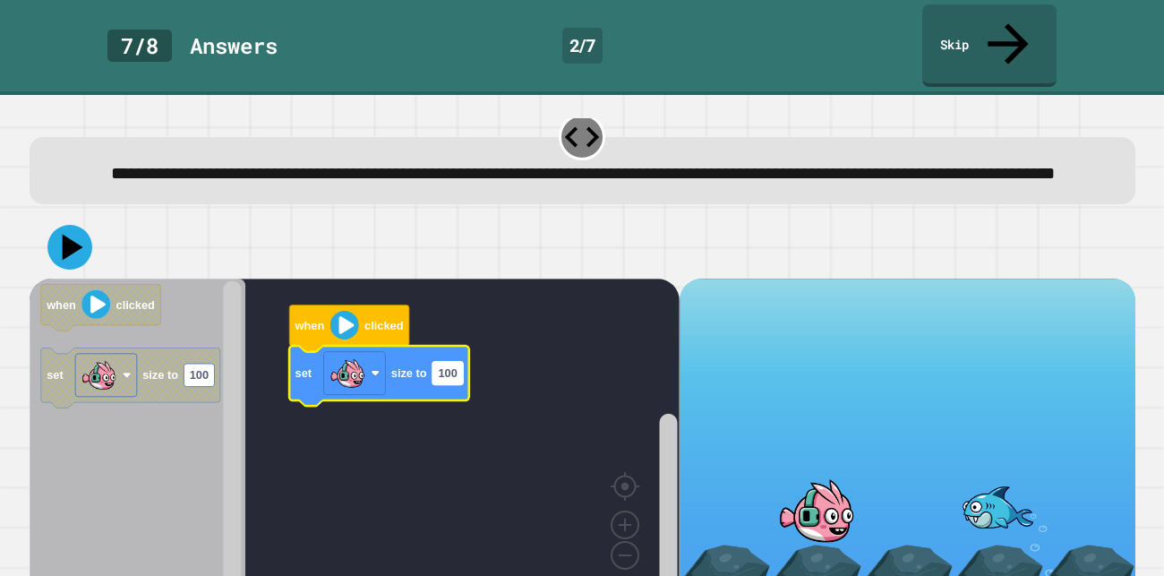
click at [442, 367] on text "100" at bounding box center [447, 373] width 19 height 13
type input "***"
click at [73, 232] on icon at bounding box center [73, 247] width 25 height 31
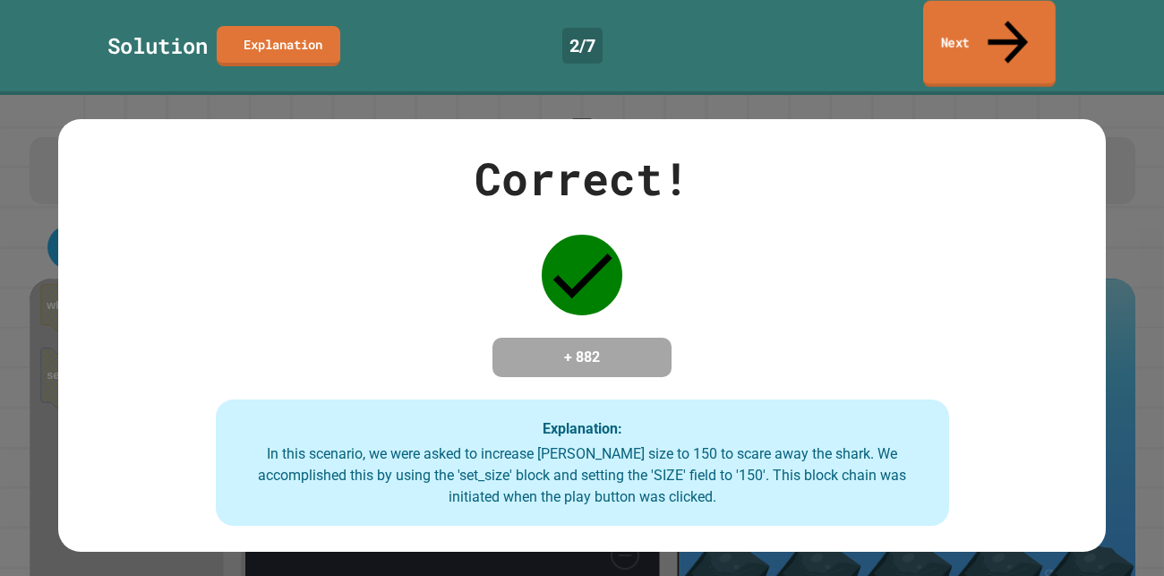
click at [975, 15] on link "Next" at bounding box center [989, 44] width 132 height 87
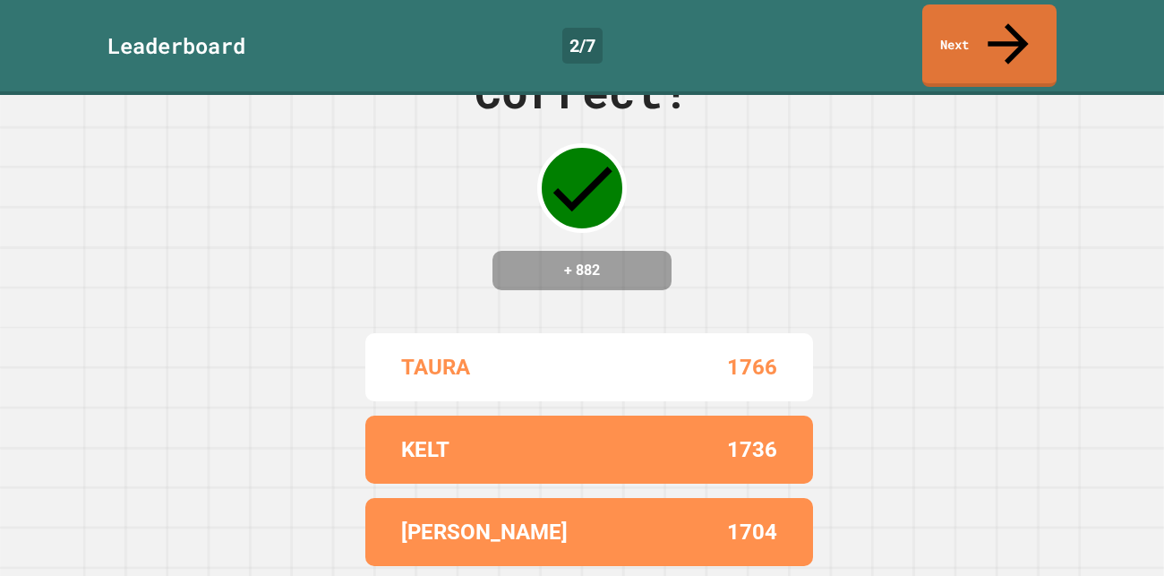
scroll to position [0, 0]
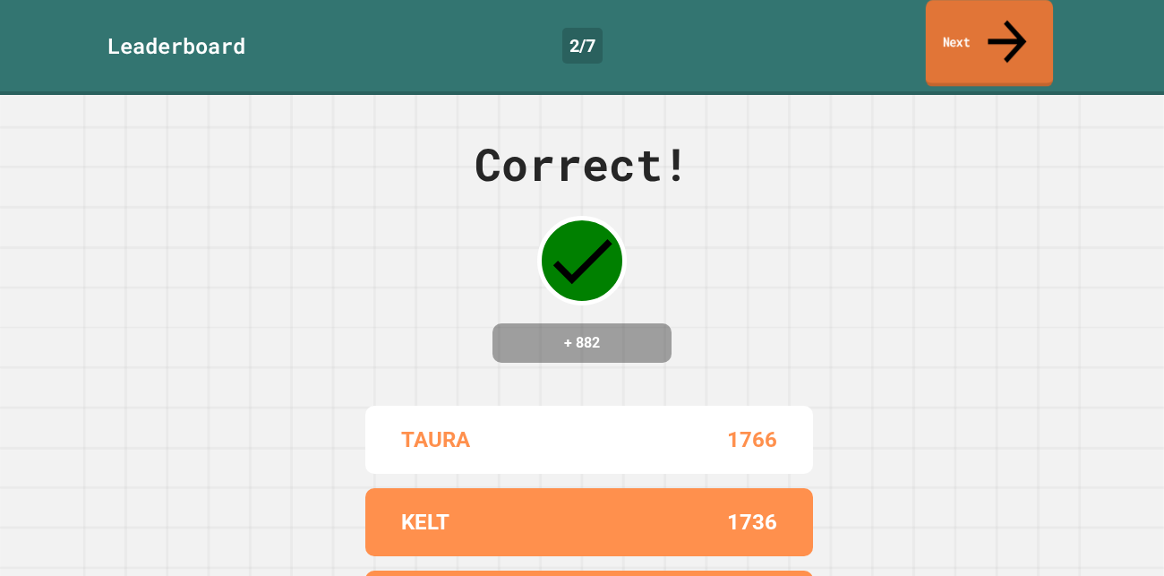
click at [1032, 20] on link "Next" at bounding box center [988, 43] width 127 height 87
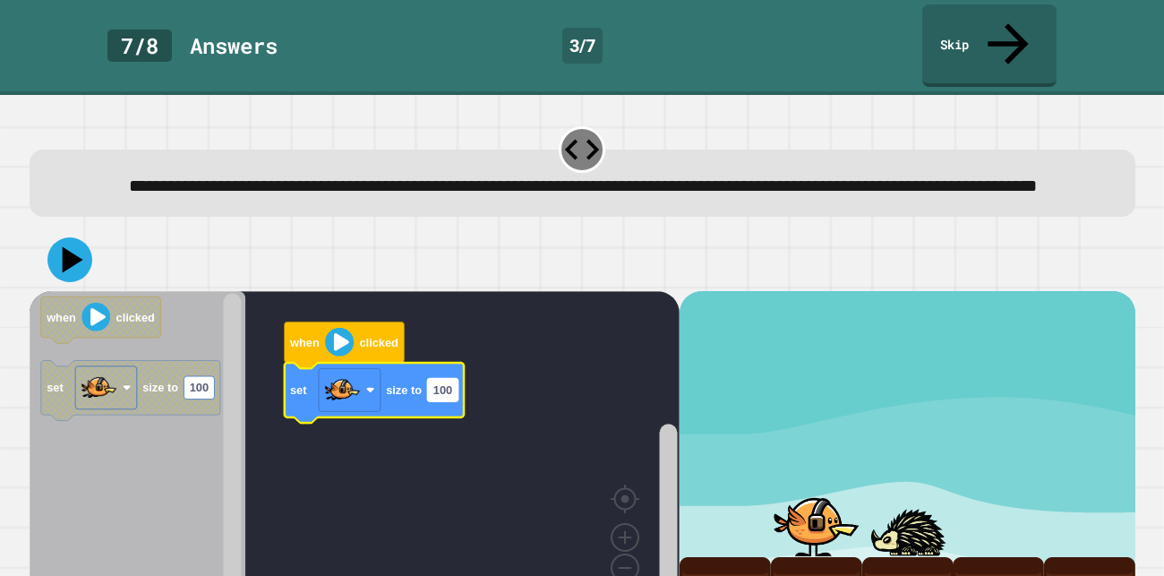
click at [436, 383] on text "100" at bounding box center [441, 389] width 19 height 13
type input "***"
click at [64, 252] on icon at bounding box center [73, 259] width 25 height 31
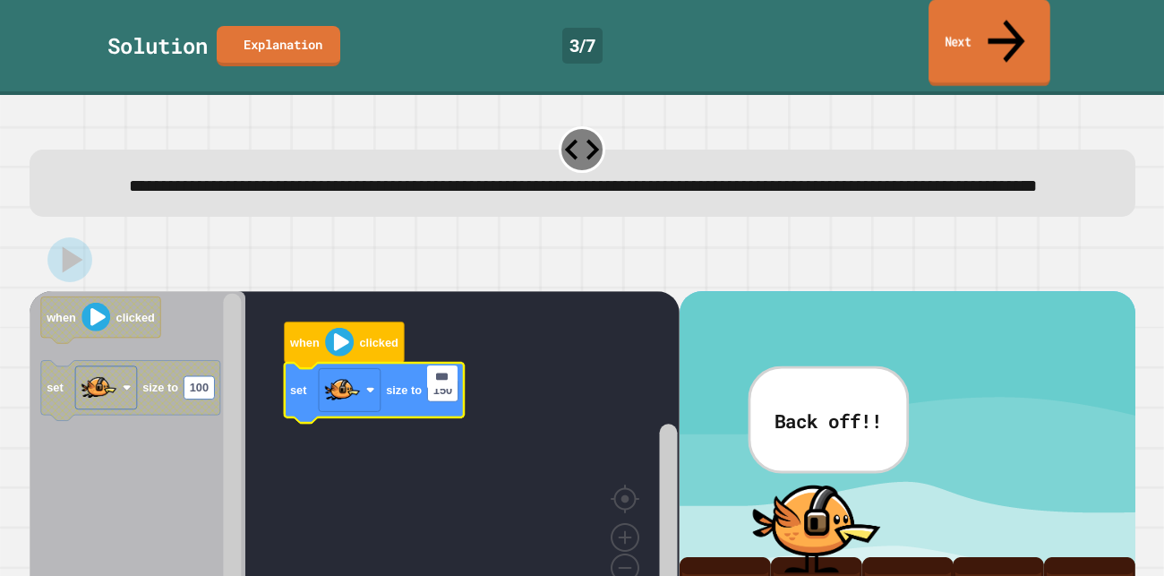
click at [928, 33] on link "Next" at bounding box center [989, 43] width 122 height 87
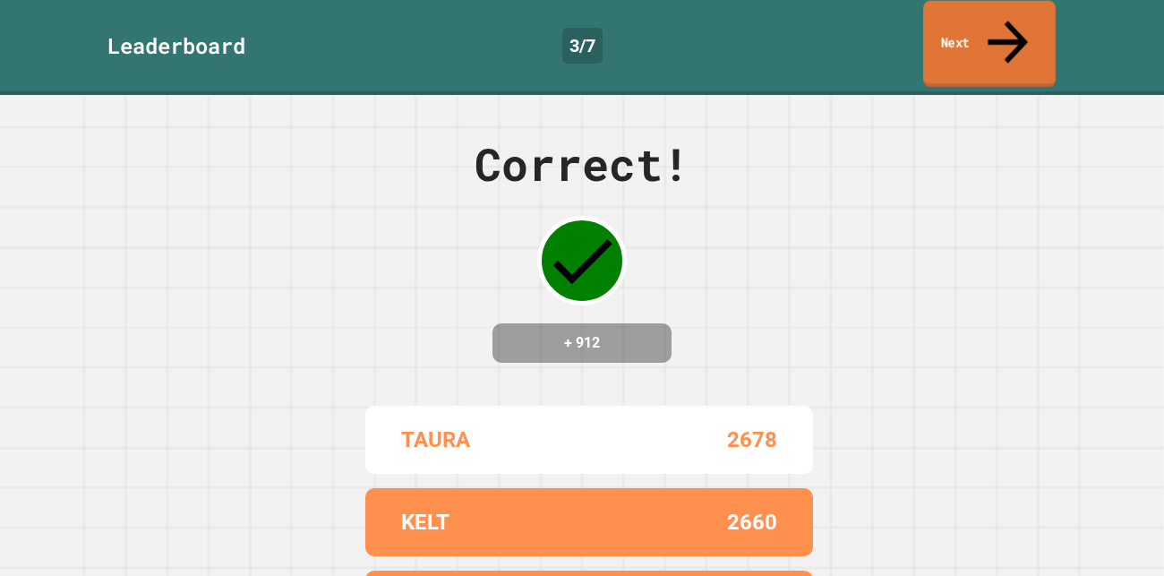
click at [926, 33] on link "Next" at bounding box center [989, 44] width 132 height 87
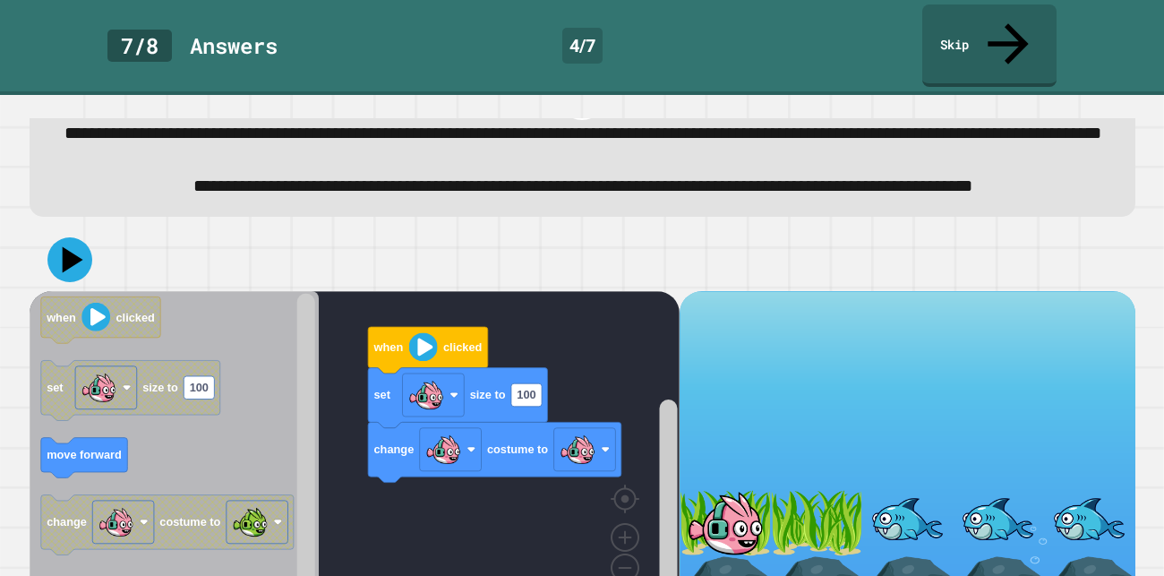
scroll to position [66, 0]
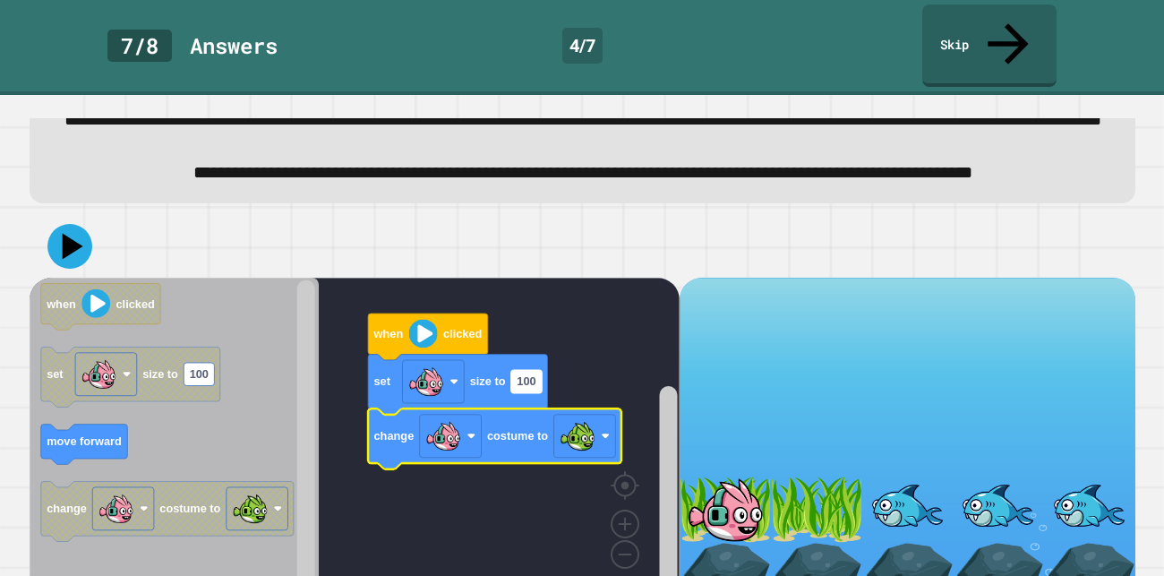
click at [530, 388] on text "100" at bounding box center [525, 381] width 19 height 13
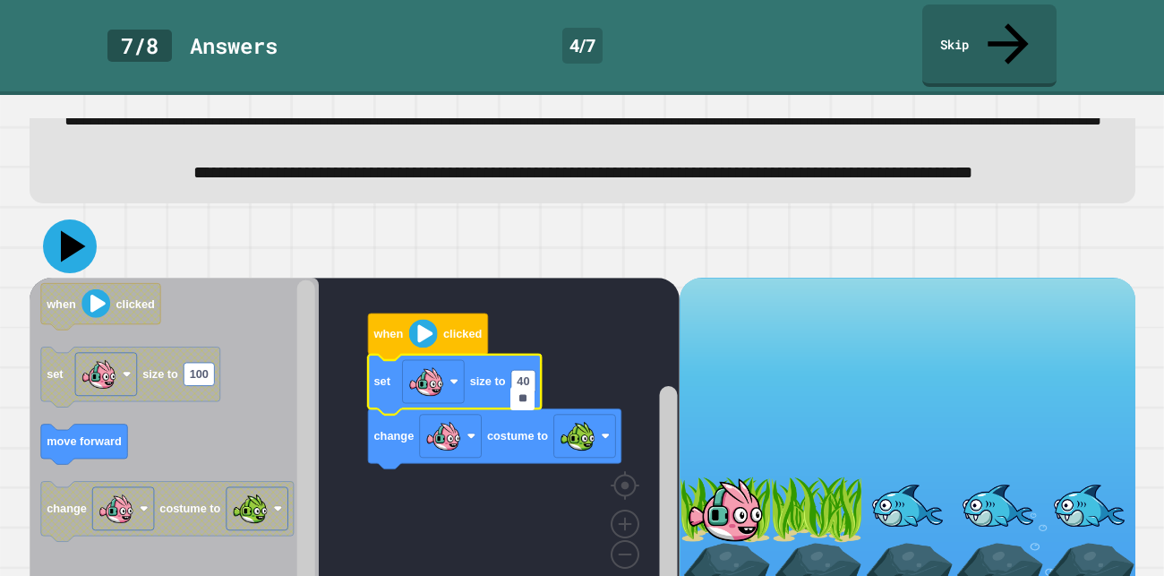
type input "**"
click at [55, 264] on icon at bounding box center [70, 246] width 54 height 54
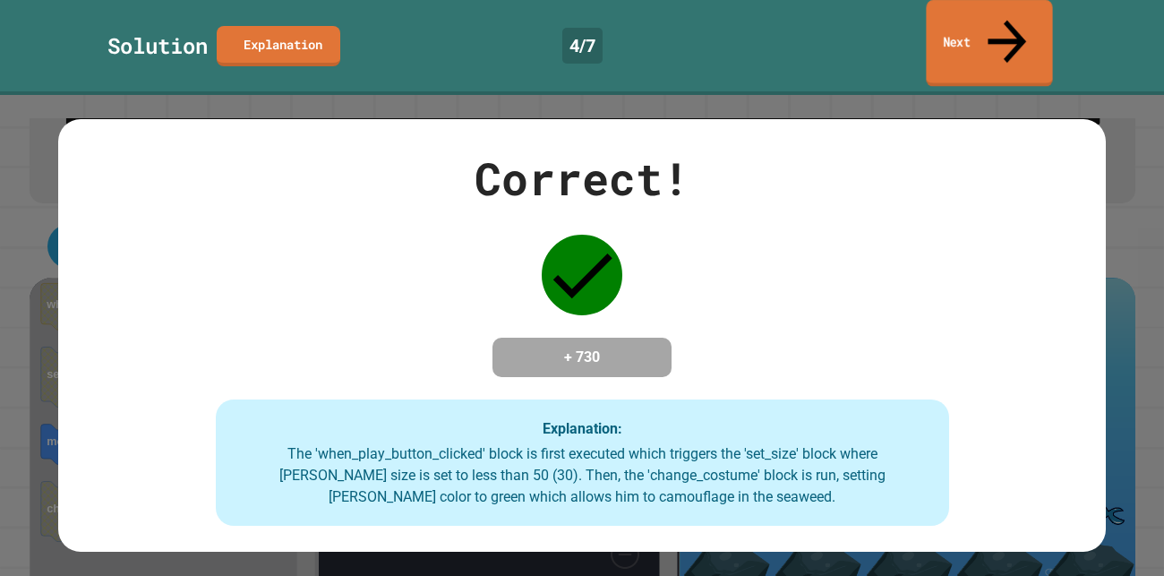
click at [973, 17] on link "Next" at bounding box center [988, 43] width 126 height 87
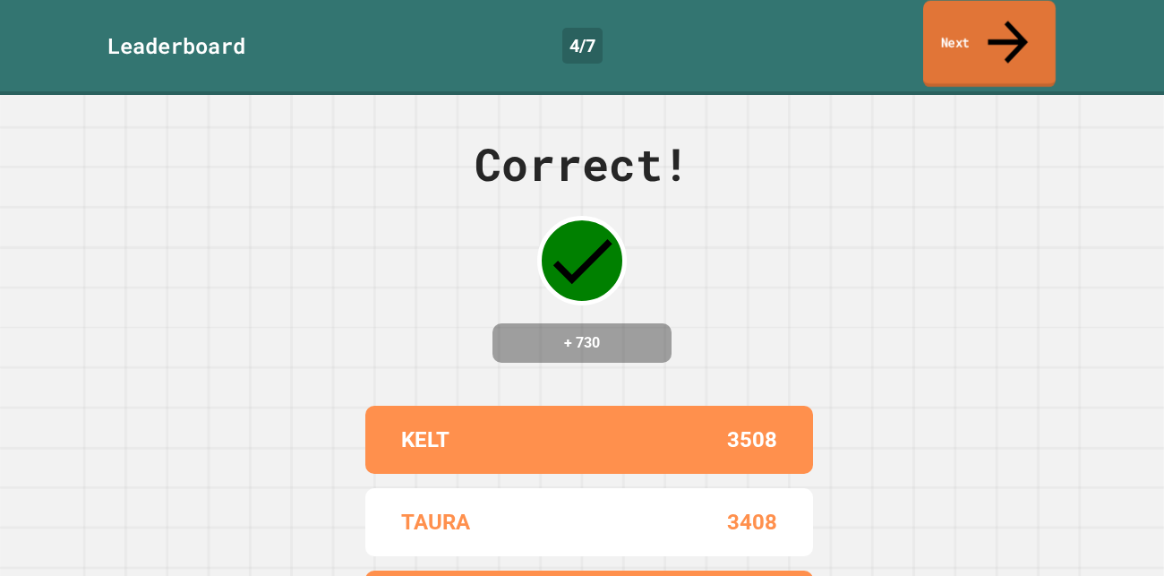
click at [973, 17] on link "Next" at bounding box center [989, 44] width 132 height 87
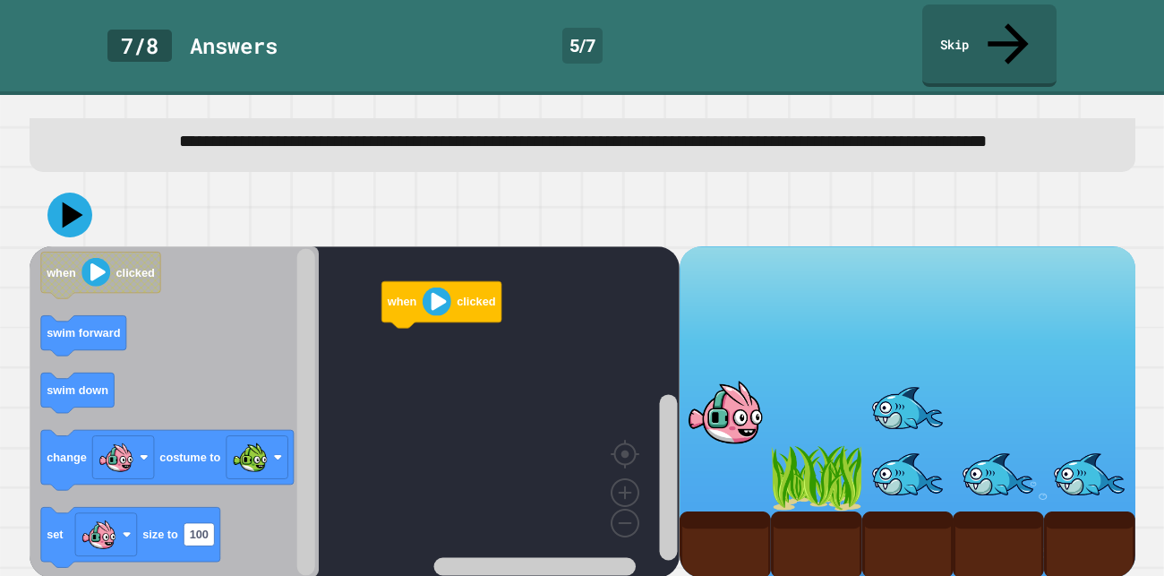
scroll to position [101, 0]
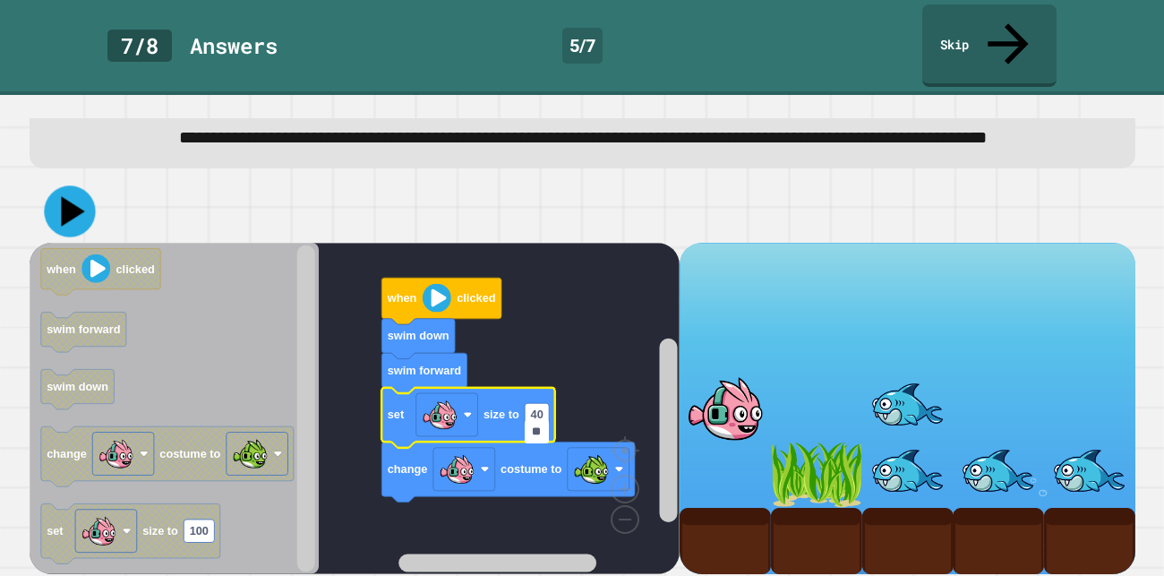
type input "**"
click at [65, 236] on icon at bounding box center [69, 210] width 51 height 51
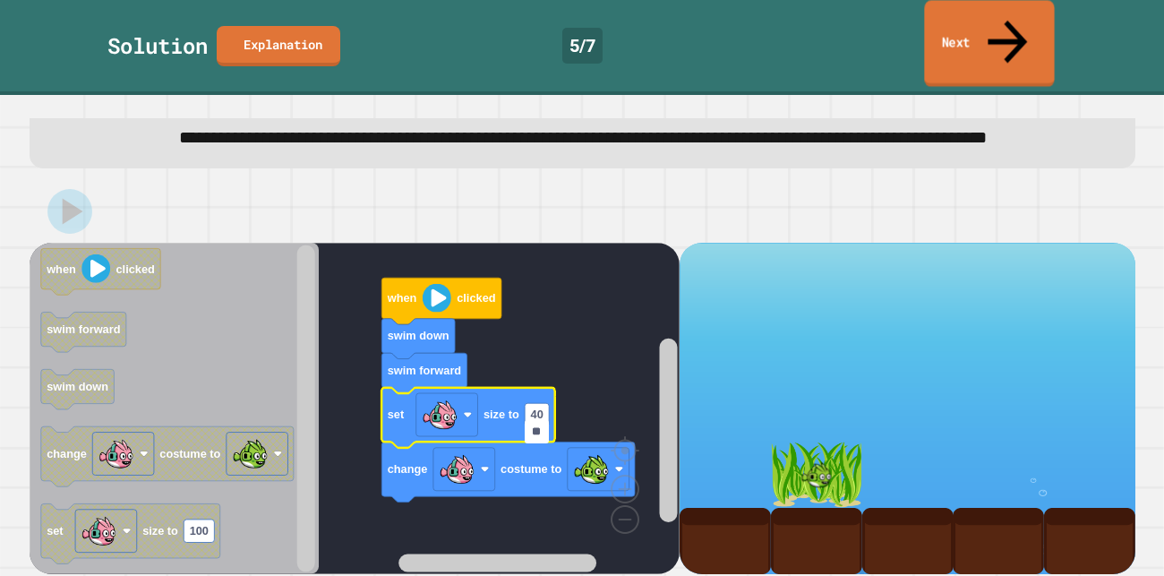
click at [1043, 13] on link "Next" at bounding box center [989, 43] width 130 height 87
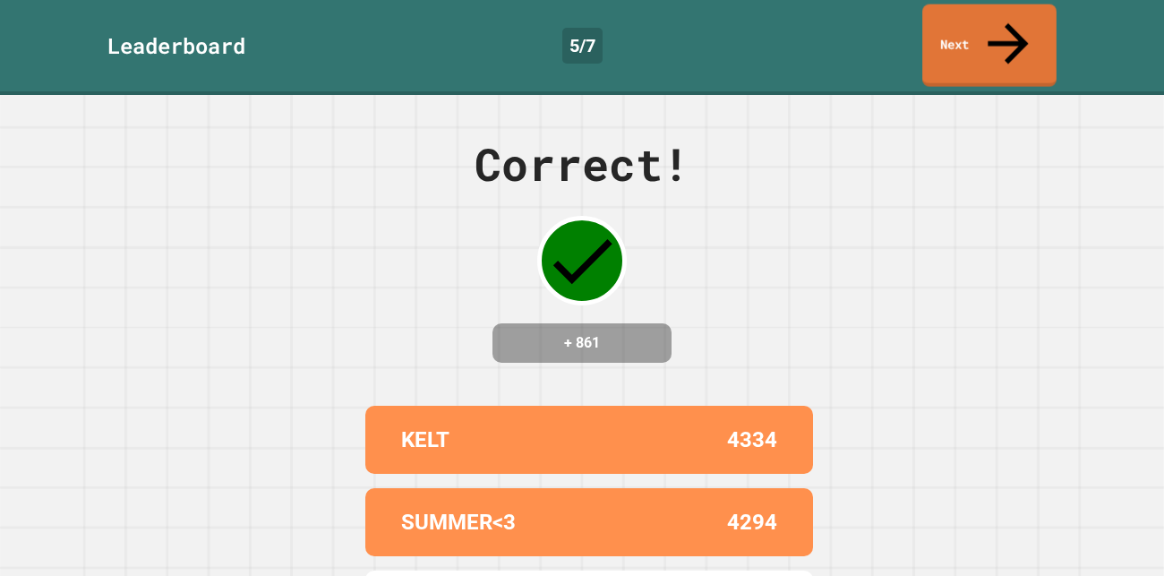
scroll to position [60, 0]
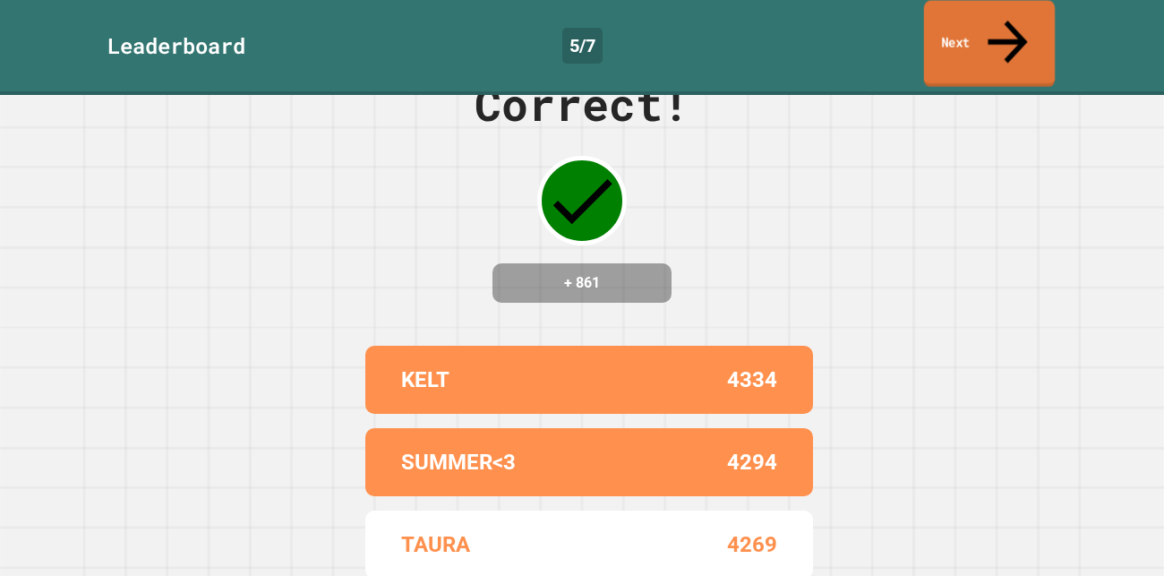
click at [1008, 30] on link "Next" at bounding box center [989, 44] width 131 height 87
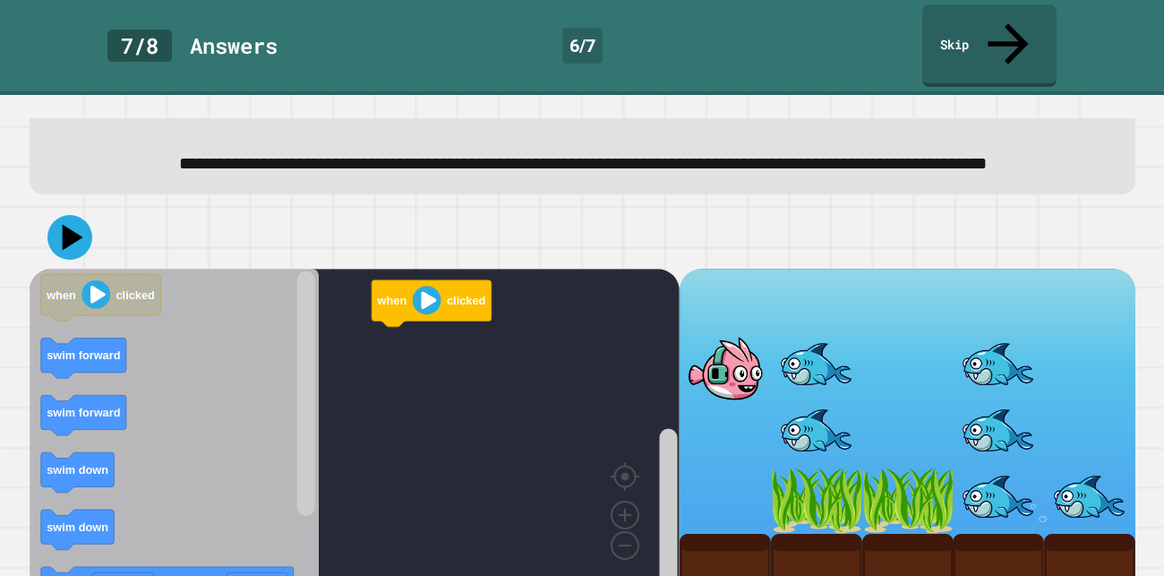
scroll to position [122, 0]
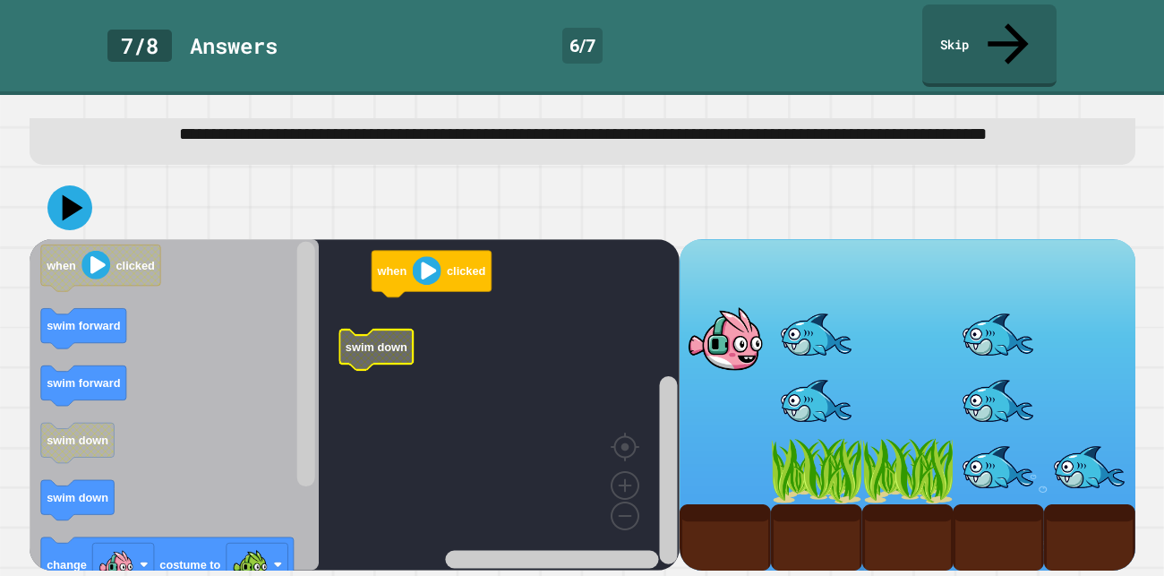
click at [387, 349] on text "swim down" at bounding box center [376, 346] width 62 height 13
click at [430, 282] on image "Blockly Workspace" at bounding box center [426, 270] width 29 height 29
click at [381, 354] on icon "Blockly Workspace" at bounding box center [401, 345] width 73 height 40
click at [419, 282] on image "Blockly Workspace" at bounding box center [426, 270] width 29 height 29
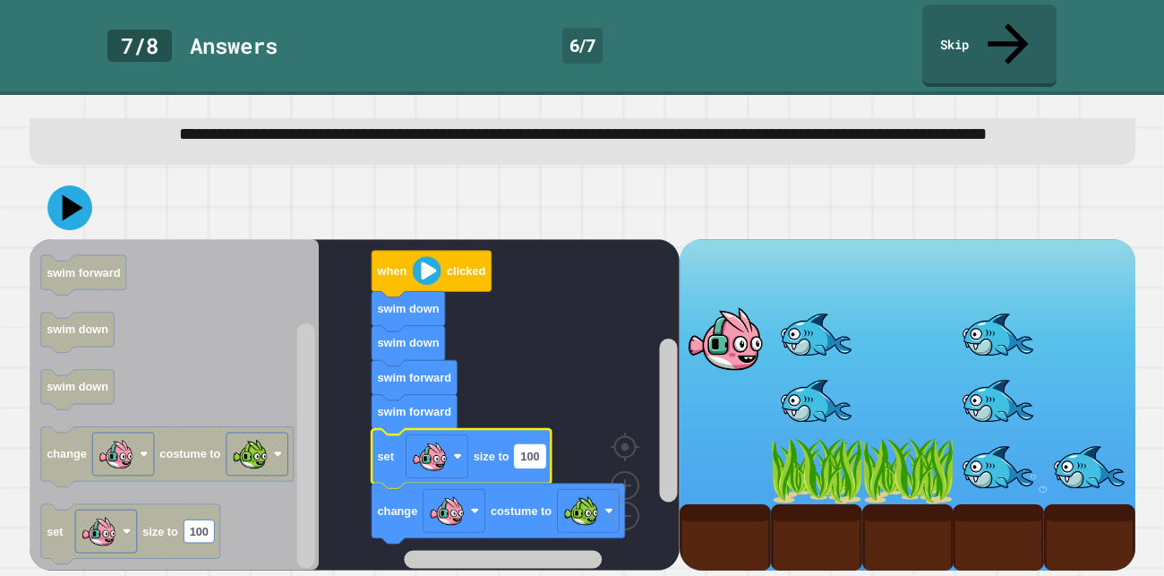
click at [532, 448] on rect "Blockly Workspace" at bounding box center [529, 456] width 30 height 23
type input "**"
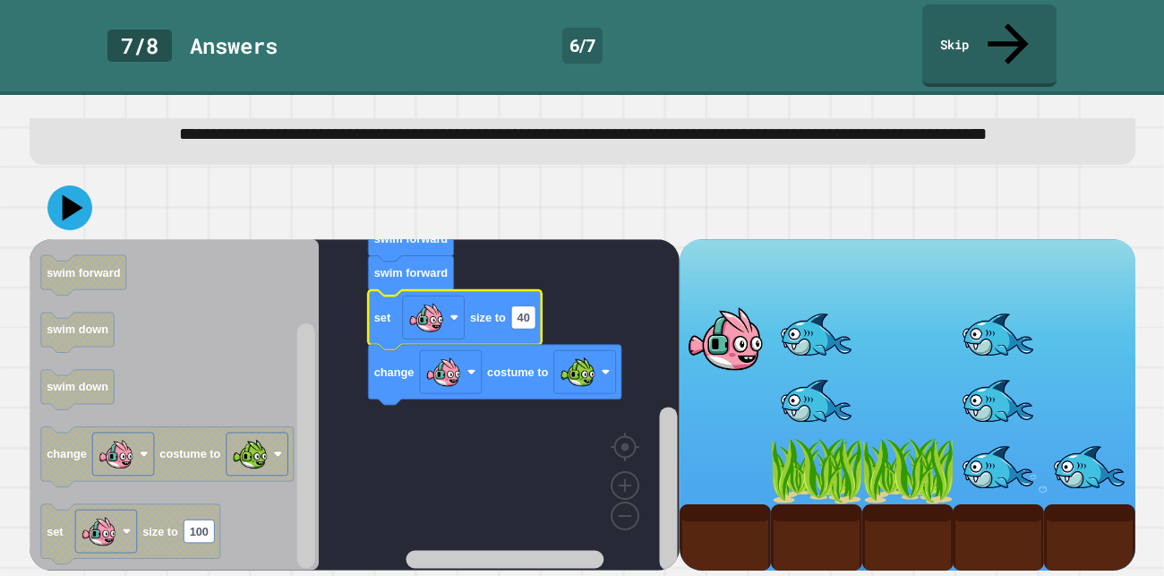
click at [68, 210] on icon at bounding box center [72, 208] width 21 height 26
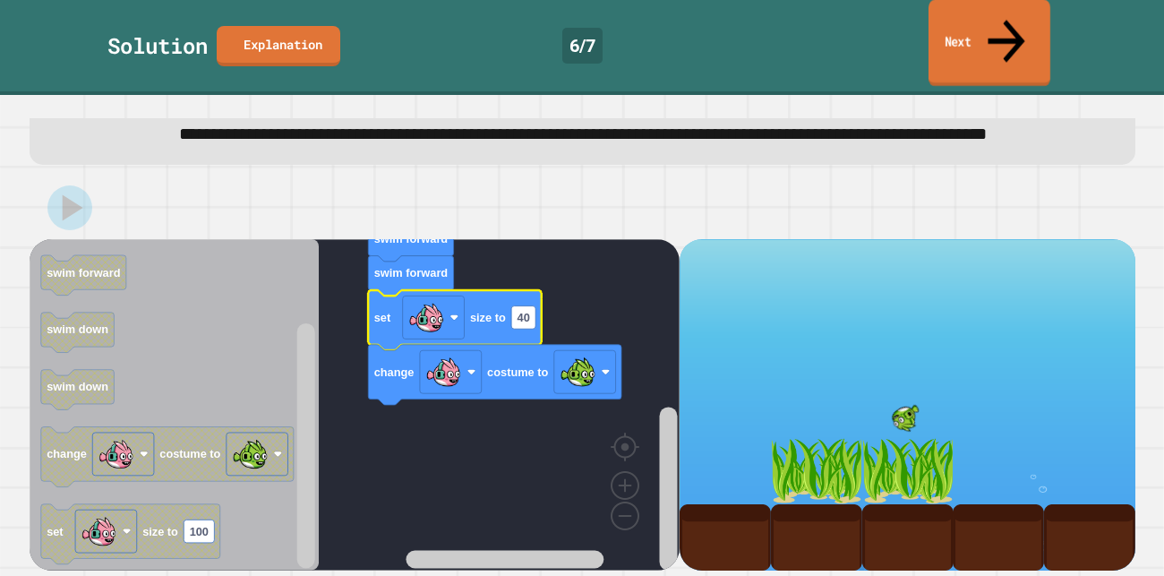
click at [956, 35] on link "Next" at bounding box center [989, 43] width 122 height 87
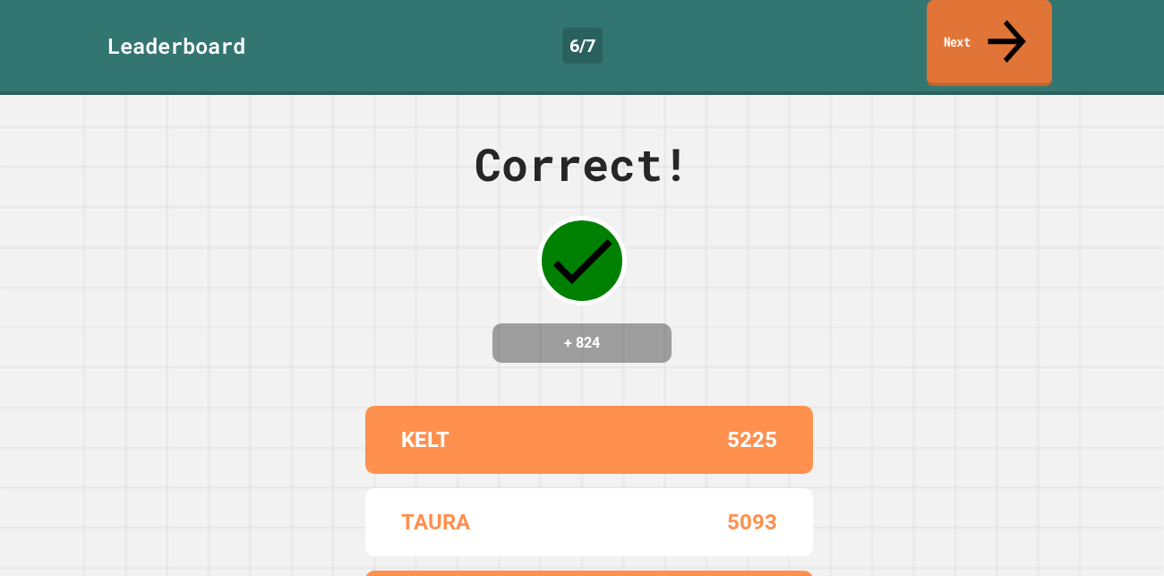
click at [994, 20] on link "Next" at bounding box center [988, 43] width 125 height 87
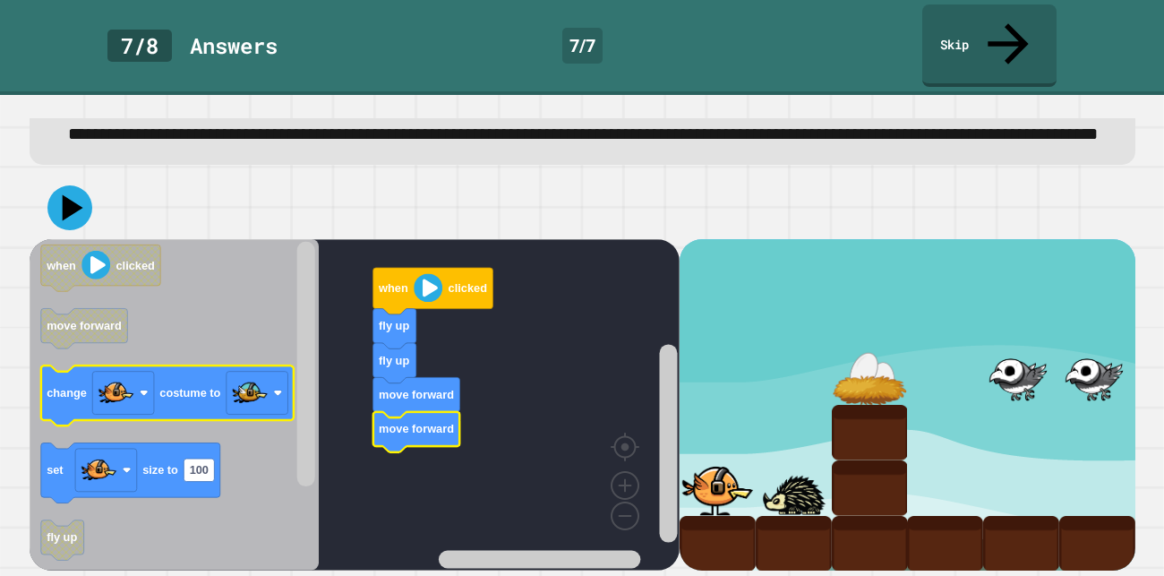
click at [184, 417] on icon "Blockly Workspace" at bounding box center [166, 396] width 253 height 60
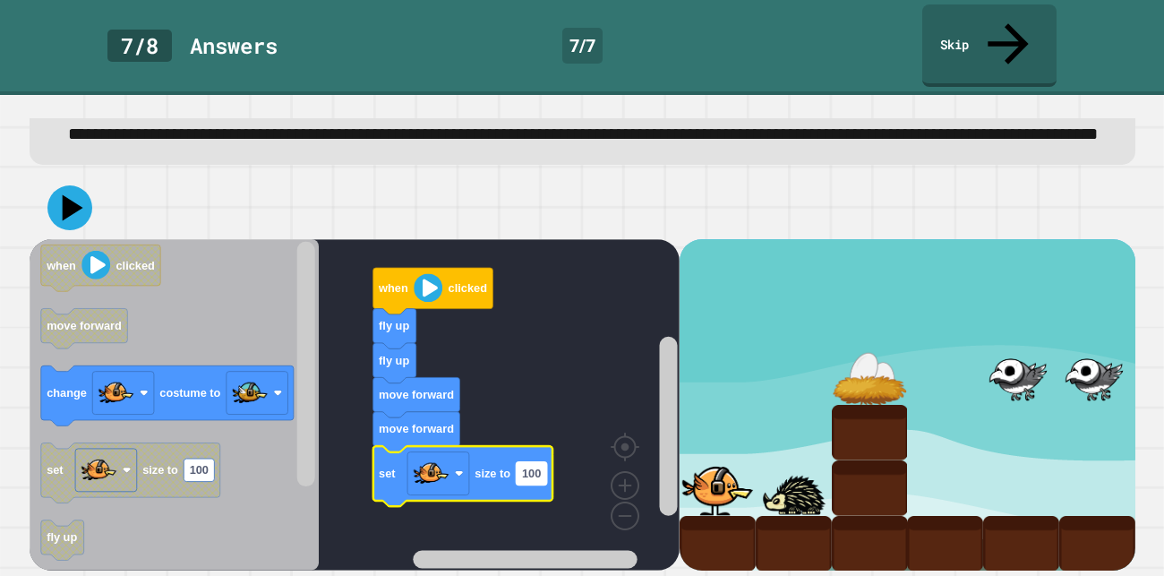
click at [522, 476] on text "100" at bounding box center [530, 472] width 19 height 13
type input "**"
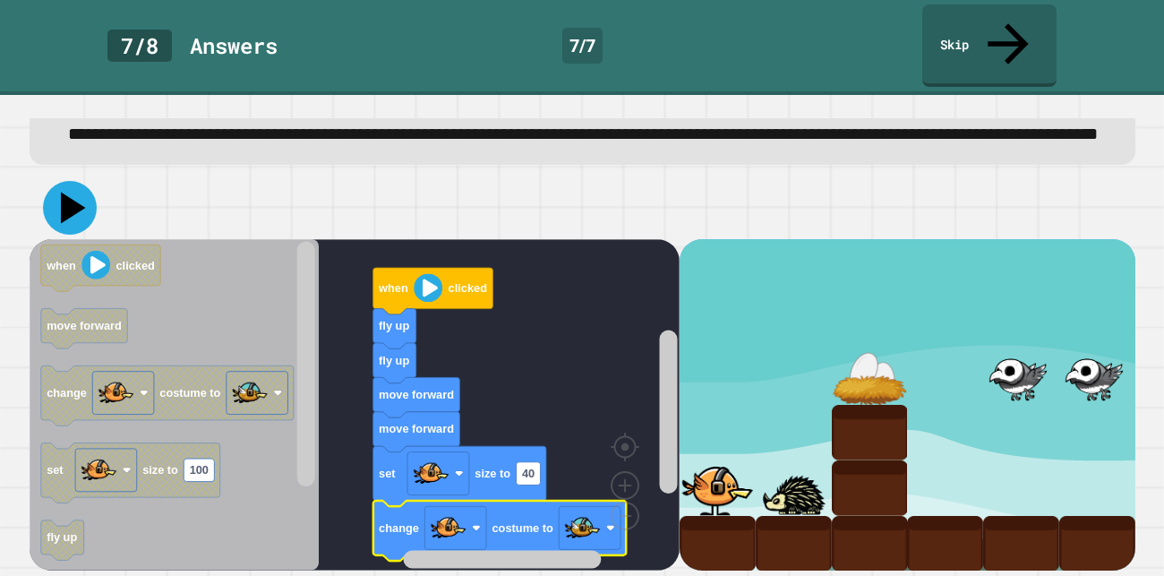
click at [78, 215] on icon at bounding box center [70, 208] width 54 height 54
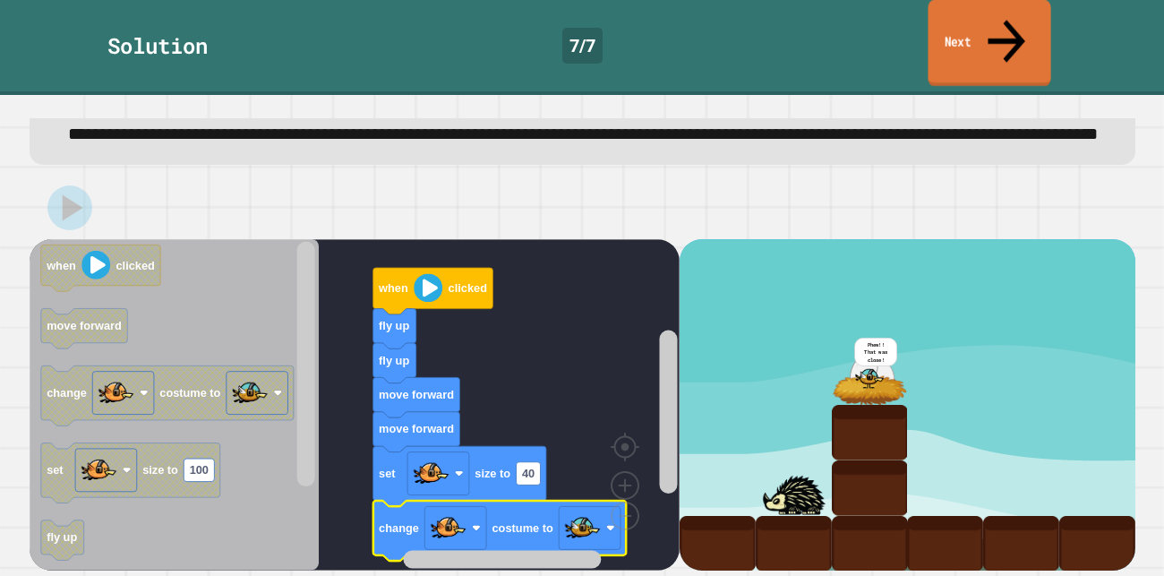
click at [1020, 28] on link "Next" at bounding box center [988, 43] width 123 height 87
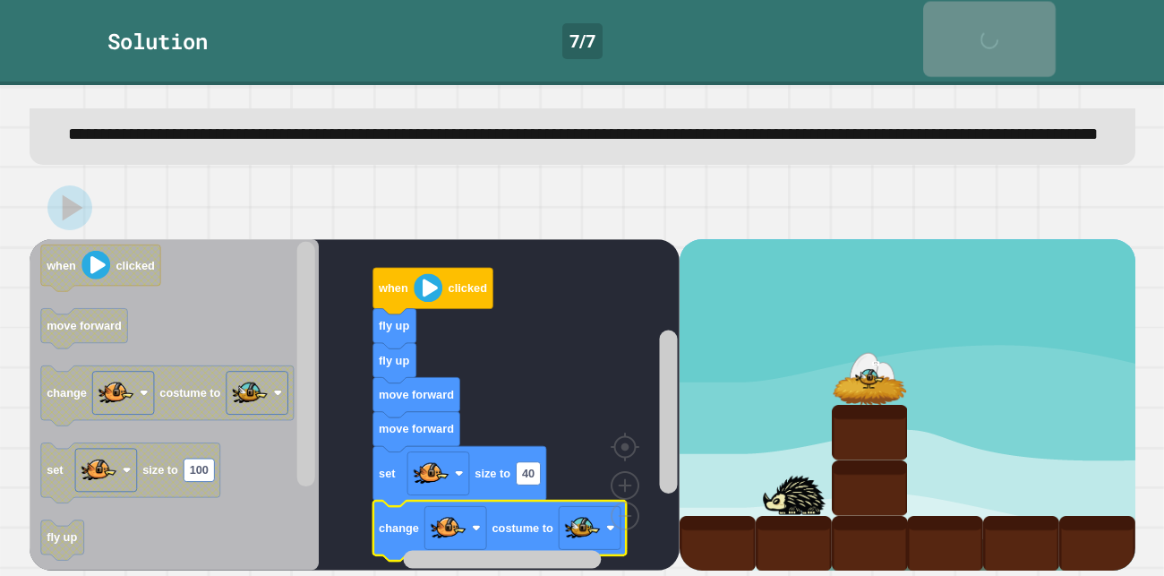
scroll to position [118, 0]
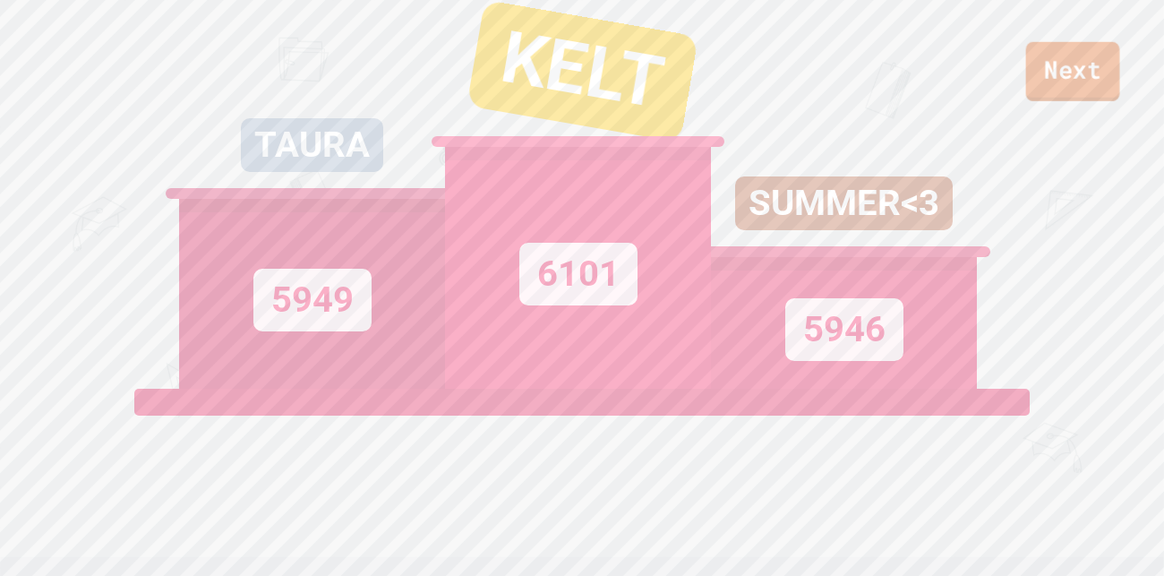
click at [1057, 47] on link "Next" at bounding box center [1073, 71] width 94 height 59
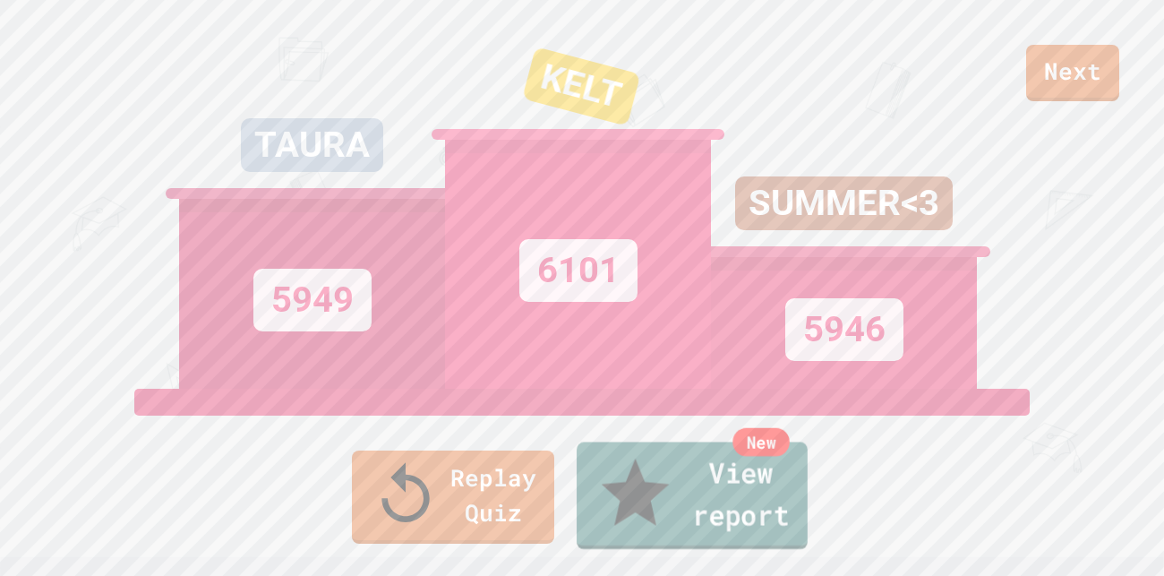
click at [665, 529] on link "New View report" at bounding box center [691, 495] width 231 height 107
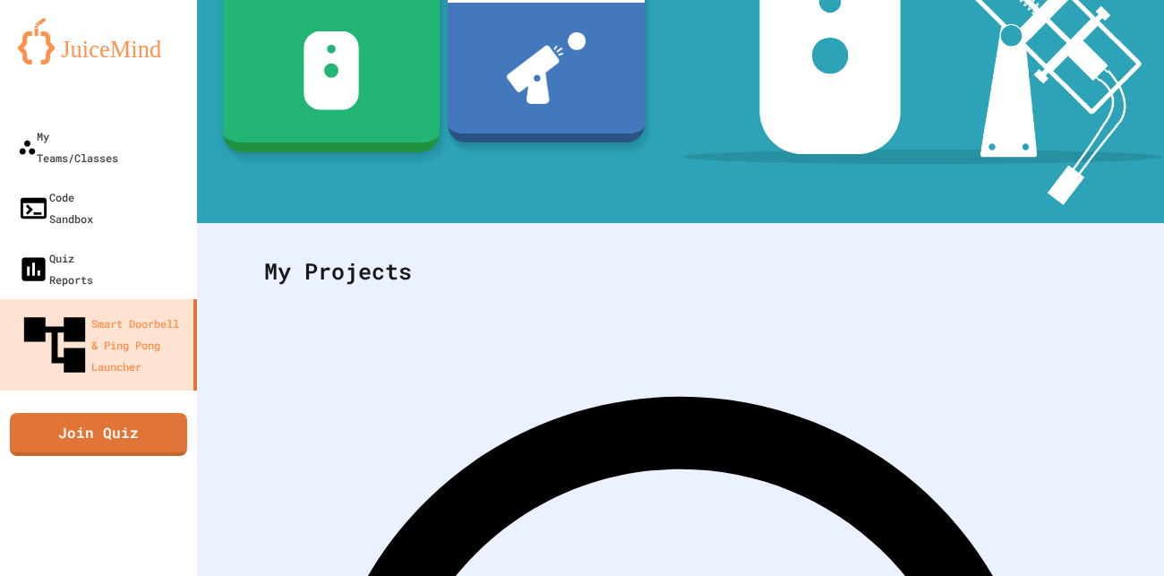
scroll to position [308, 0]
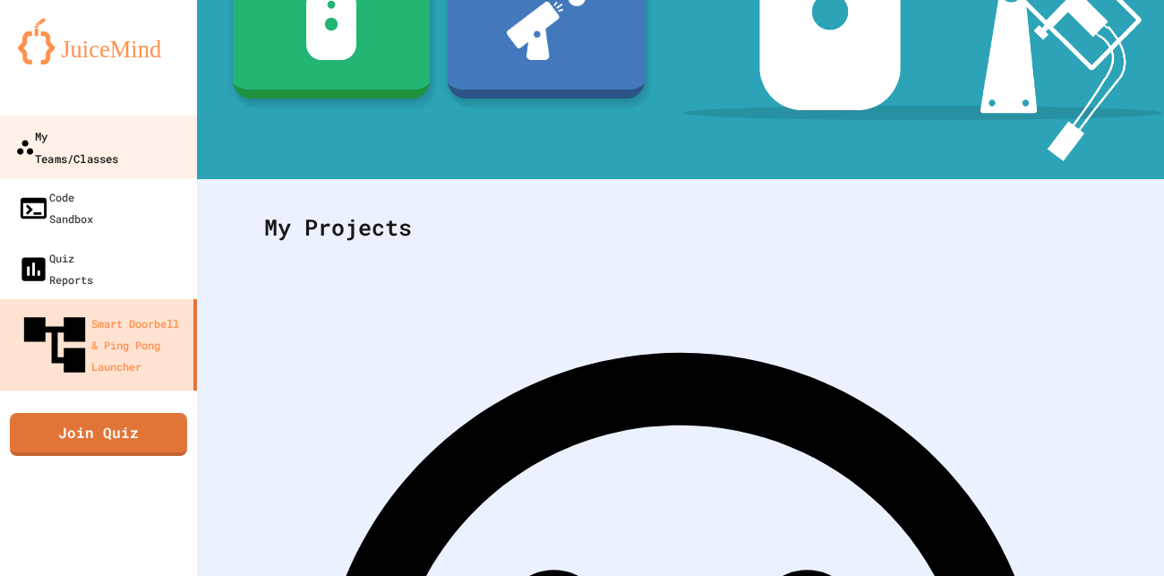
click at [105, 132] on div "My Teams/Classes" at bounding box center [66, 146] width 103 height 44
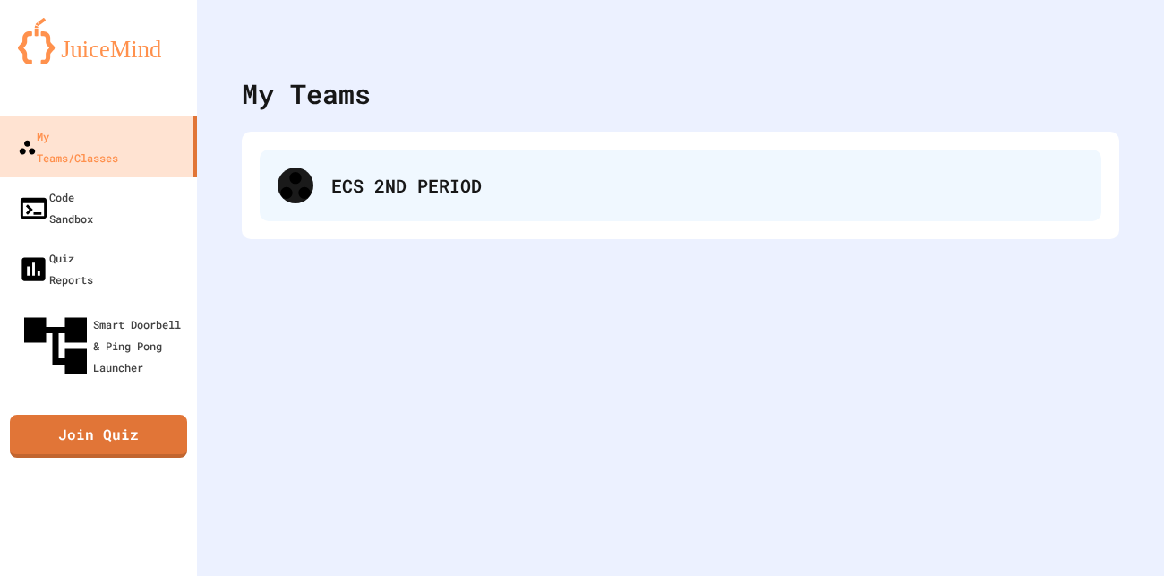
click at [426, 200] on div "ECS 2ND PERIOD" at bounding box center [680, 185] width 841 height 72
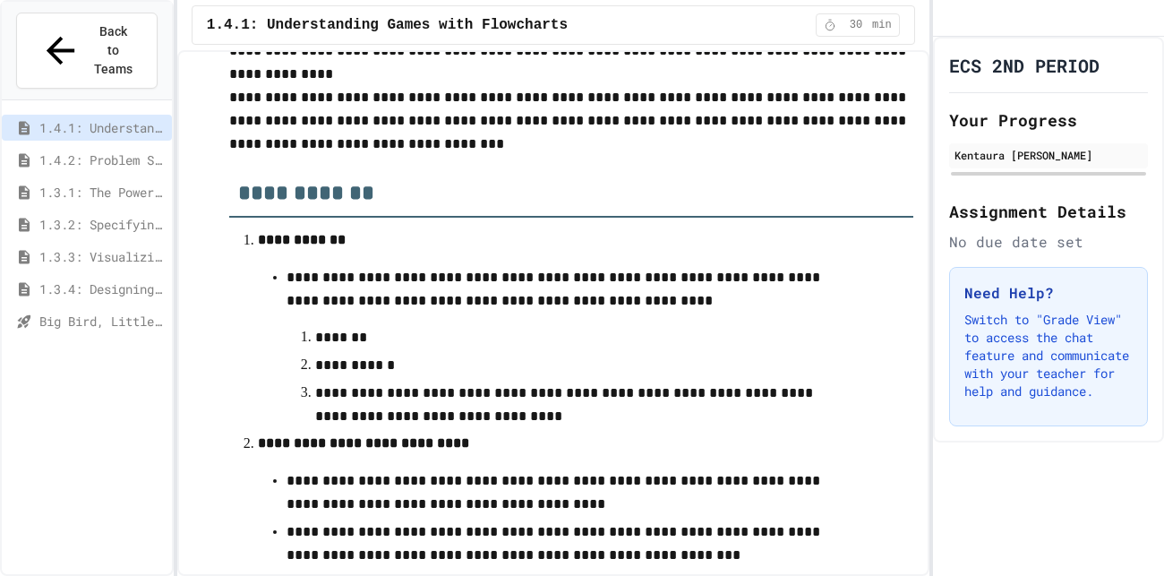
scroll to position [127, 0]
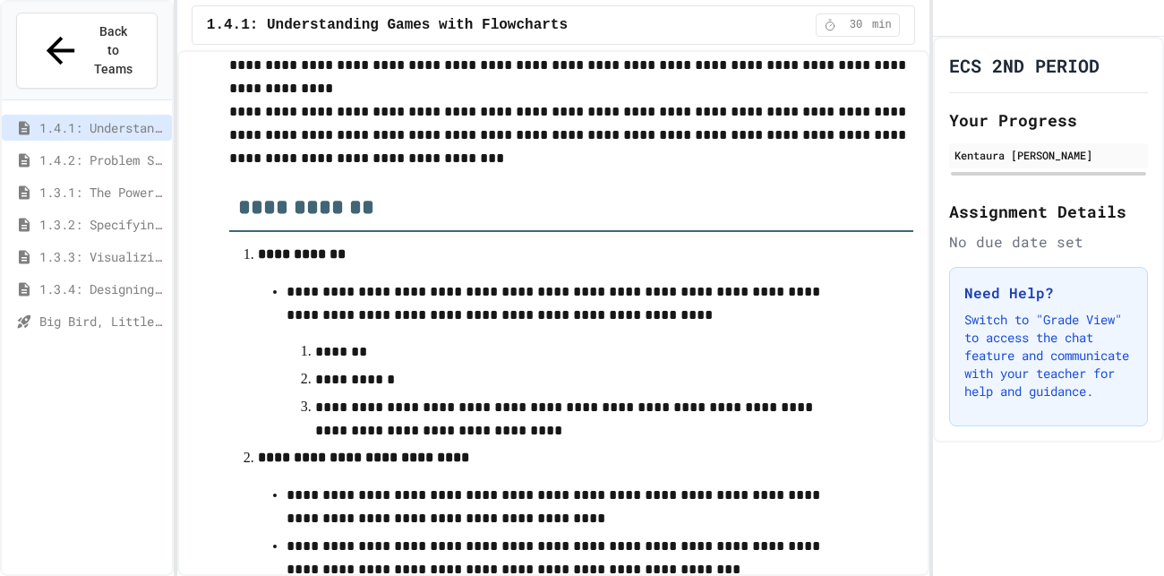
click at [116, 183] on span "1.3.1: The Power of Algorithms" at bounding box center [101, 192] width 125 height 19
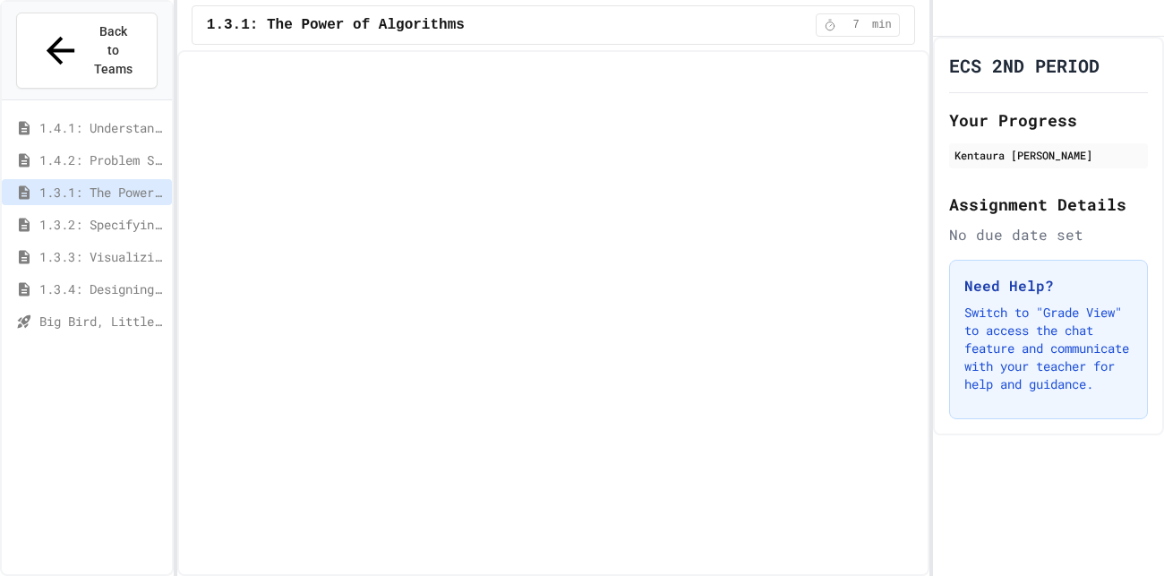
click at [122, 276] on div "1.3.4: Designing Flowcharts" at bounding box center [87, 292] width 170 height 32
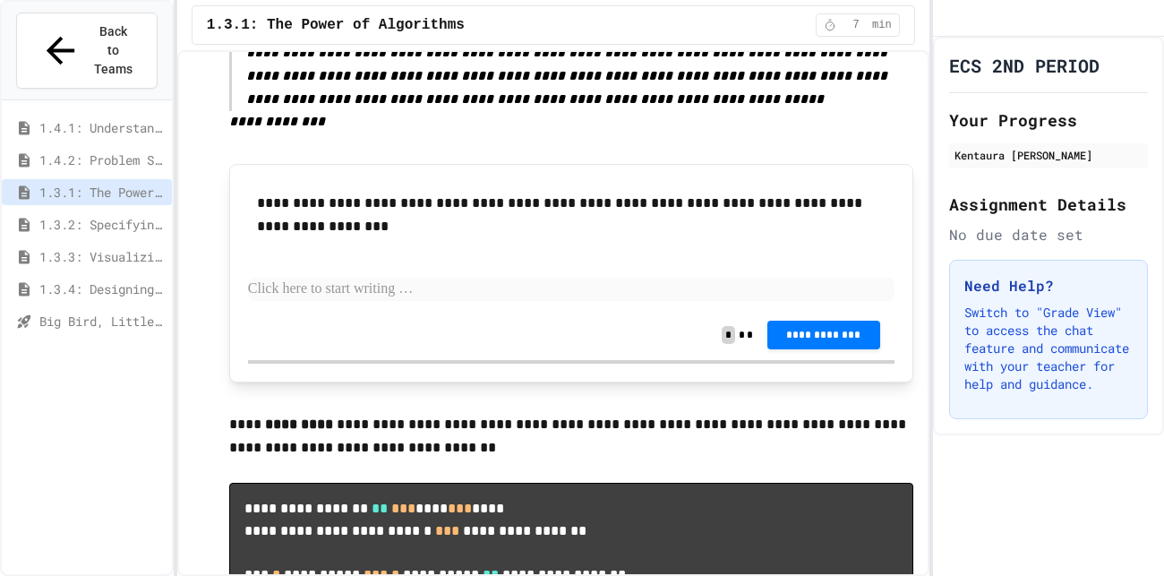
scroll to position [1222, 0]
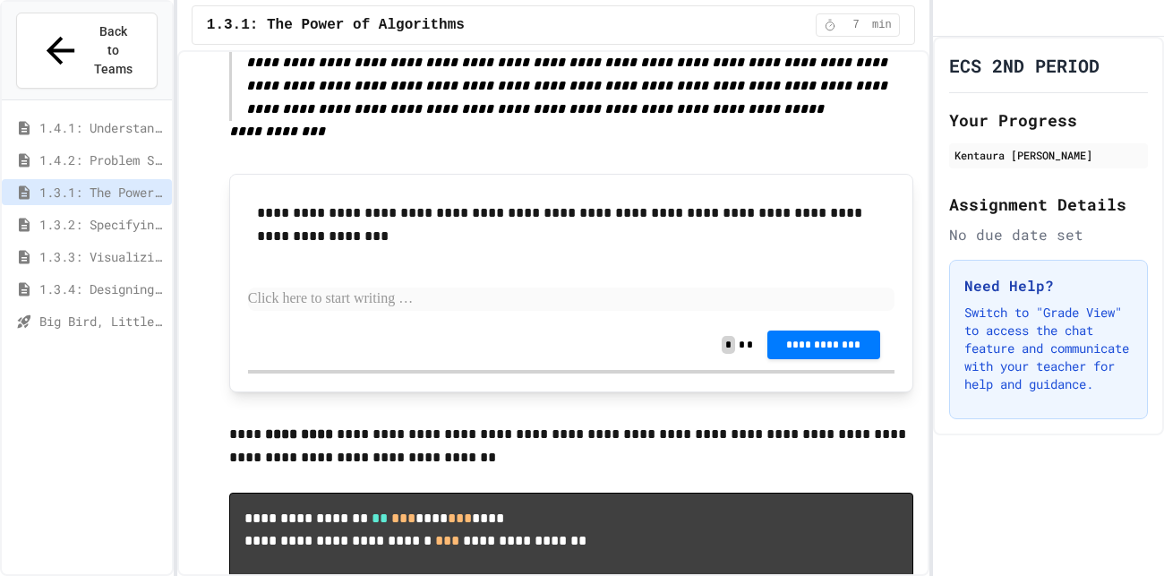
click at [465, 287] on p at bounding box center [571, 298] width 646 height 23
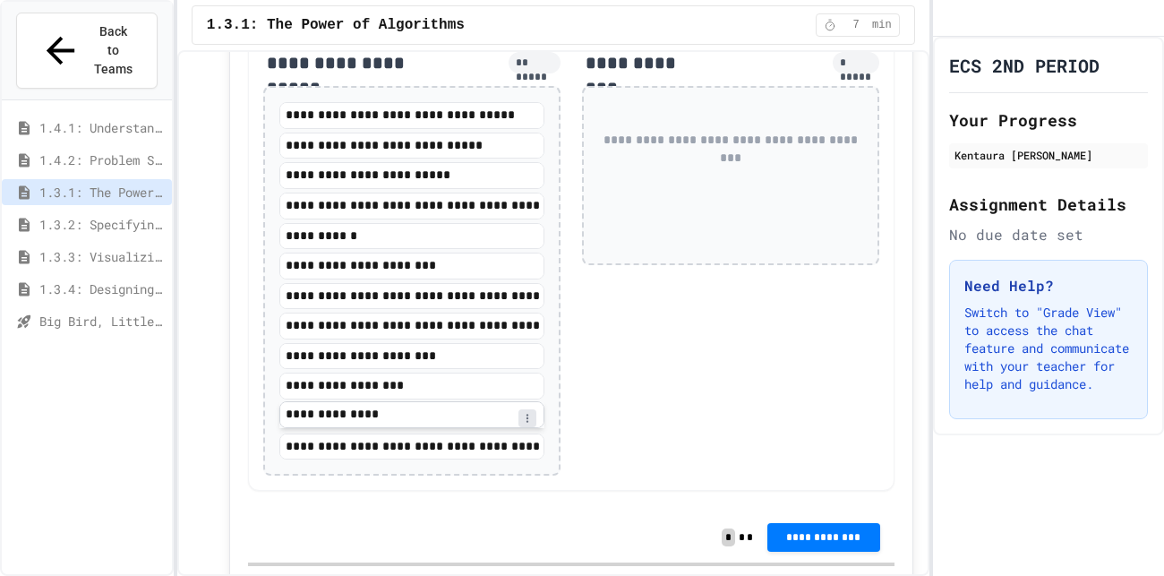
scroll to position [2765, 0]
click at [525, 442] on icon at bounding box center [527, 447] width 11 height 11
click at [524, 442] on icon at bounding box center [527, 447] width 11 height 11
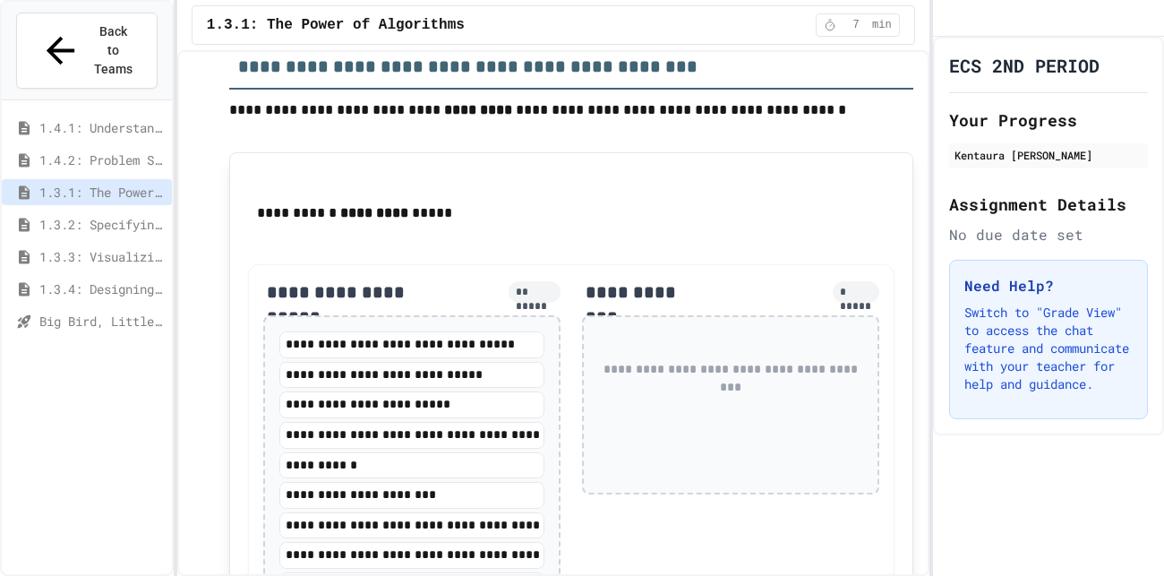
scroll to position [2564, 0]
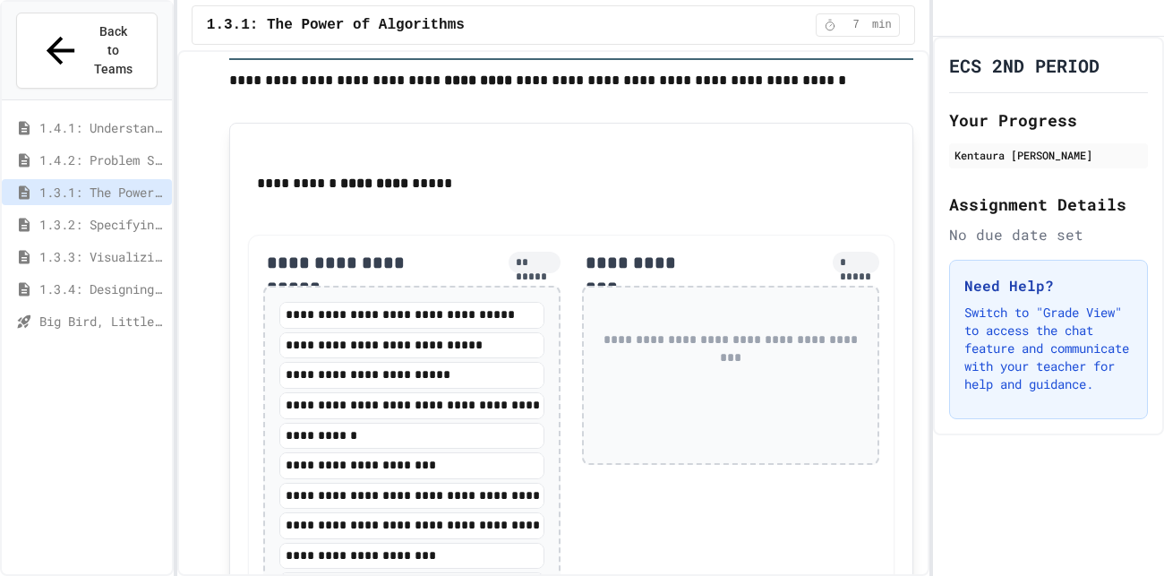
click at [615, 302] on div "**********" at bounding box center [730, 339] width 265 height 75
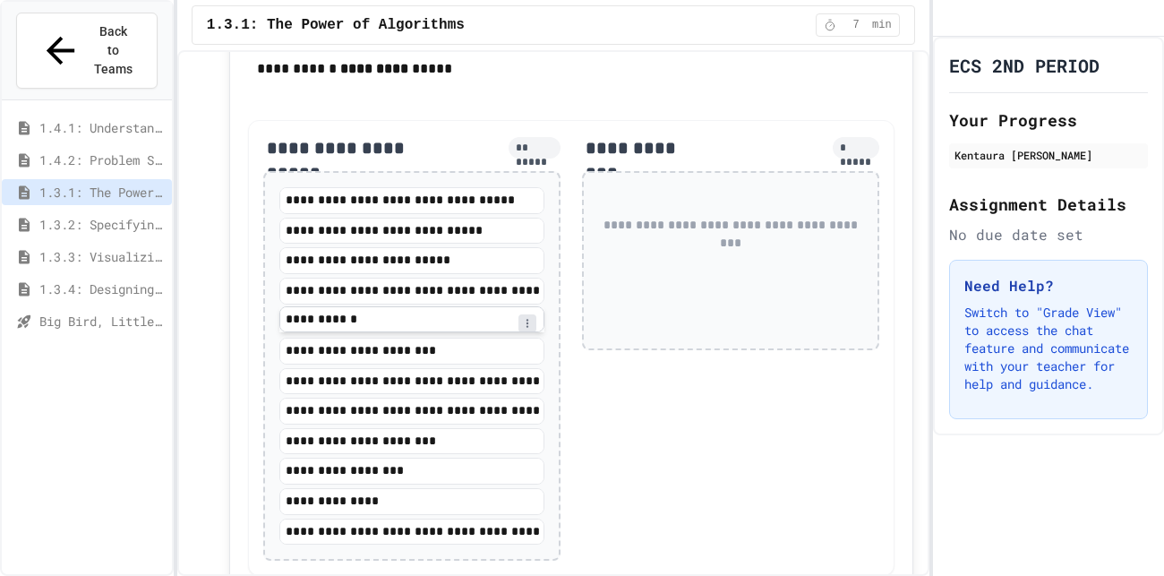
scroll to position [2683, 0]
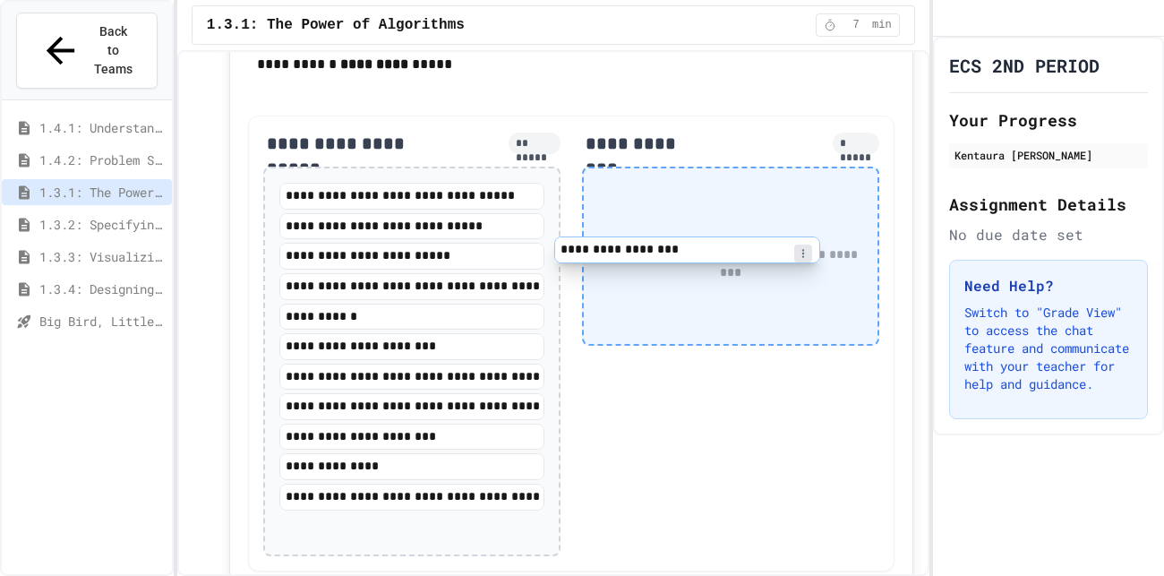
drag, startPoint x: 422, startPoint y: 442, endPoint x: 737, endPoint y: 208, distance: 392.0
click at [737, 208] on div "**********" at bounding box center [571, 343] width 646 height 456
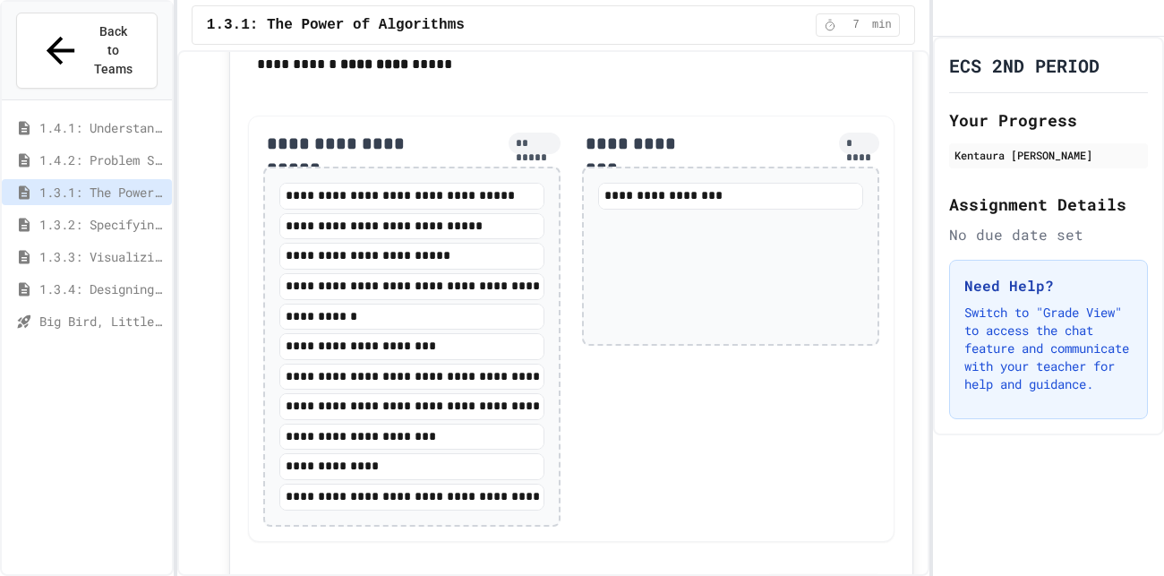
scroll to position [2691, 0]
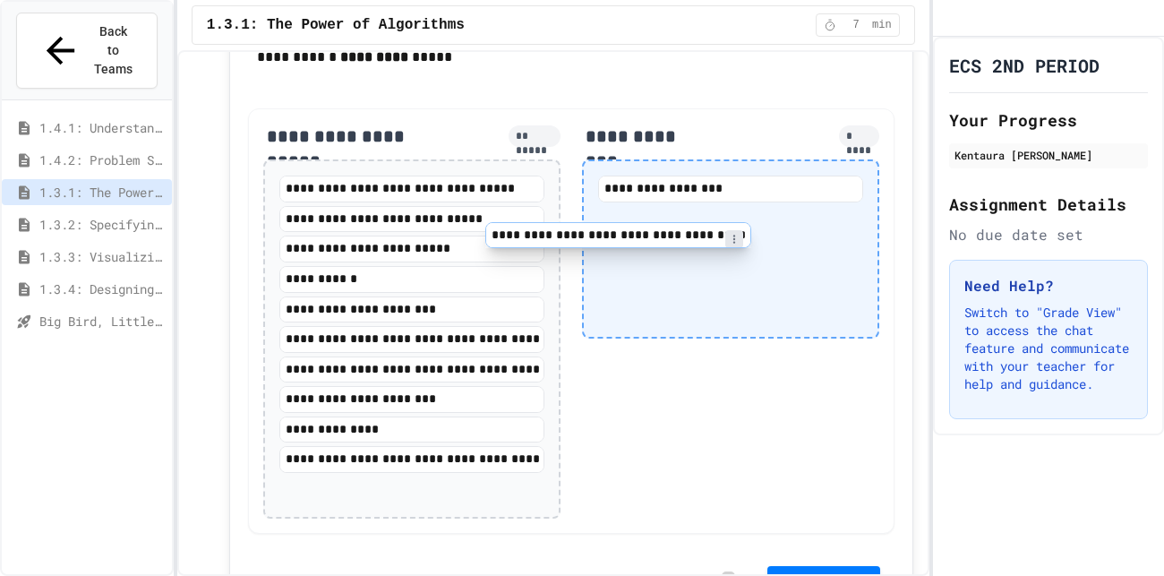
drag, startPoint x: 473, startPoint y: 255, endPoint x: 731, endPoint y: 235, distance: 259.5
click at [731, 235] on div "**********" at bounding box center [571, 320] width 646 height 425
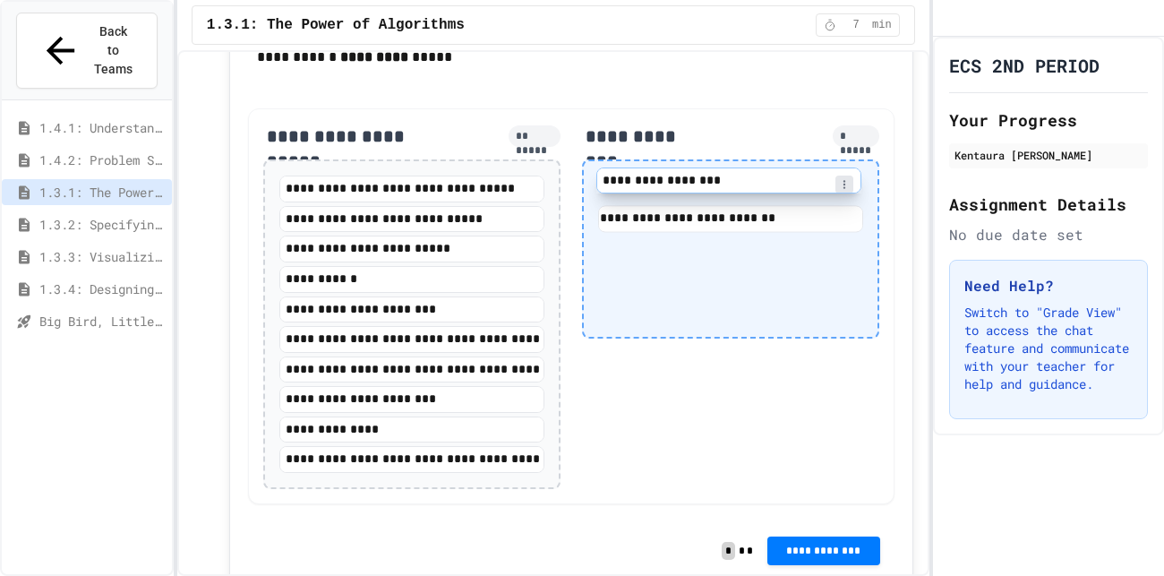
scroll to position [2690, 0]
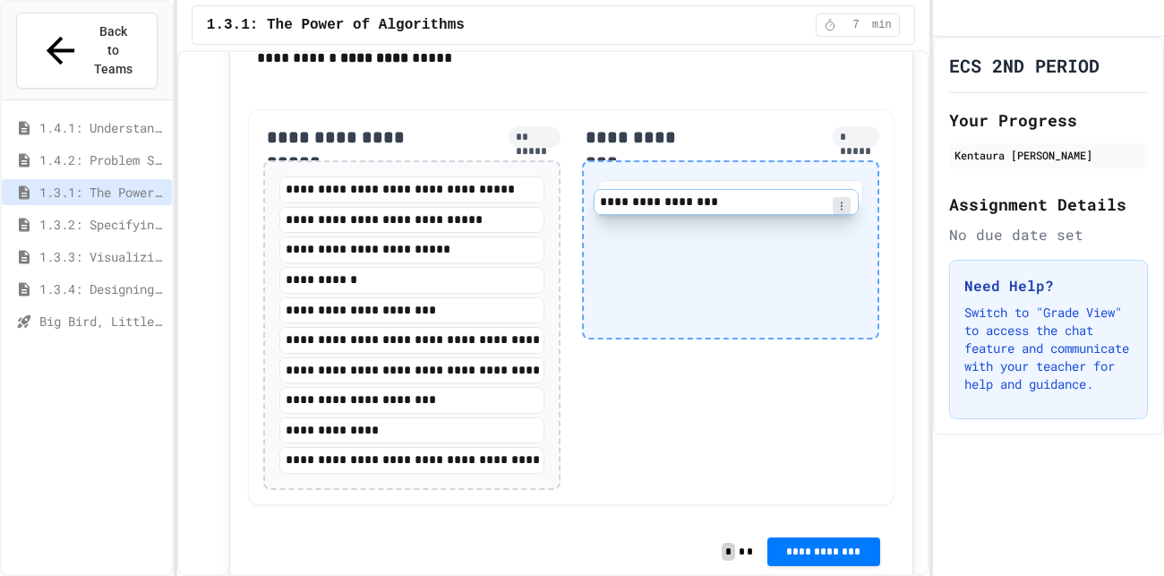
drag, startPoint x: 807, startPoint y: 177, endPoint x: 805, endPoint y: 222, distance: 44.8
click at [805, 222] on div "**********" at bounding box center [730, 249] width 297 height 179
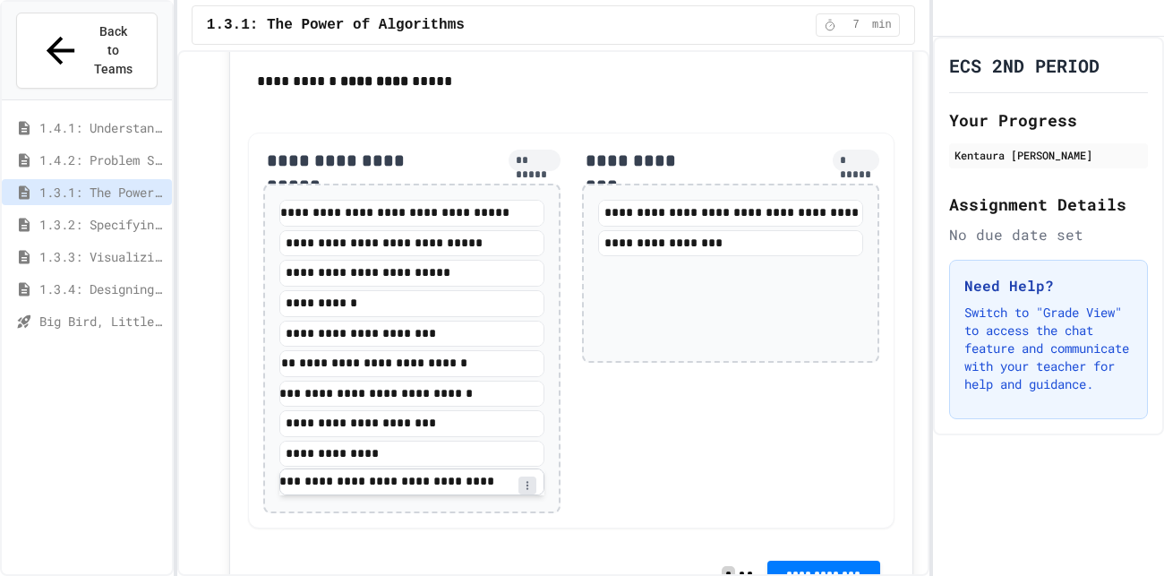
scroll to position [0, 111]
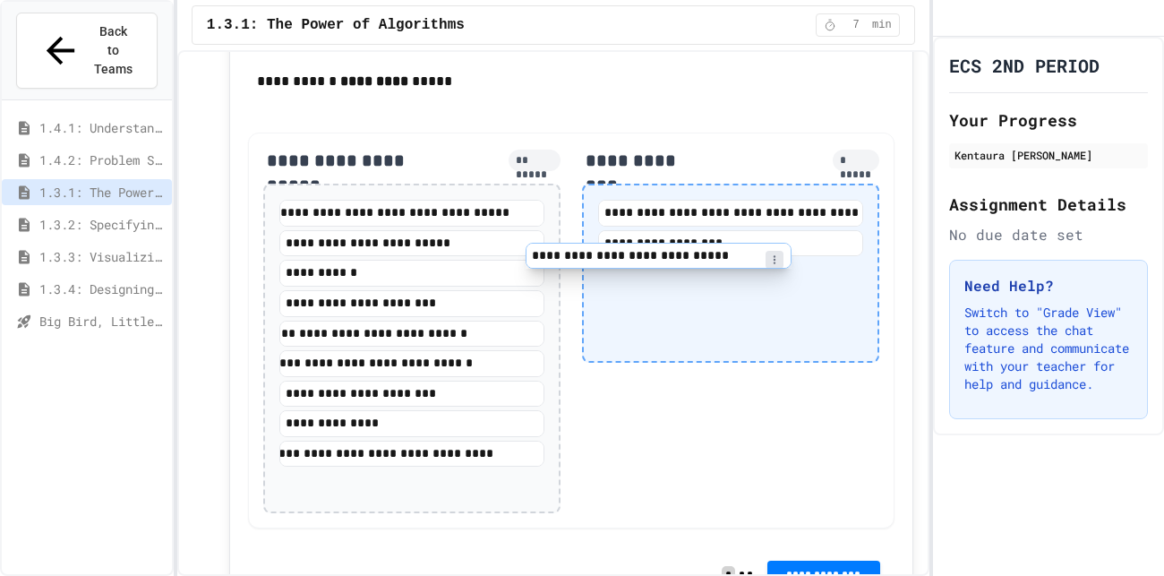
drag, startPoint x: 438, startPoint y: 226, endPoint x: 705, endPoint y: 260, distance: 269.8
click at [705, 260] on div "**********" at bounding box center [571, 330] width 646 height 396
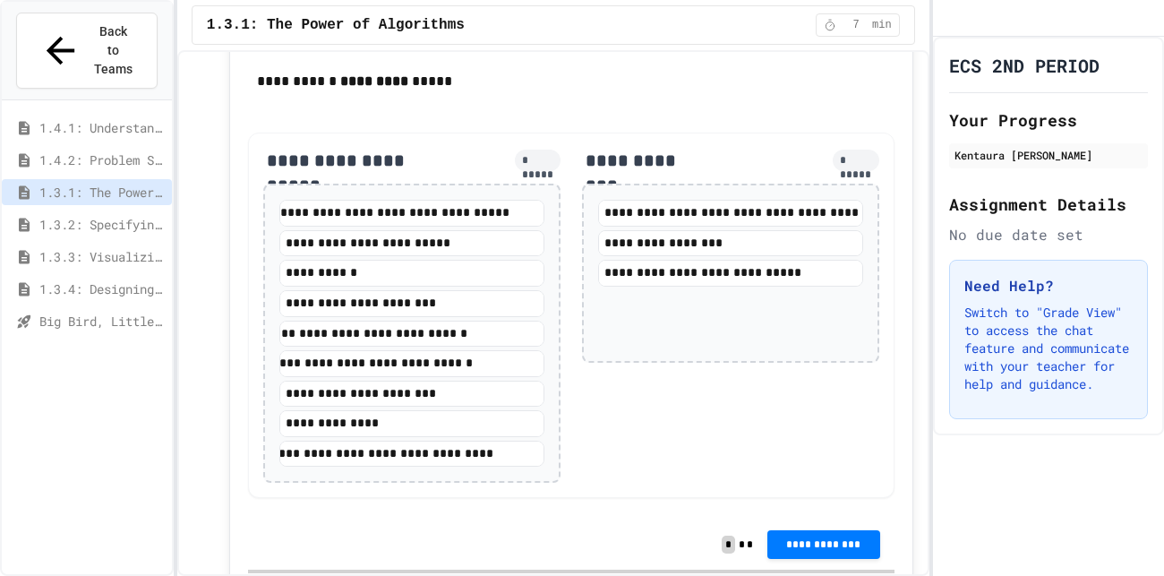
click at [77, 118] on span "1.4.1: Understanding Games with Flowcharts" at bounding box center [101, 127] width 125 height 19
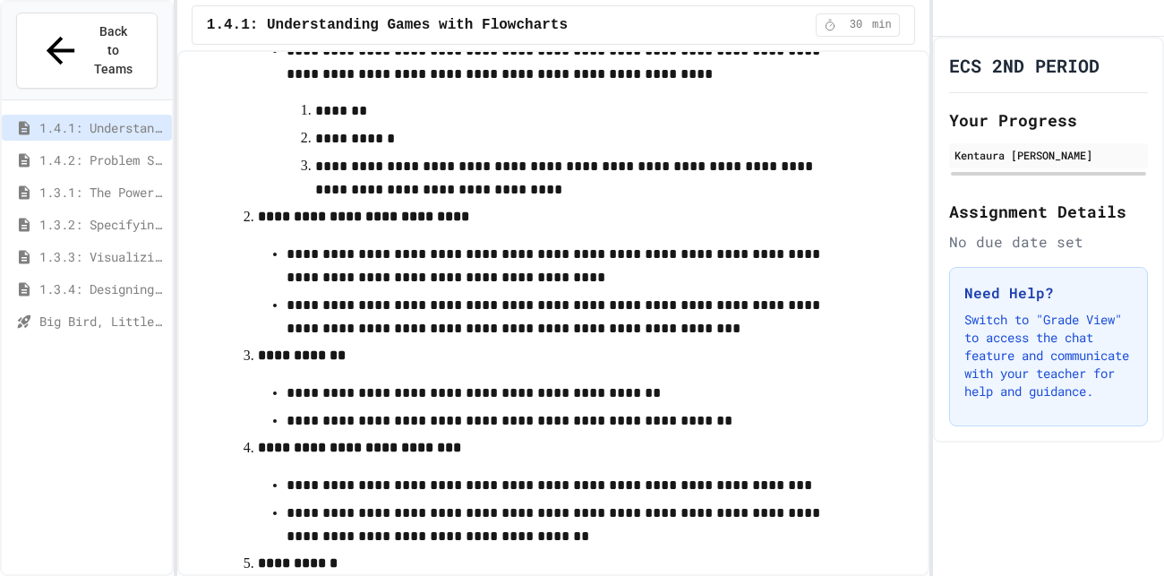
scroll to position [304, 0]
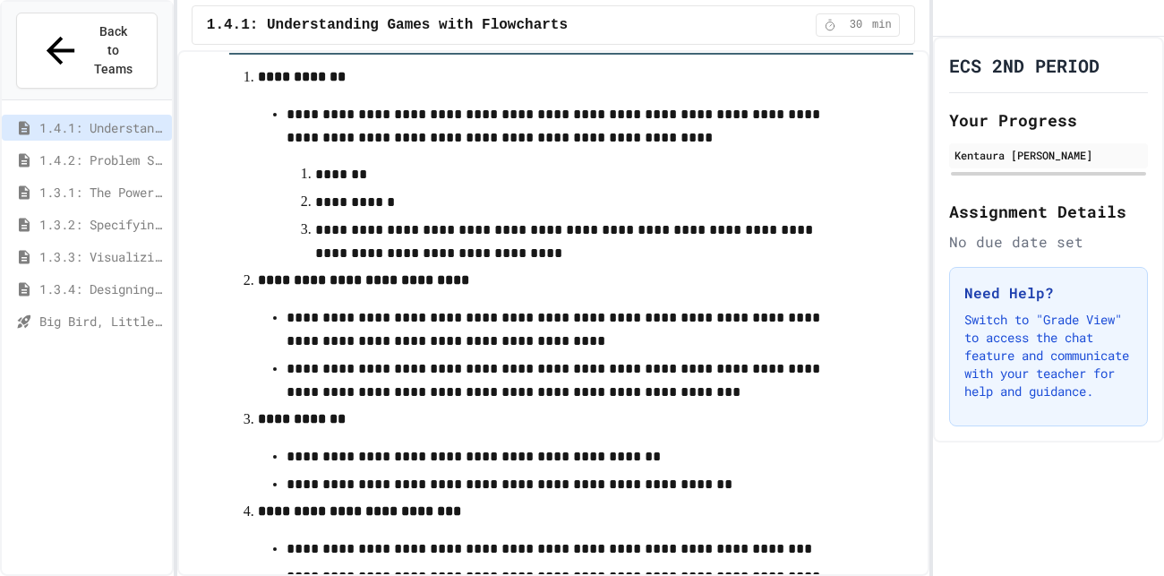
click at [88, 311] on span "Big Bird, Little Fish" at bounding box center [101, 320] width 125 height 19
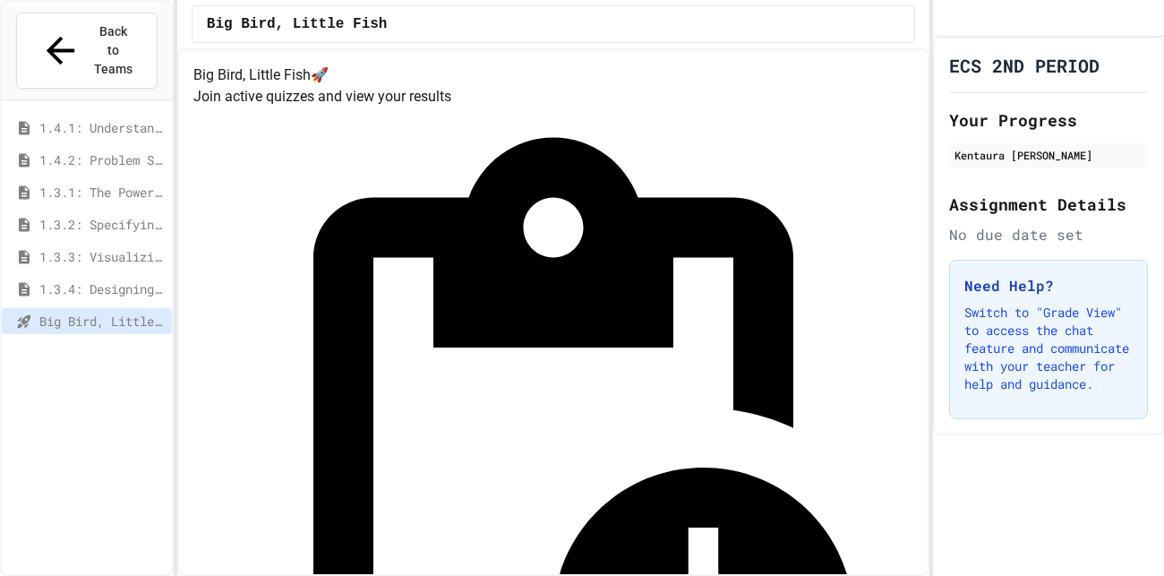
scroll to position [80, 0]
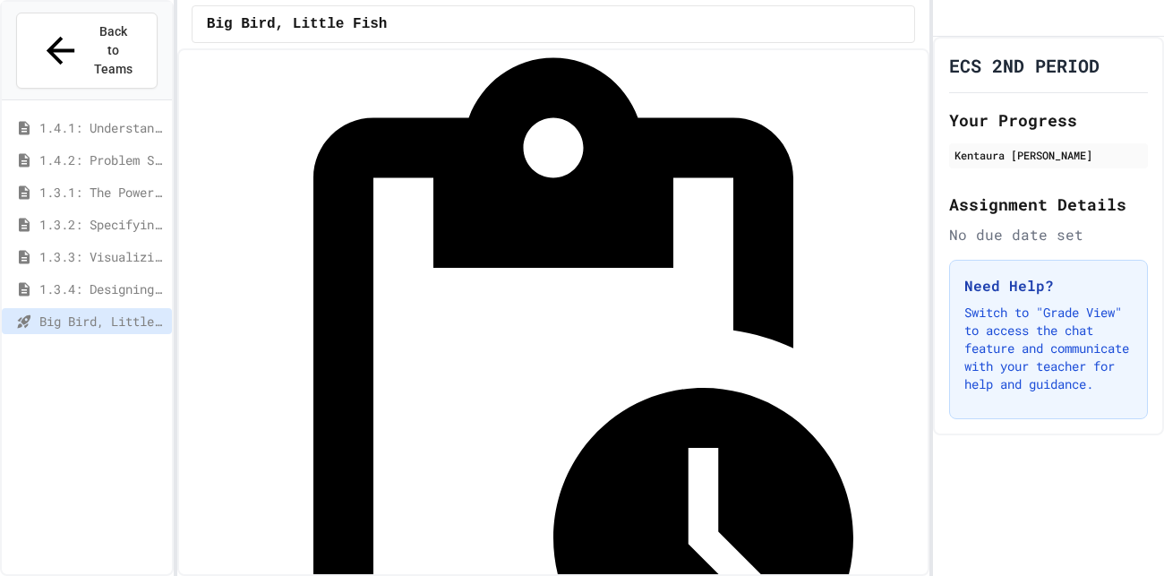
click at [110, 279] on span "1.3.4: Designing Flowcharts" at bounding box center [101, 288] width 125 height 19
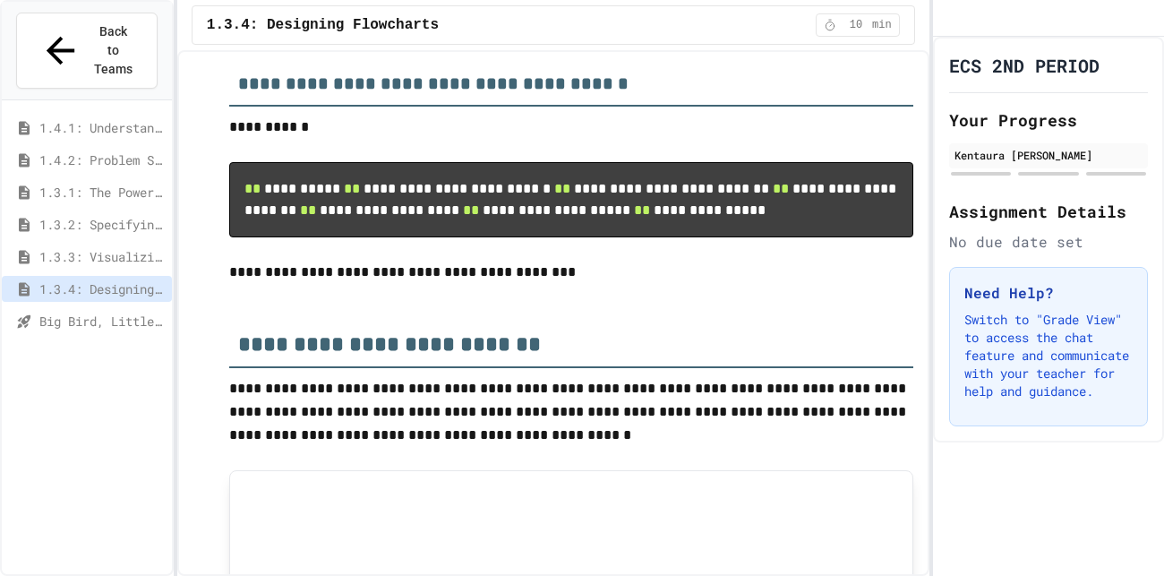
scroll to position [667, 0]
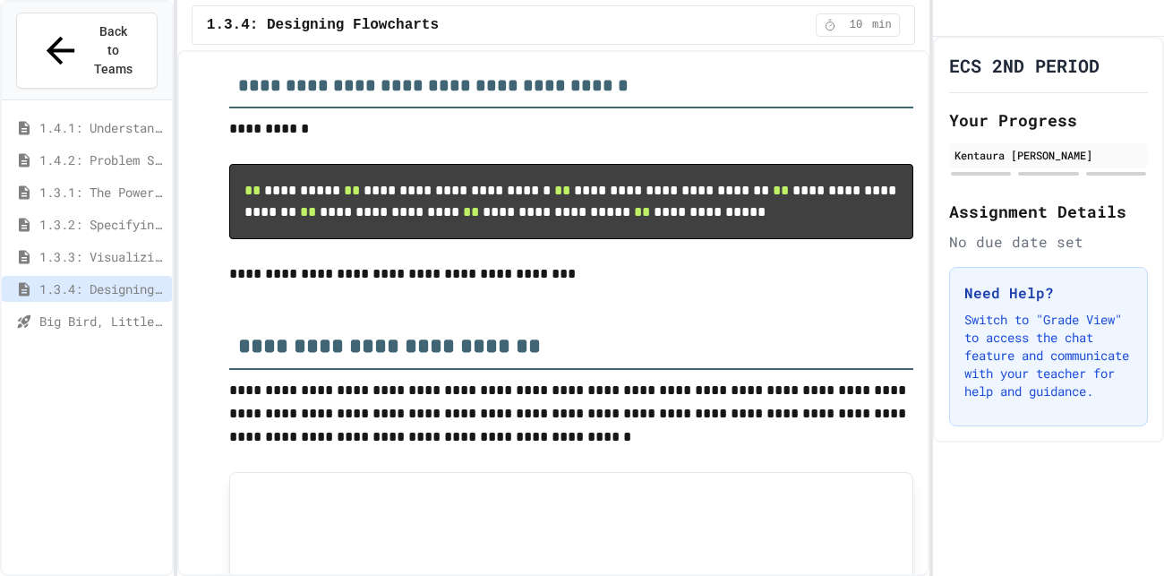
click at [144, 247] on span "1.3.3: Visualizing Logic with Flowcharts" at bounding box center [101, 256] width 125 height 19
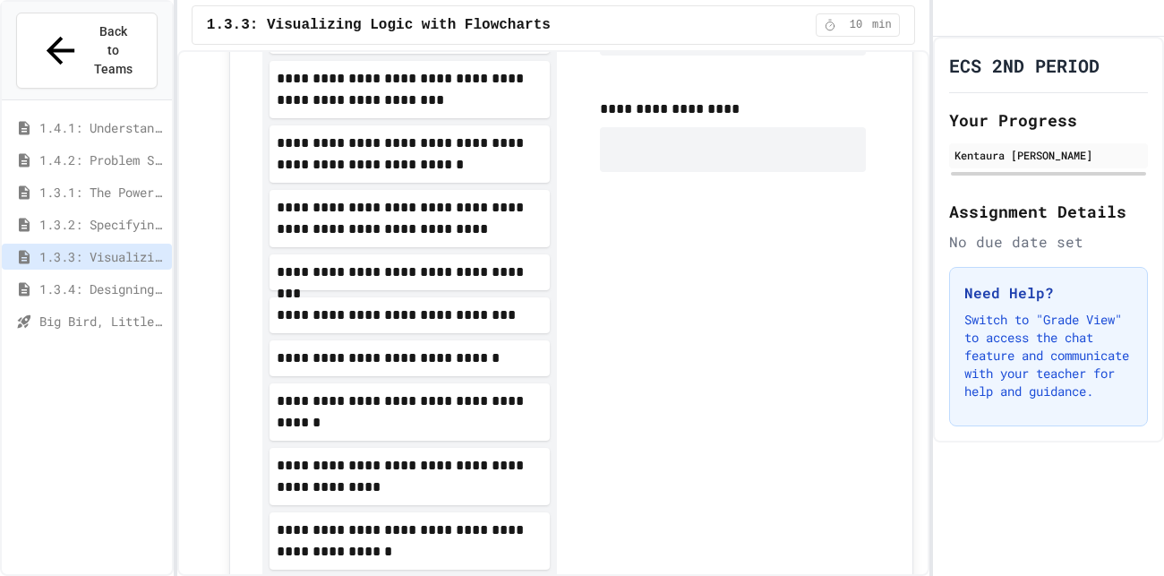
scroll to position [757, 0]
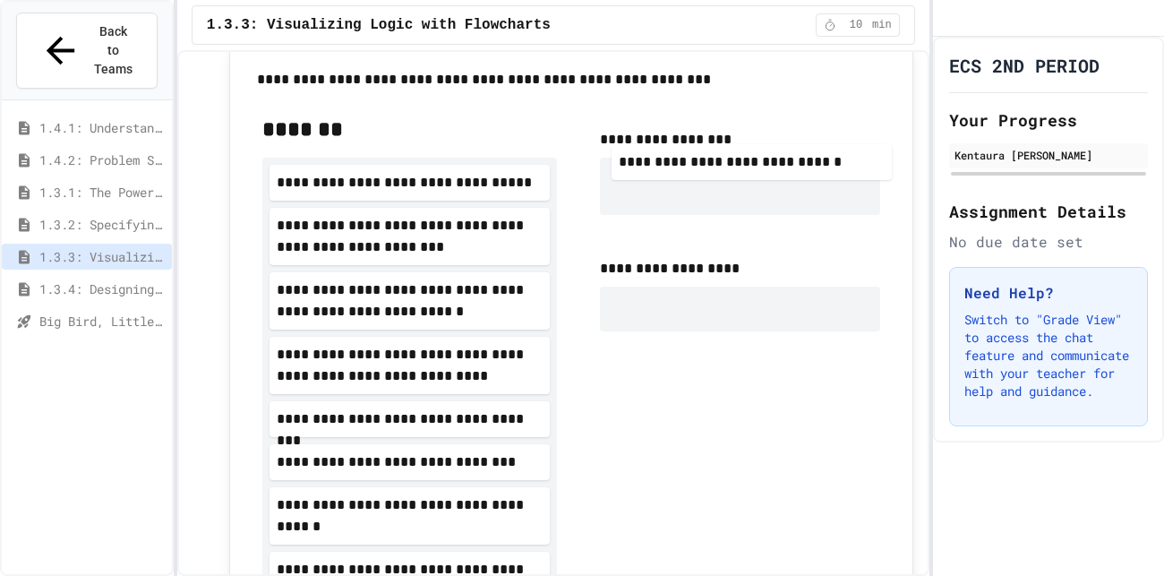
drag, startPoint x: 409, startPoint y: 361, endPoint x: 753, endPoint y: 186, distance: 385.5
click at [753, 186] on div "**********" at bounding box center [571, 418] width 646 height 637
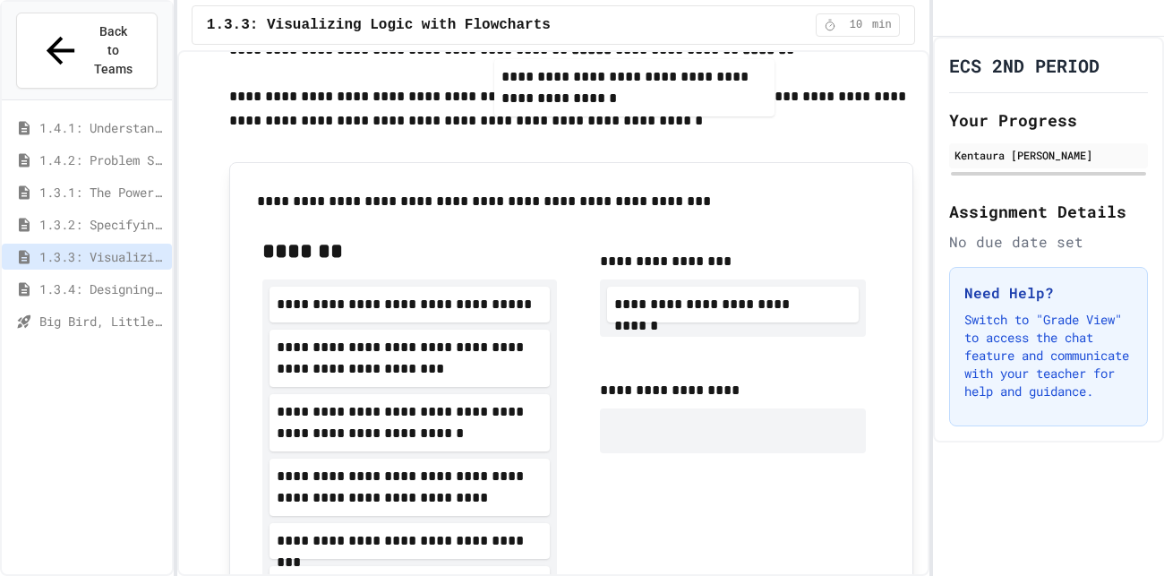
scroll to position [478, 0]
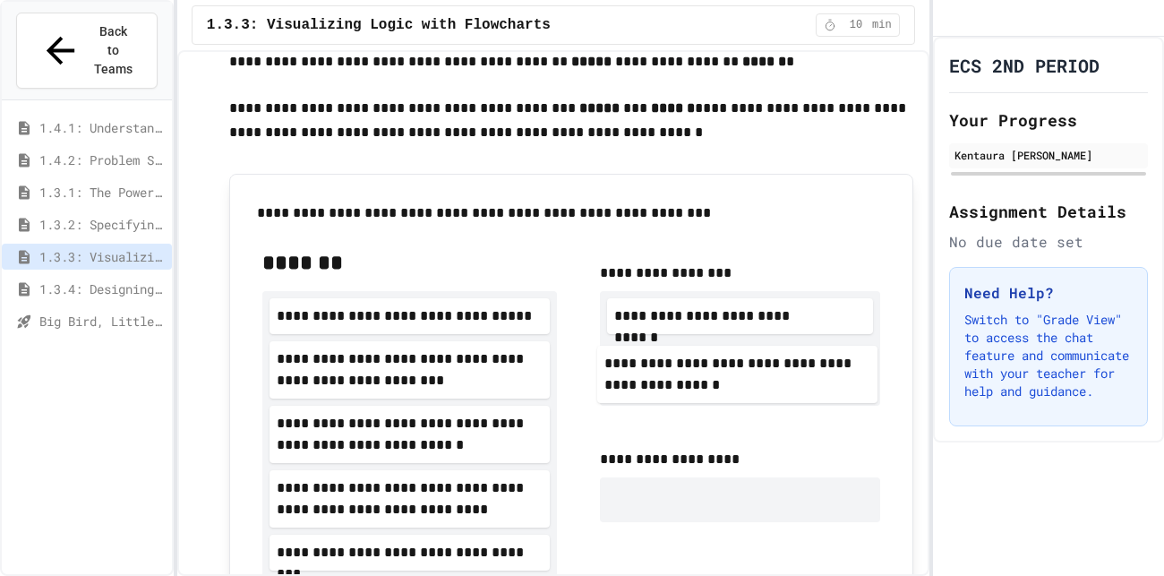
drag, startPoint x: 425, startPoint y: 394, endPoint x: 754, endPoint y: 359, distance: 330.3
click at [754, 359] on div "**********" at bounding box center [571, 531] width 646 height 594
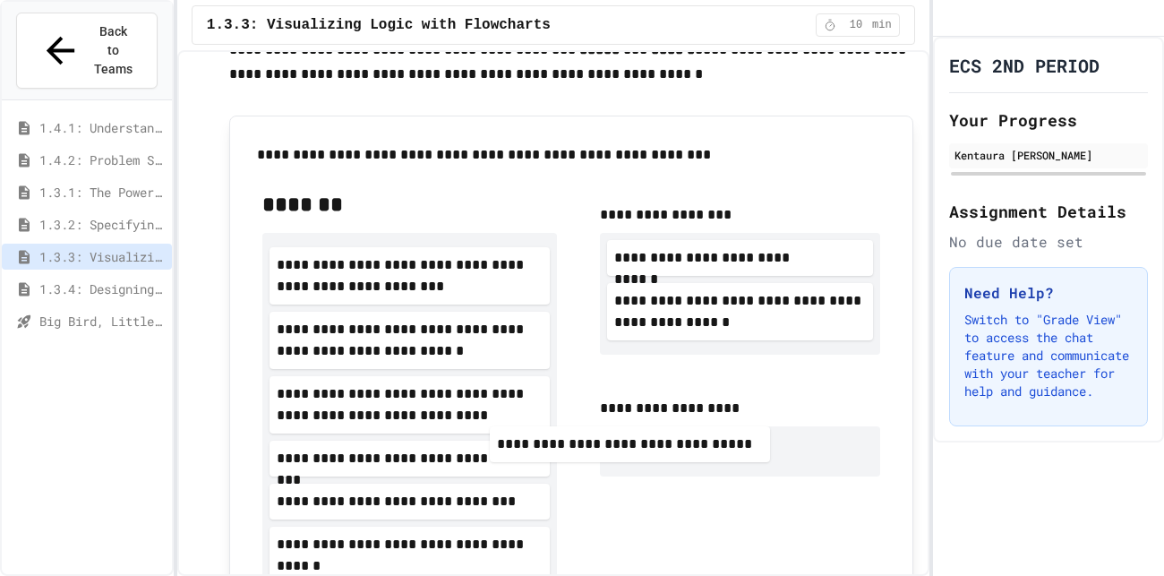
scroll to position [540, 0]
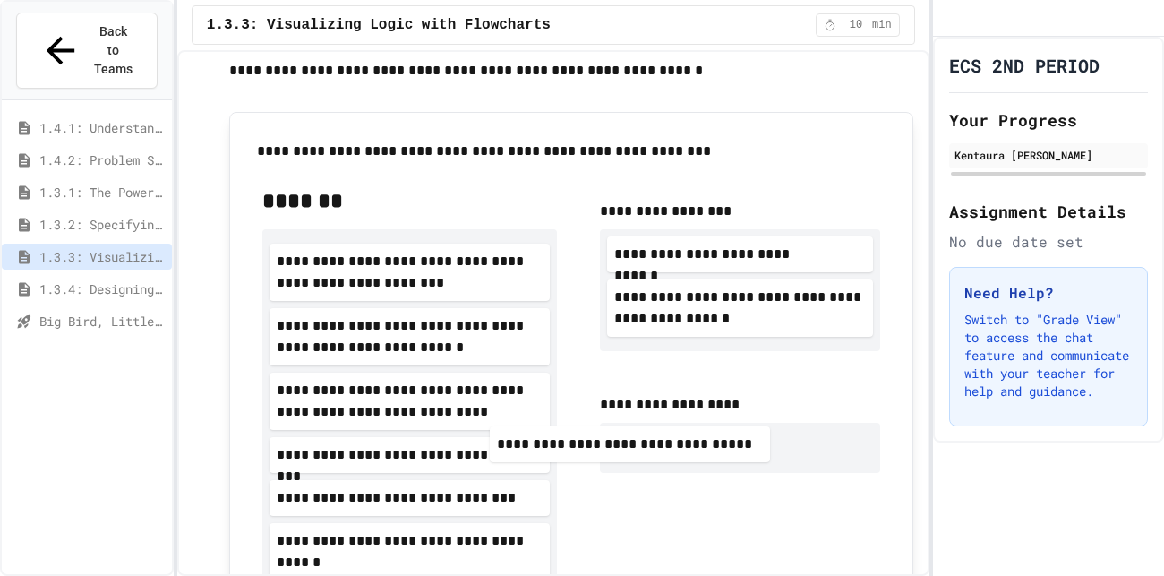
drag, startPoint x: 506, startPoint y: 328, endPoint x: 742, endPoint y: 466, distance: 273.6
click at [742, 466] on div "**********" at bounding box center [571, 437] width 646 height 530
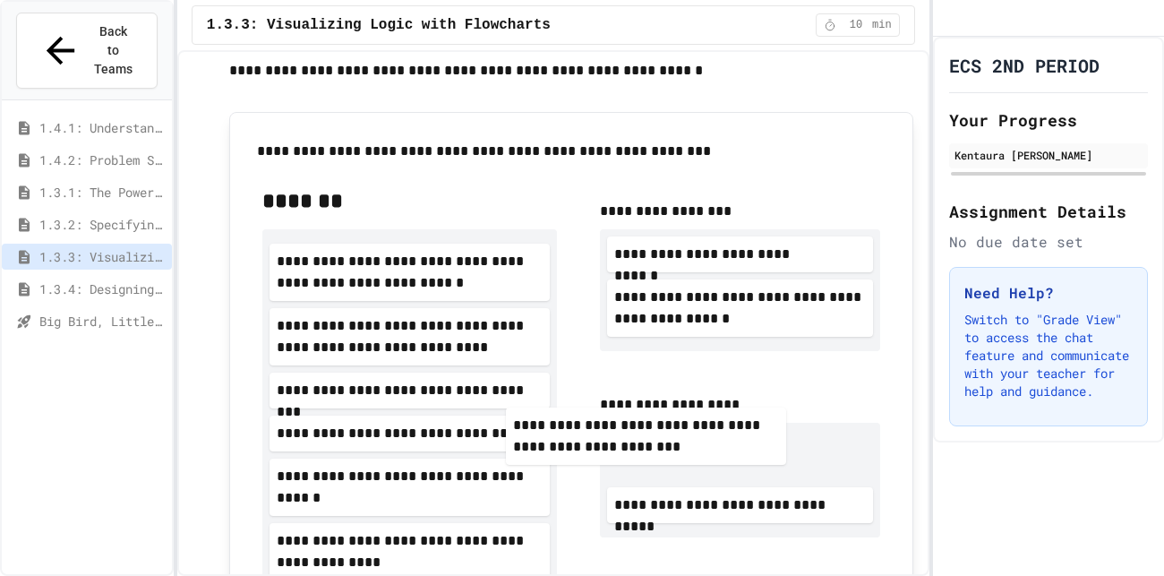
drag, startPoint x: 466, startPoint y: 269, endPoint x: 717, endPoint y: 448, distance: 308.0
click at [717, 448] on div "**********" at bounding box center [571, 415] width 646 height 487
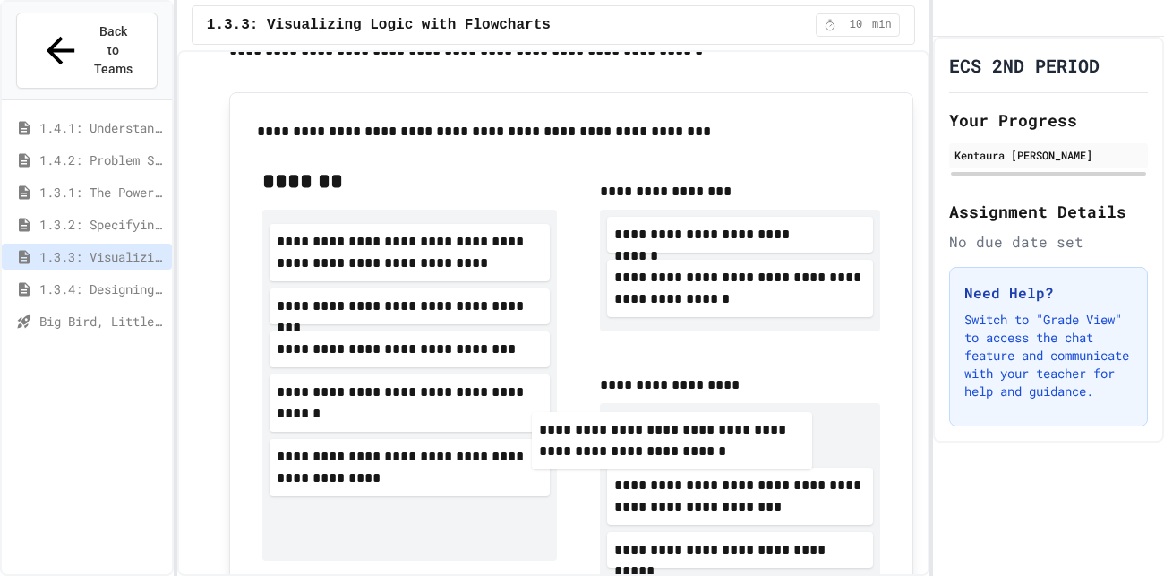
scroll to position [559, 0]
drag, startPoint x: 471, startPoint y: 282, endPoint x: 776, endPoint y: 456, distance: 351.6
click at [776, 456] on div "**********" at bounding box center [571, 381] width 646 height 458
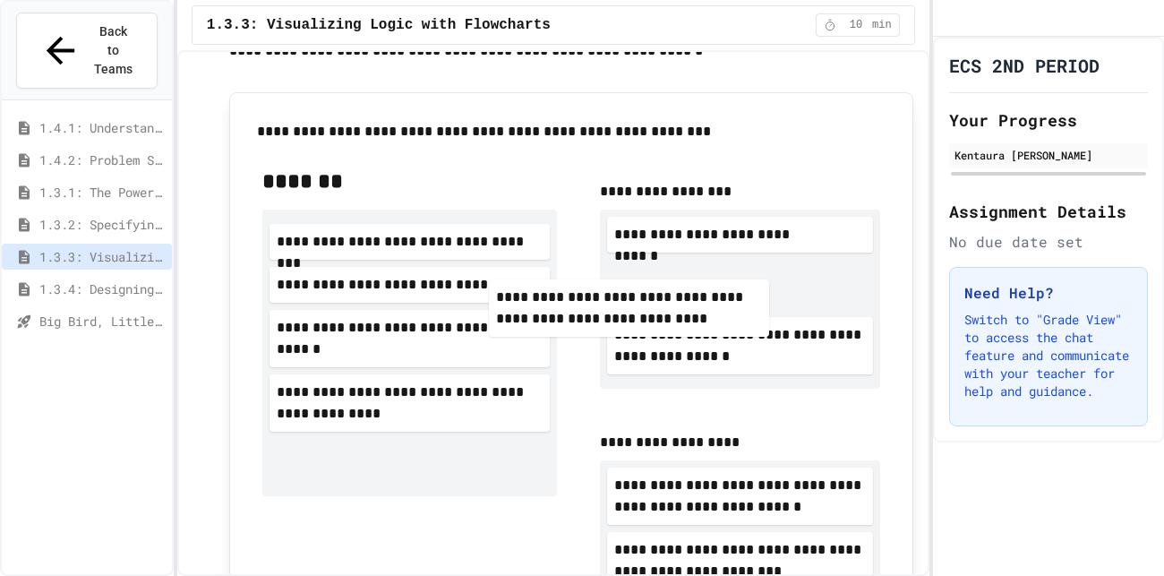
drag, startPoint x: 452, startPoint y: 249, endPoint x: 746, endPoint y: 335, distance: 306.8
click at [746, 335] on div "**********" at bounding box center [571, 413] width 646 height 523
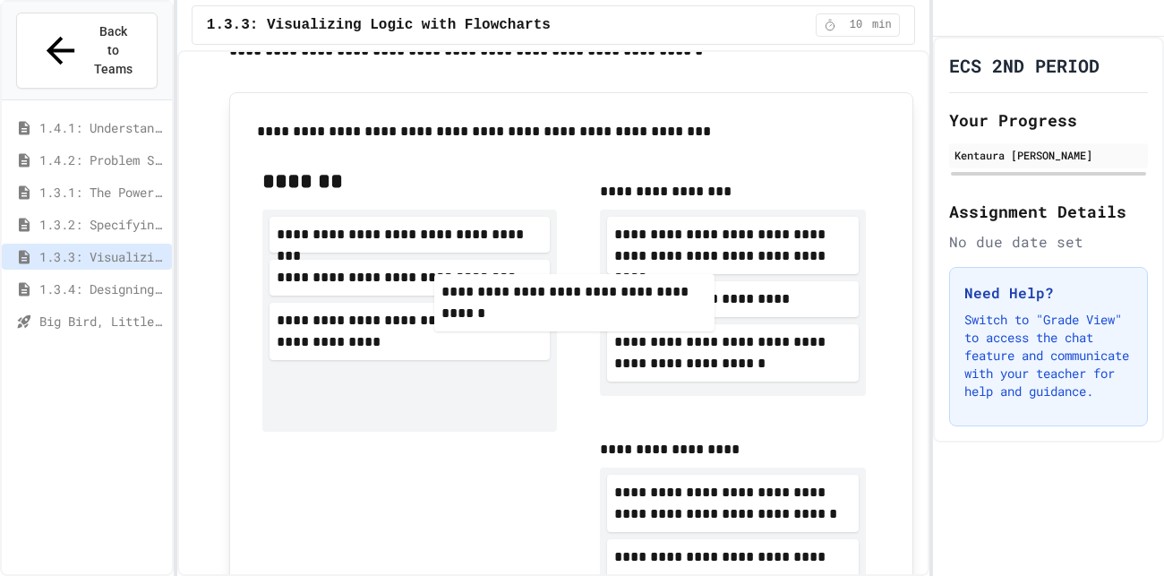
drag, startPoint x: 459, startPoint y: 311, endPoint x: 642, endPoint y: 277, distance: 185.6
click at [642, 277] on div "**********" at bounding box center [571, 417] width 646 height 530
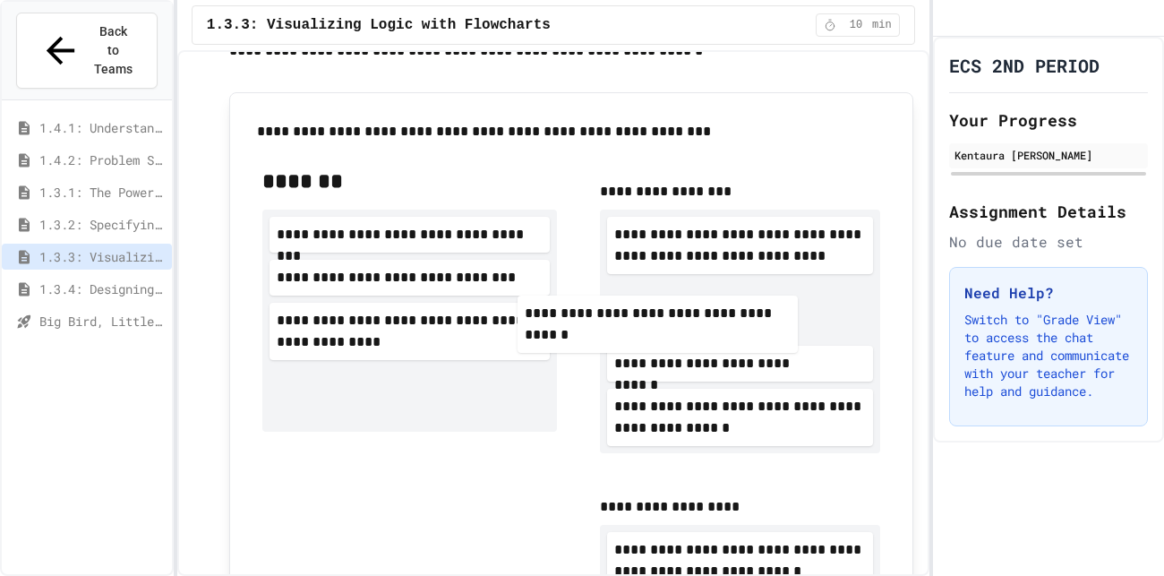
drag, startPoint x: 403, startPoint y: 356, endPoint x: 669, endPoint y: 341, distance: 267.2
click at [669, 341] on div "**********" at bounding box center [571, 445] width 646 height 587
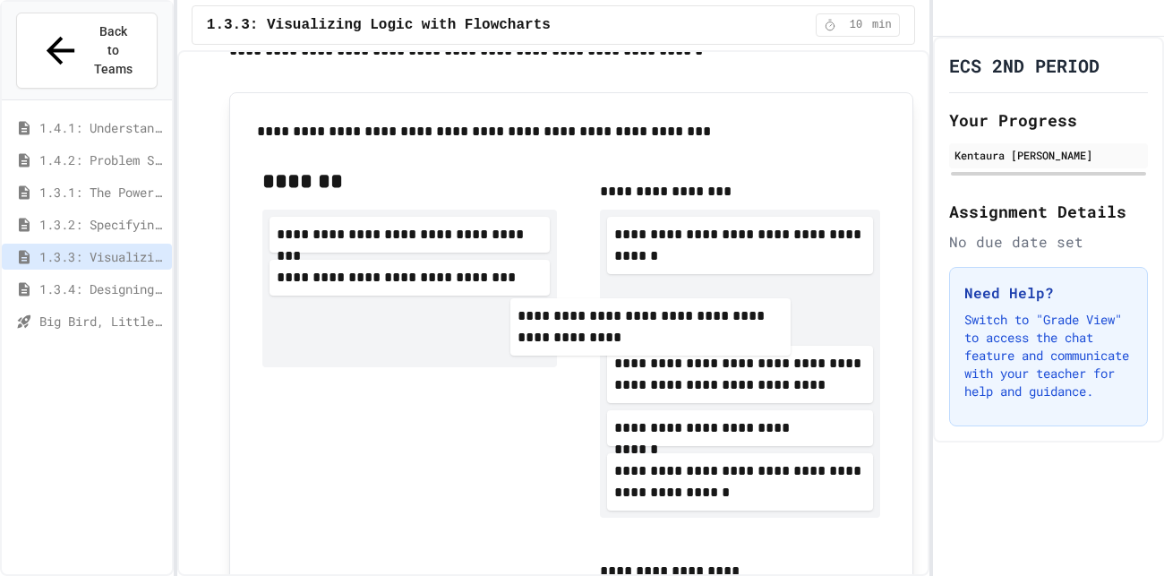
drag, startPoint x: 440, startPoint y: 308, endPoint x: 714, endPoint y: 284, distance: 274.9
click at [714, 284] on div "**********" at bounding box center [571, 478] width 646 height 652
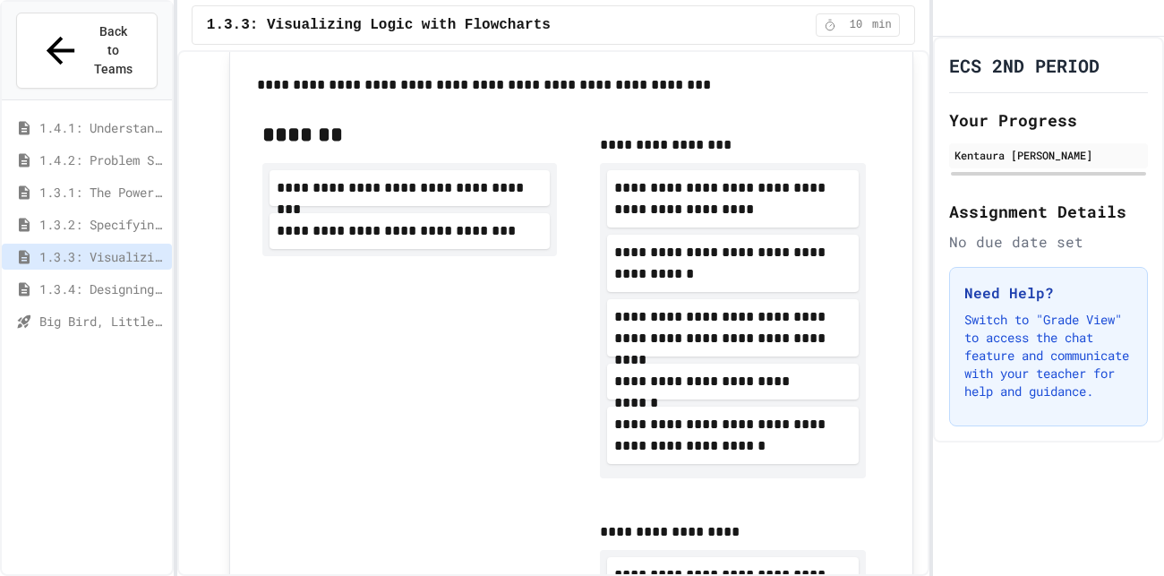
scroll to position [605, 0]
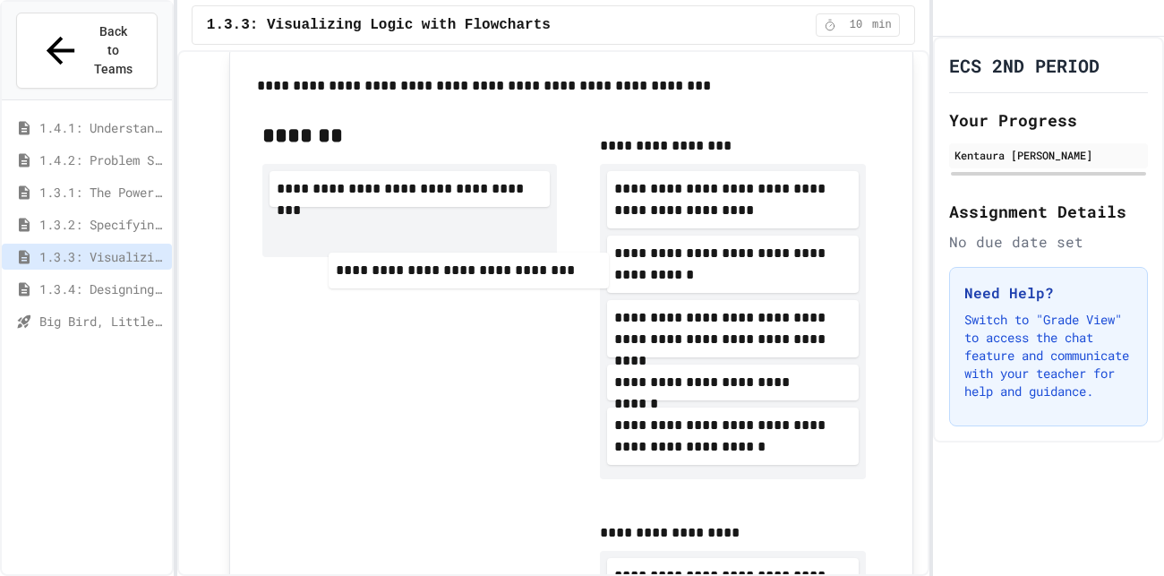
drag, startPoint x: 411, startPoint y: 228, endPoint x: 474, endPoint y: 270, distance: 76.2
click at [474, 270] on div "**********" at bounding box center [409, 436] width 294 height 630
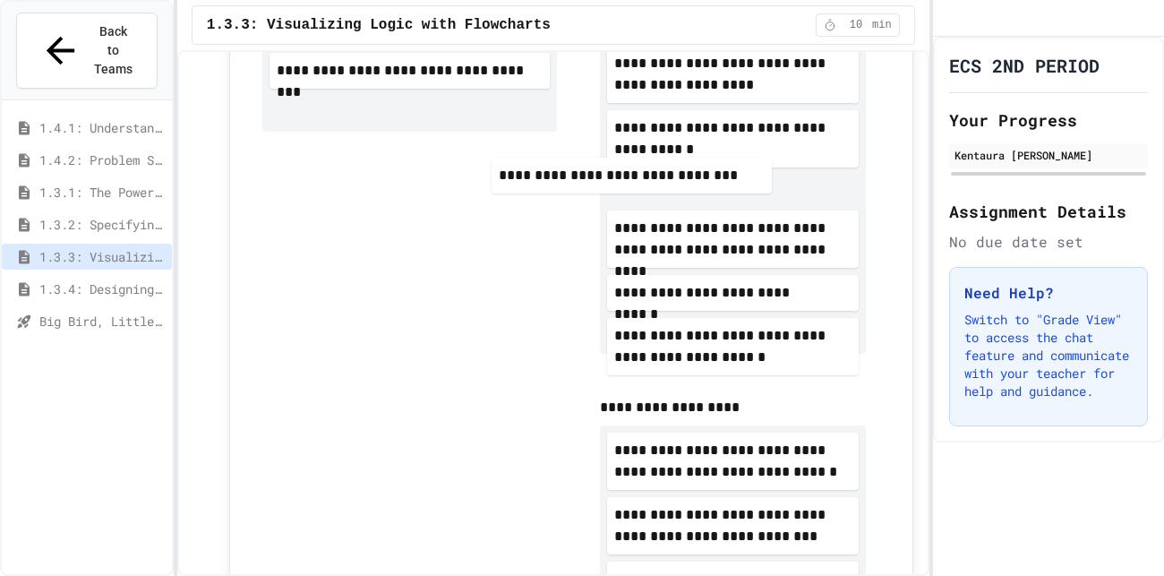
scroll to position [730, 0]
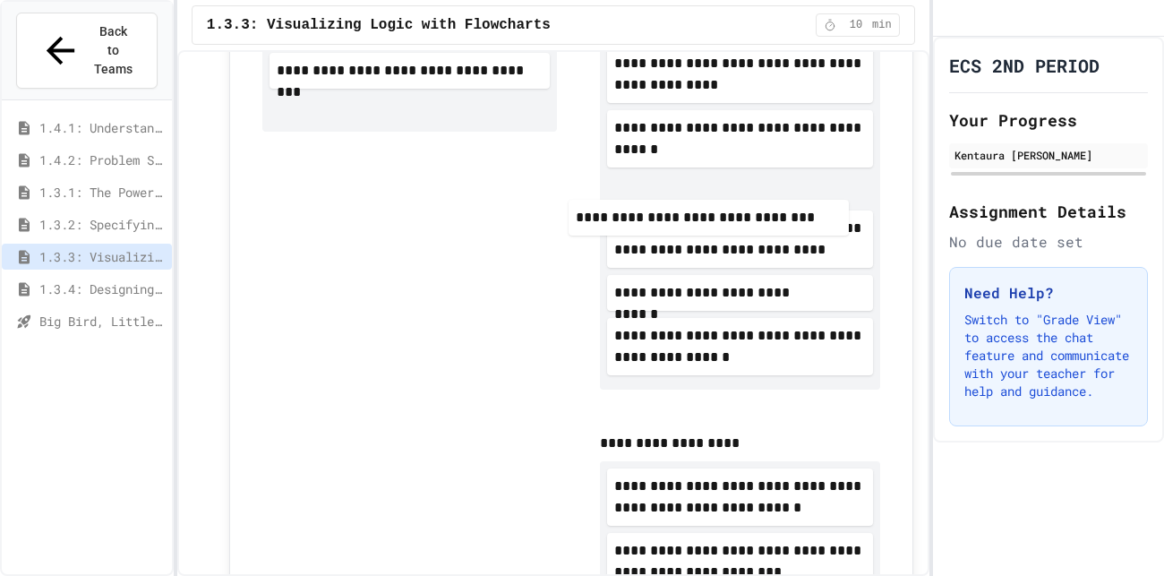
drag, startPoint x: 417, startPoint y: 59, endPoint x: 735, endPoint y: 217, distance: 355.0
click at [735, 217] on div "**********" at bounding box center [571, 328] width 646 height 695
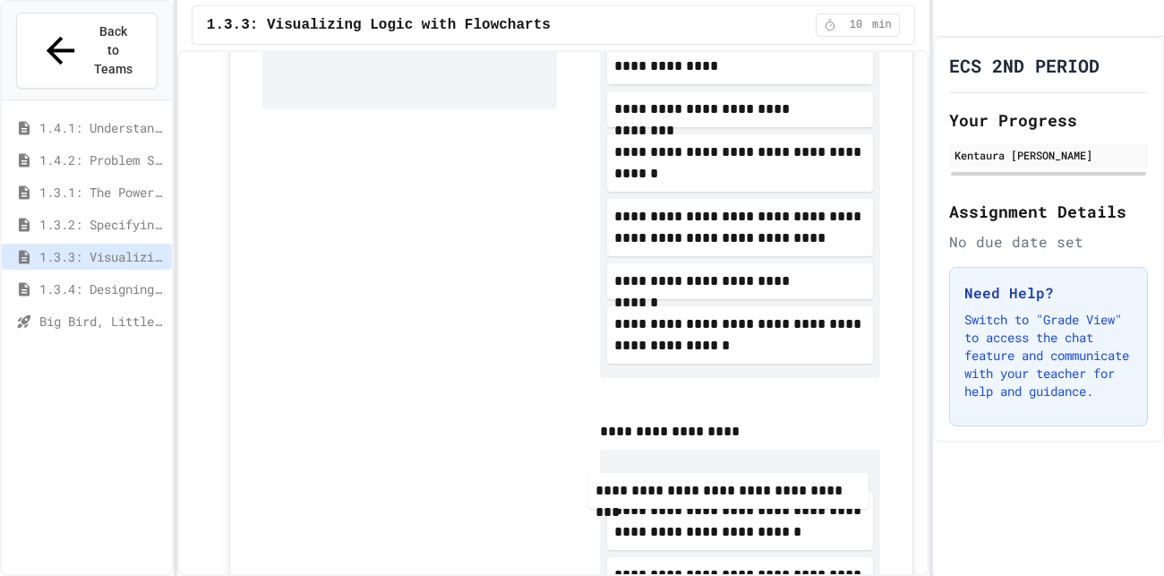
drag, startPoint x: 455, startPoint y: 77, endPoint x: 784, endPoint y: 522, distance: 553.5
click at [784, 522] on div "**********" at bounding box center [571, 331] width 646 height 738
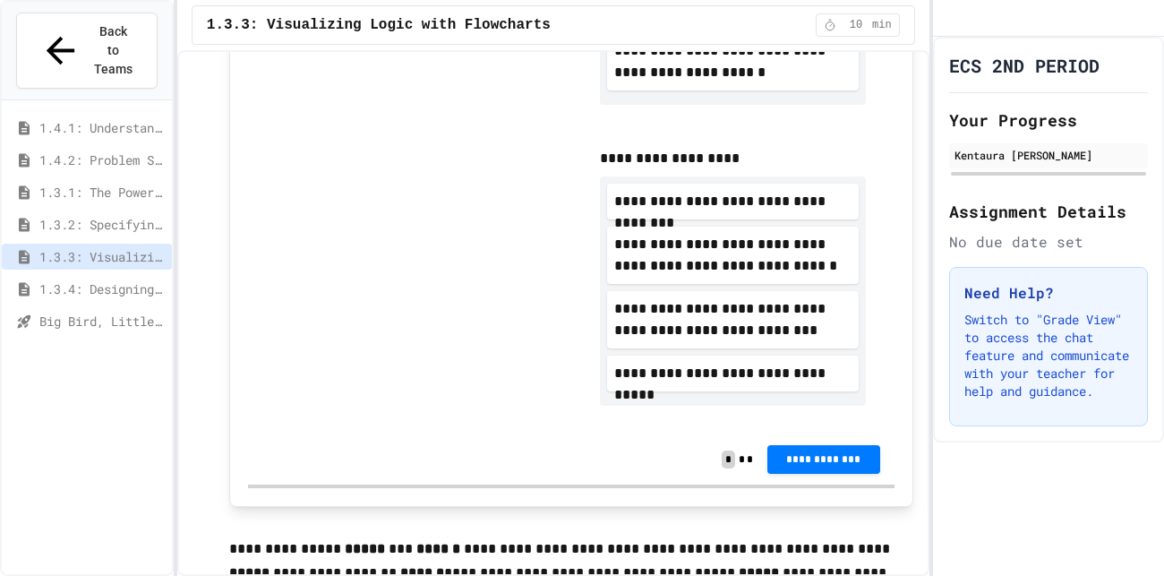
scroll to position [1049, 0]
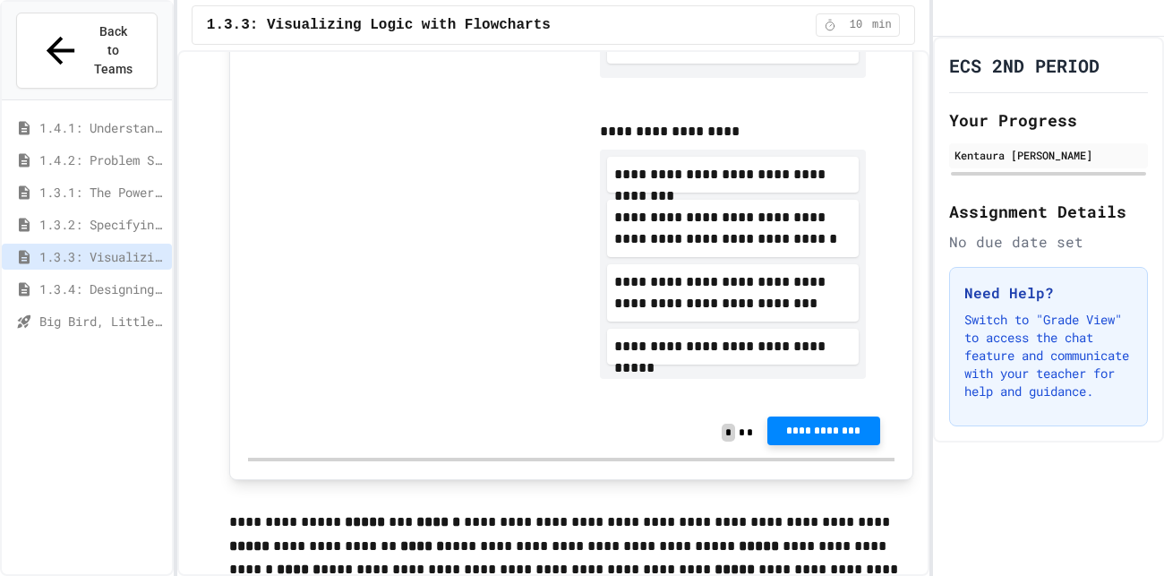
click at [811, 429] on span "**********" at bounding box center [823, 430] width 84 height 14
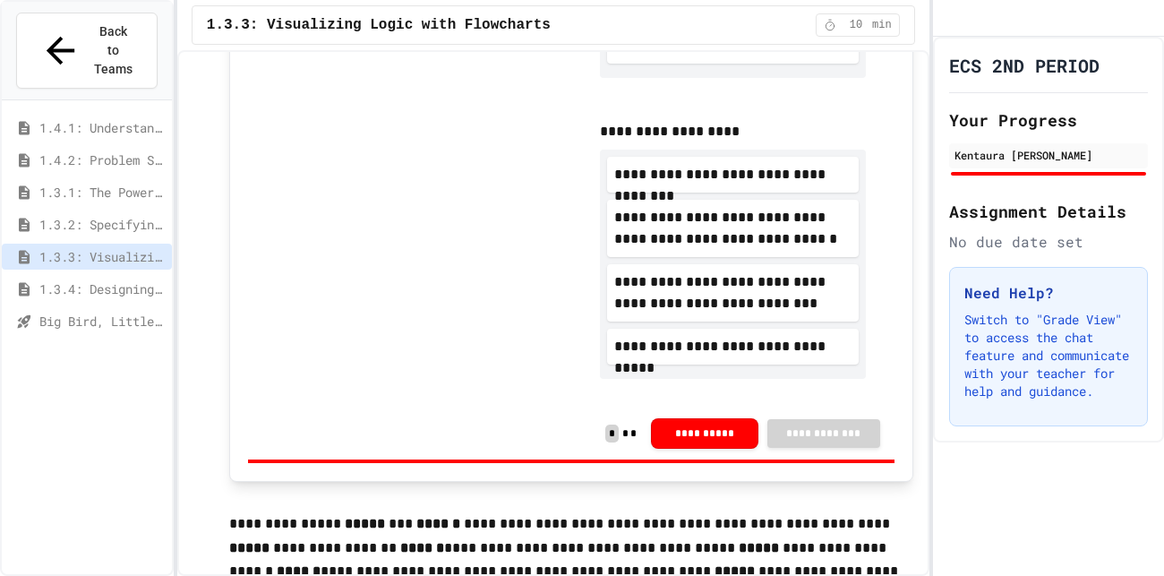
click at [584, 575] on div "Score" at bounding box center [582, 585] width 53 height 21
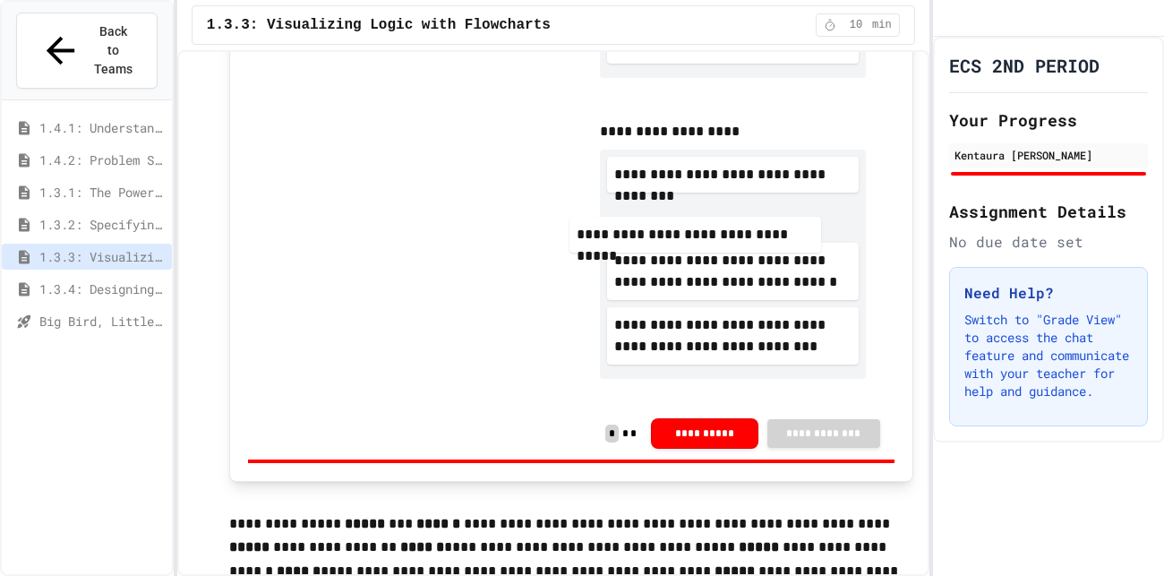
drag, startPoint x: 691, startPoint y: 337, endPoint x: 660, endPoint y: 211, distance: 130.0
click at [660, 211] on div "**********" at bounding box center [733, 263] width 266 height 229
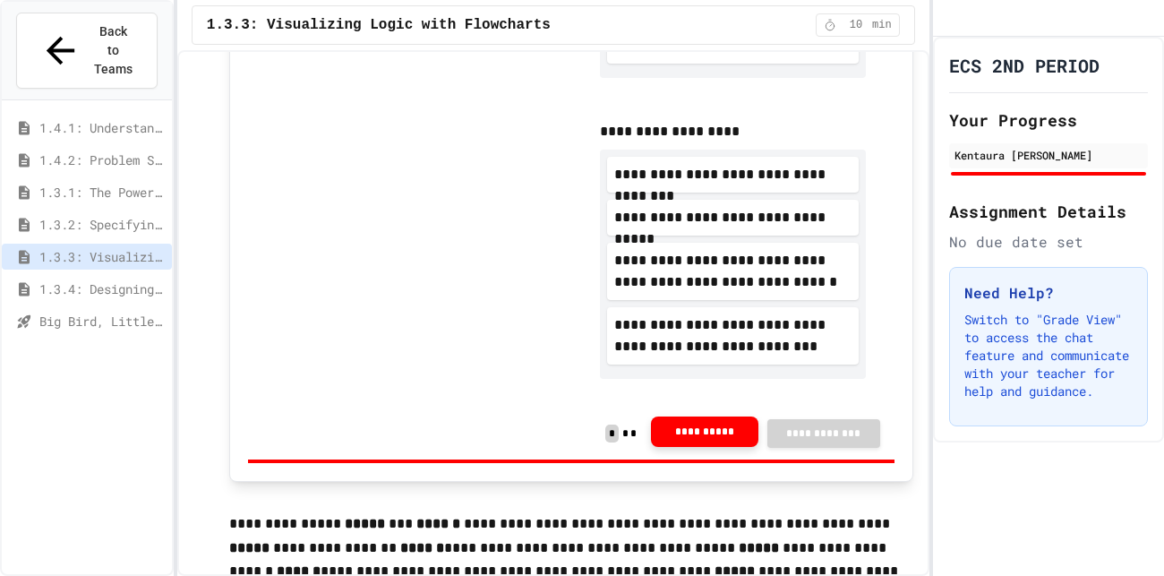
click at [703, 425] on button "**********" at bounding box center [704, 431] width 107 height 30
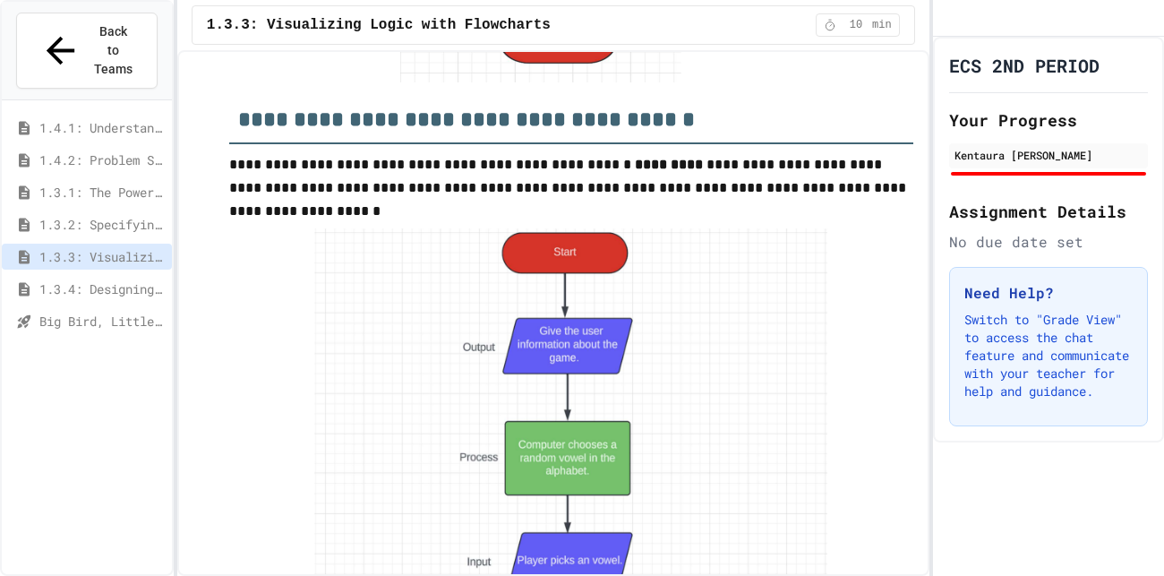
scroll to position [3031, 0]
click at [92, 215] on span "1.3.2: Specifying Ideas with Pseudocode" at bounding box center [101, 224] width 125 height 19
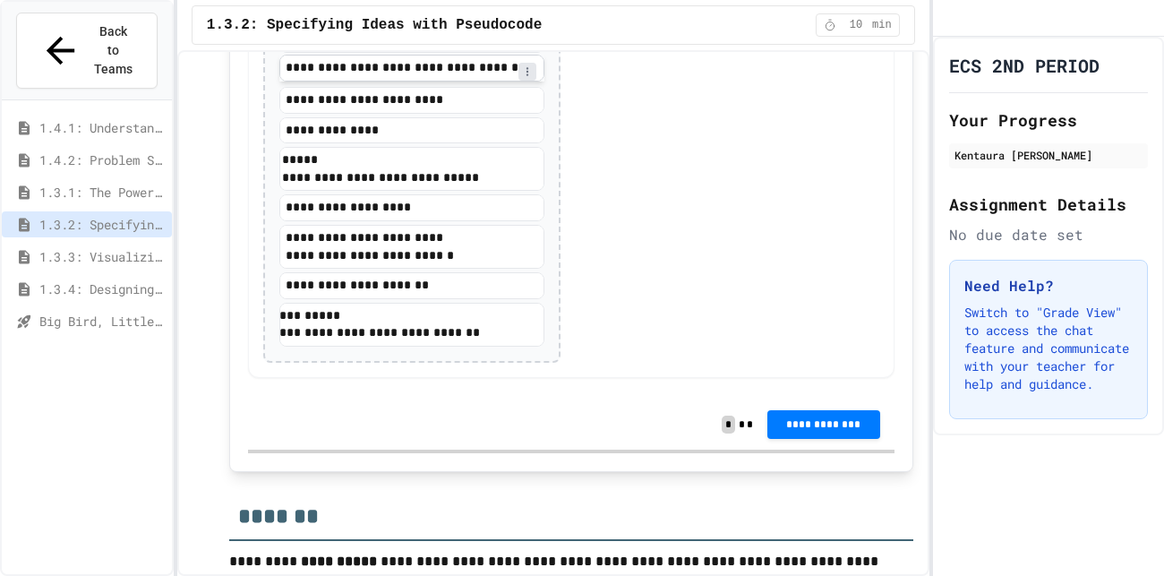
scroll to position [0, 13]
click at [85, 179] on div "1.3.1: The Power of Algorithms" at bounding box center [87, 195] width 170 height 32
click at [84, 183] on span "1.3.1: The Power of Algorithms" at bounding box center [101, 192] width 125 height 19
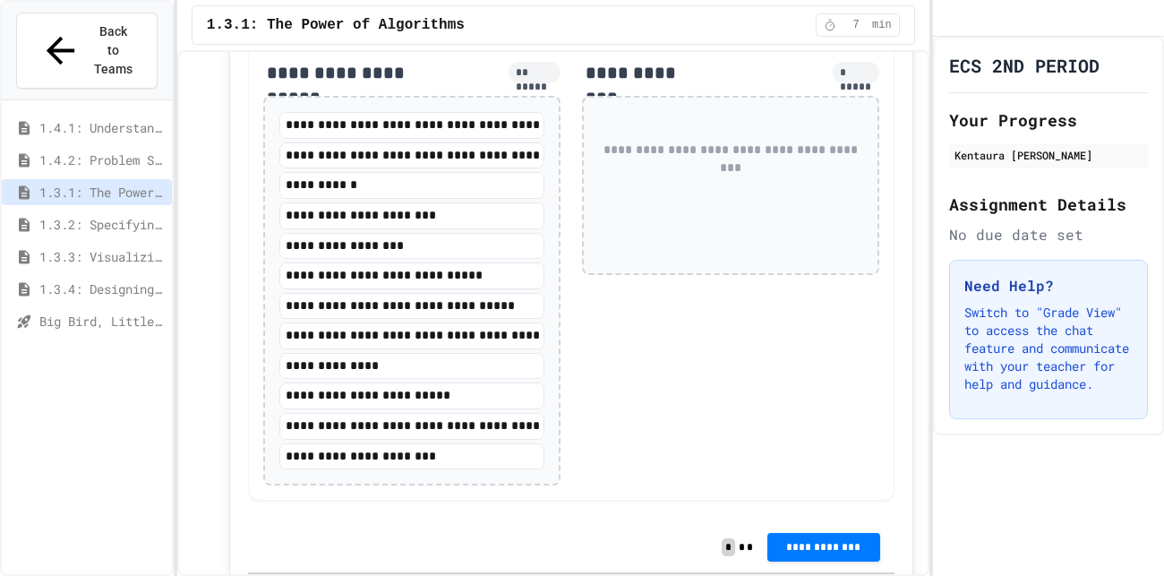
scroll to position [2750, 0]
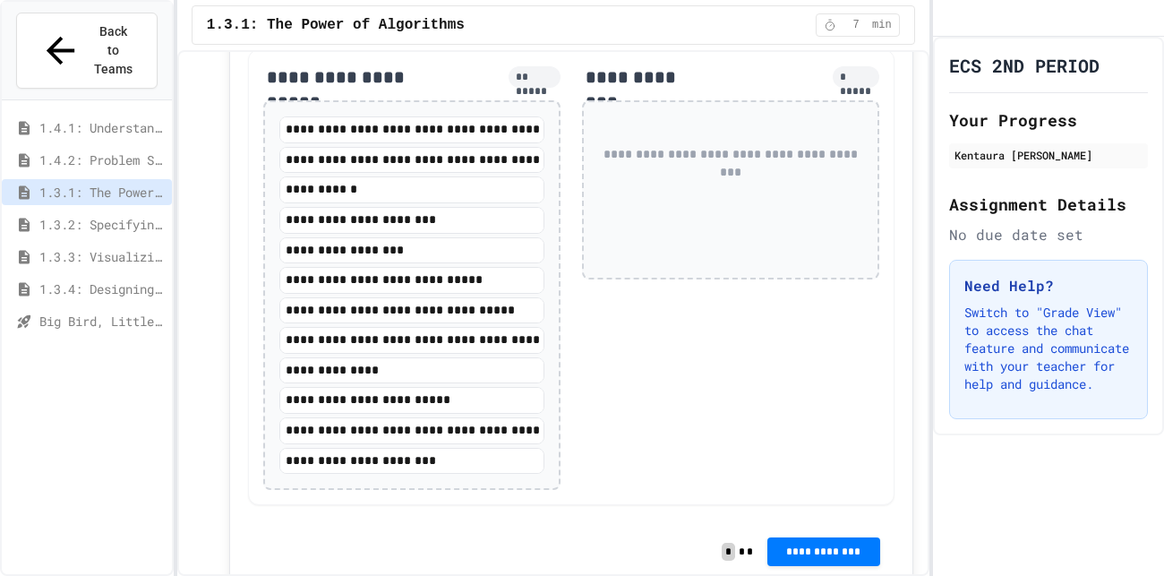
click at [119, 215] on span "1.3.2: Specifying Ideas with Pseudocode" at bounding box center [101, 224] width 125 height 19
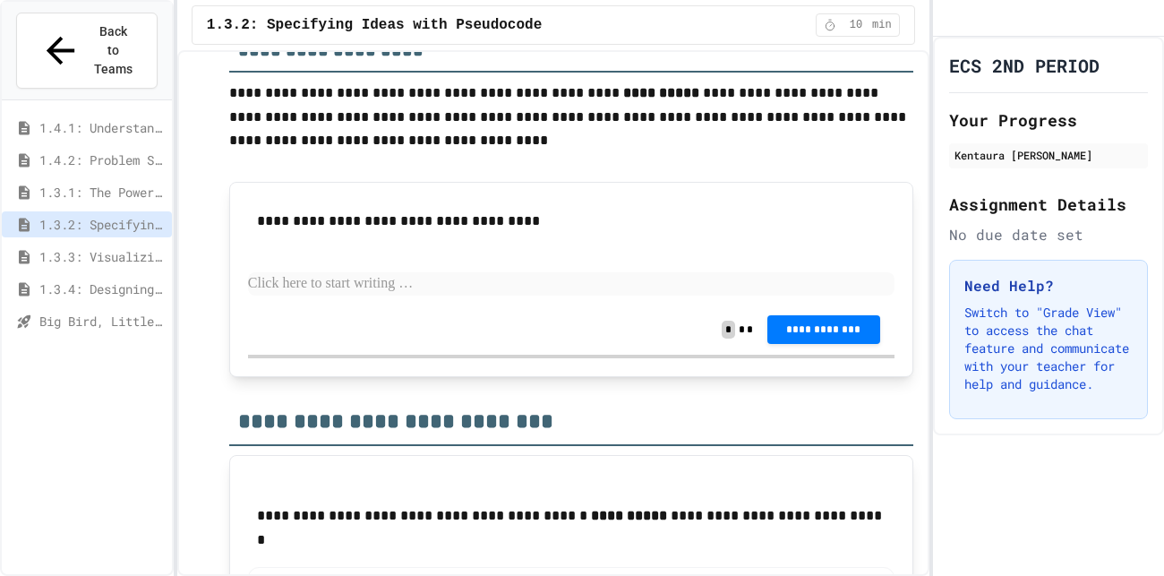
scroll to position [2979, 0]
click at [62, 147] on div "1.4.2: Problem Solving Reflection" at bounding box center [87, 163] width 170 height 32
click at [61, 243] on div "1.3.3: Visualizing Logic with Flowcharts" at bounding box center [87, 256] width 170 height 26
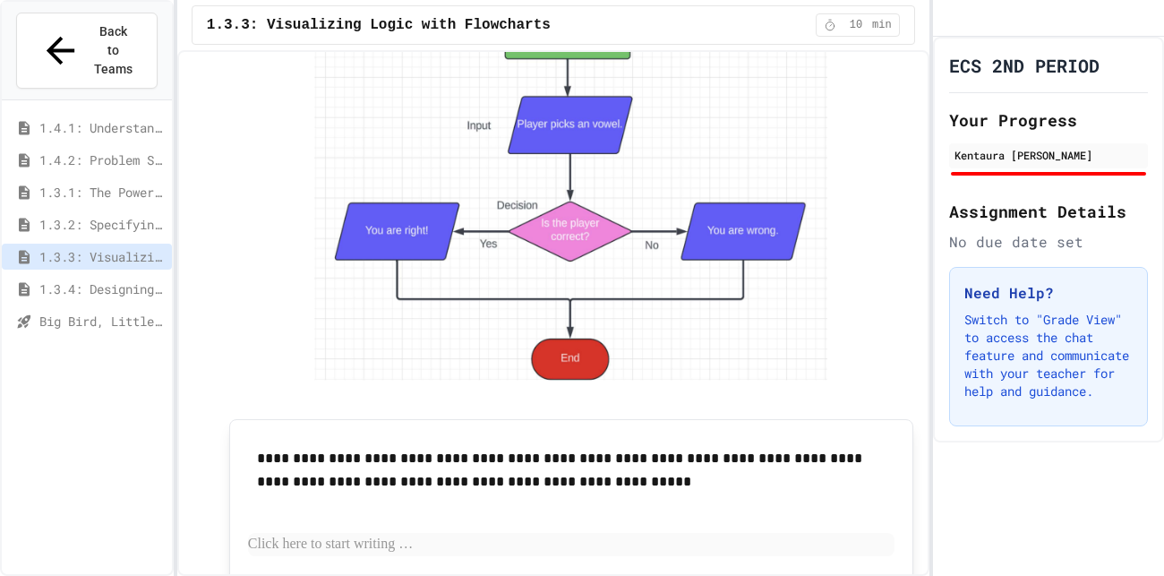
scroll to position [3725, 0]
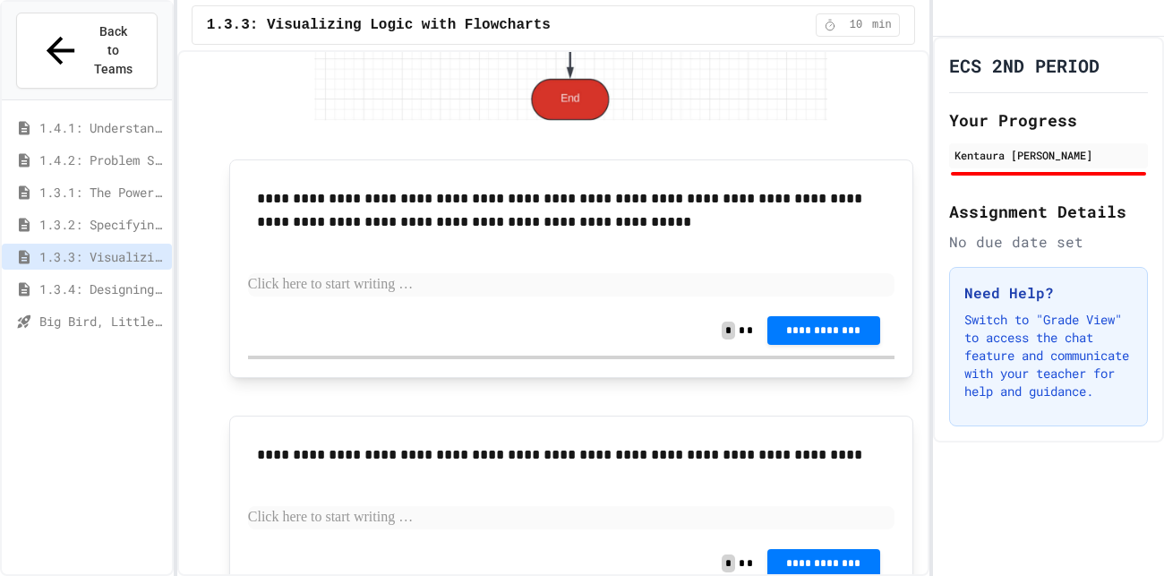
click at [90, 279] on span "1.3.4: Designing Flowcharts" at bounding box center [101, 288] width 125 height 19
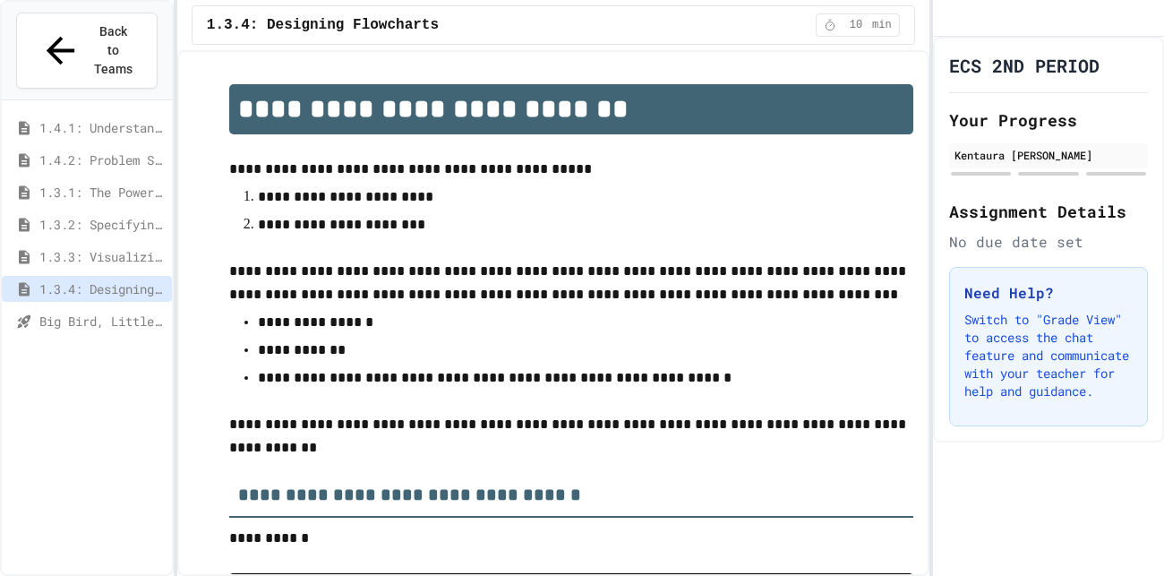
click at [320, 246] on p at bounding box center [571, 247] width 684 height 23
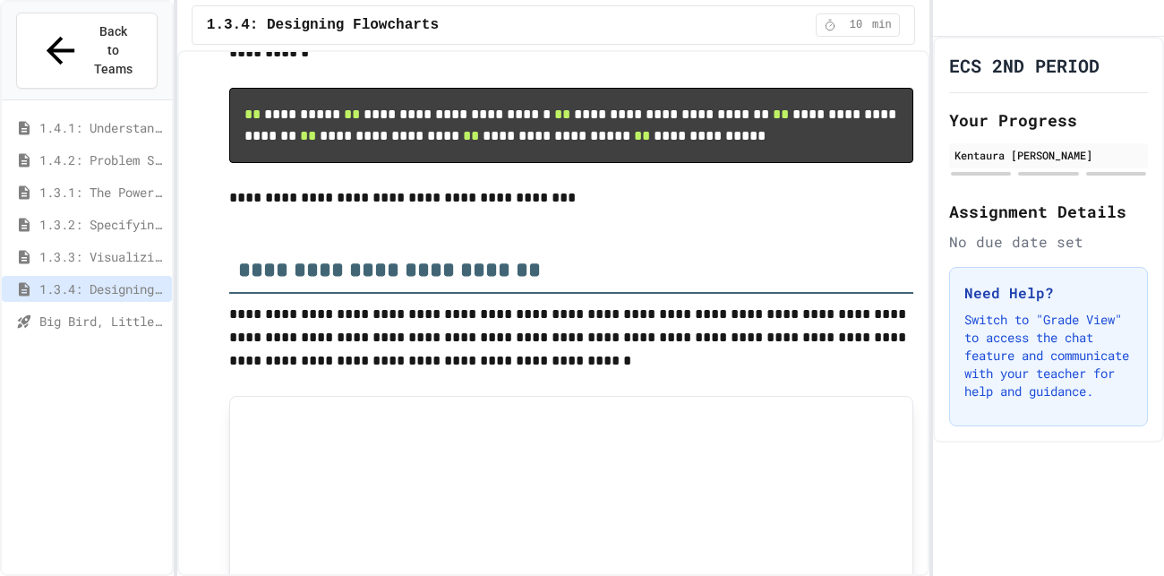
scroll to position [729, 0]
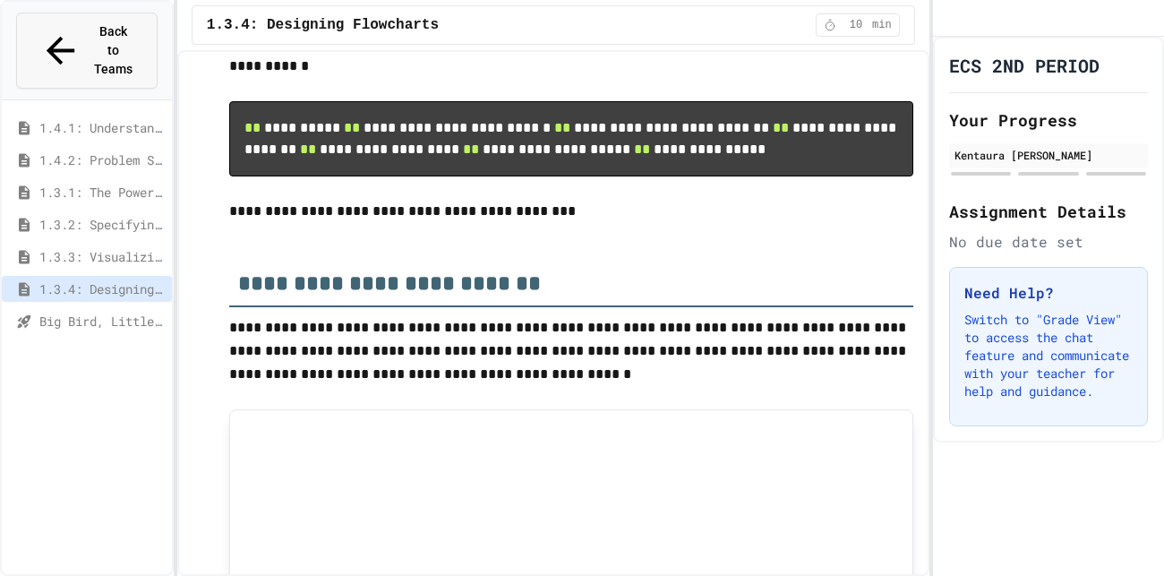
click at [80, 19] on button "Back to Teams" at bounding box center [86, 51] width 141 height 76
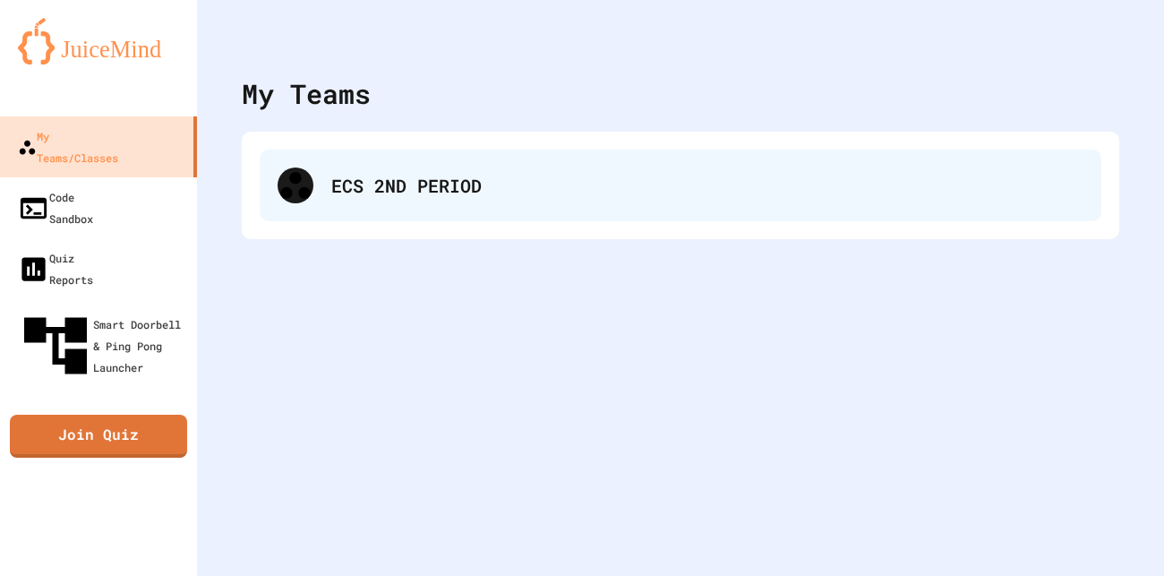
click at [377, 191] on div "ECS 2ND PERIOD" at bounding box center [707, 185] width 752 height 27
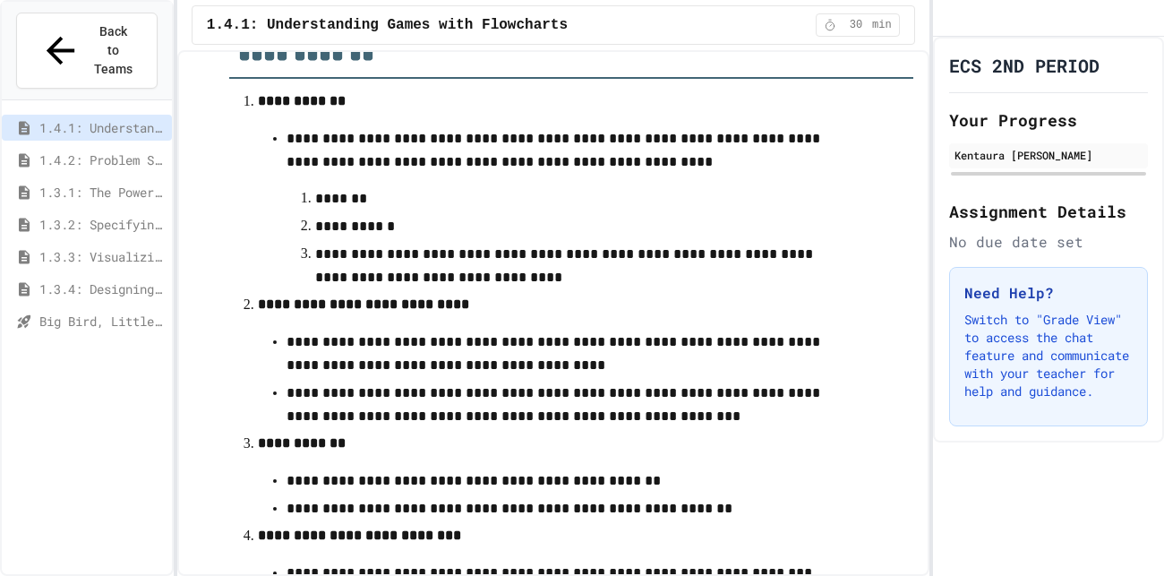
scroll to position [275, 0]
